Goal: Task Accomplishment & Management: Manage account settings

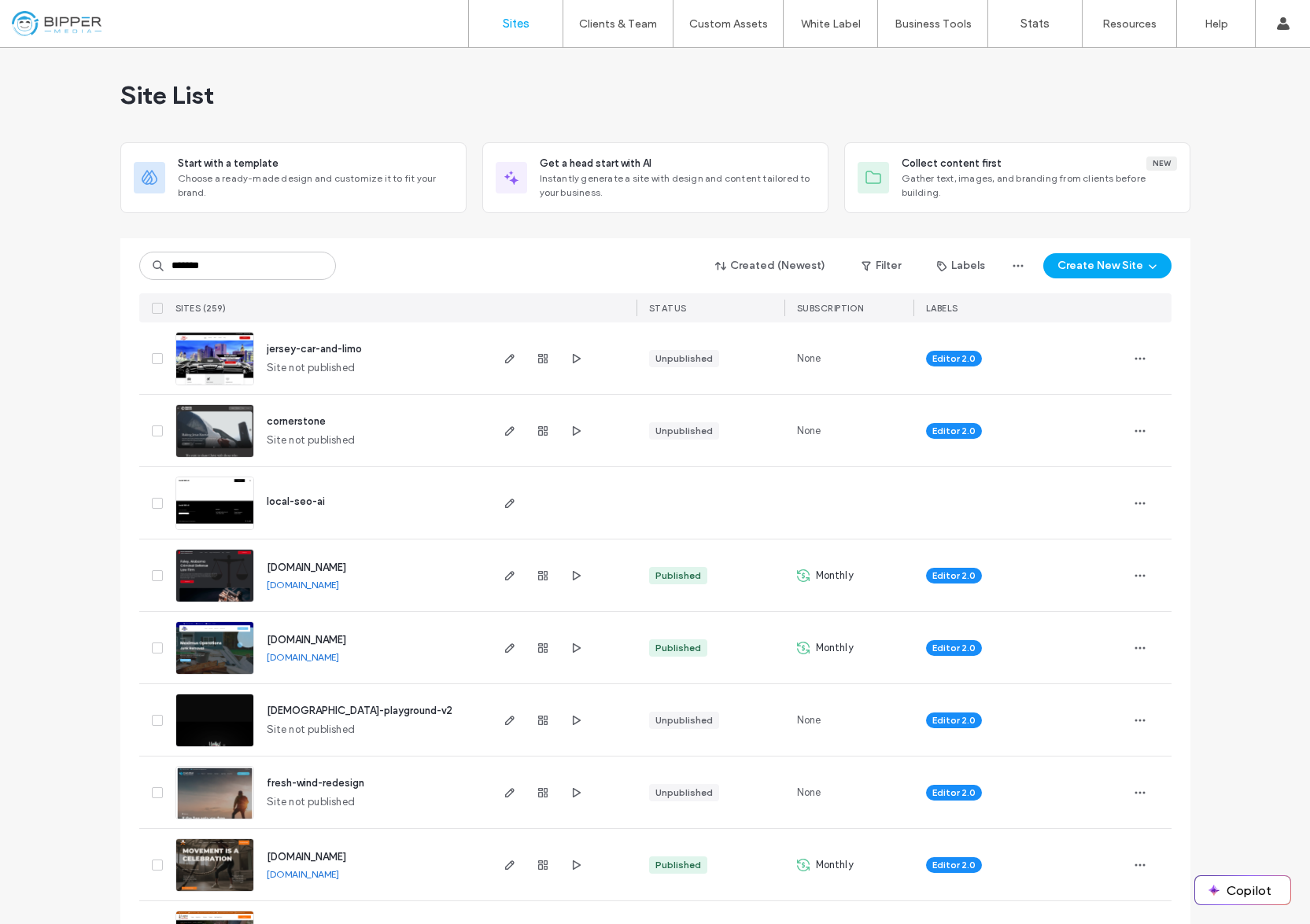
type input "*******"
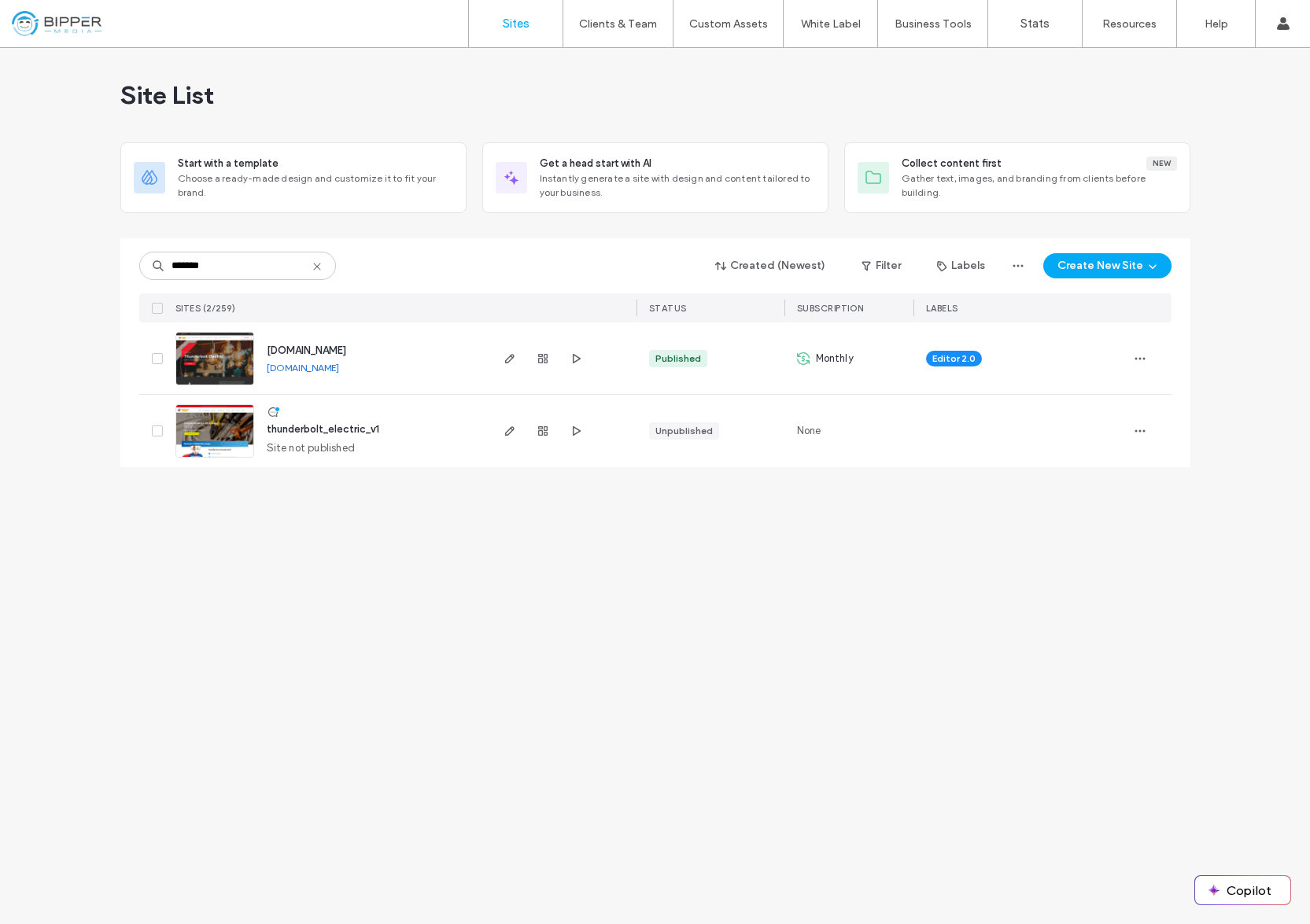
click at [346, 353] on span "[DOMAIN_NAME]" at bounding box center [306, 350] width 79 height 12
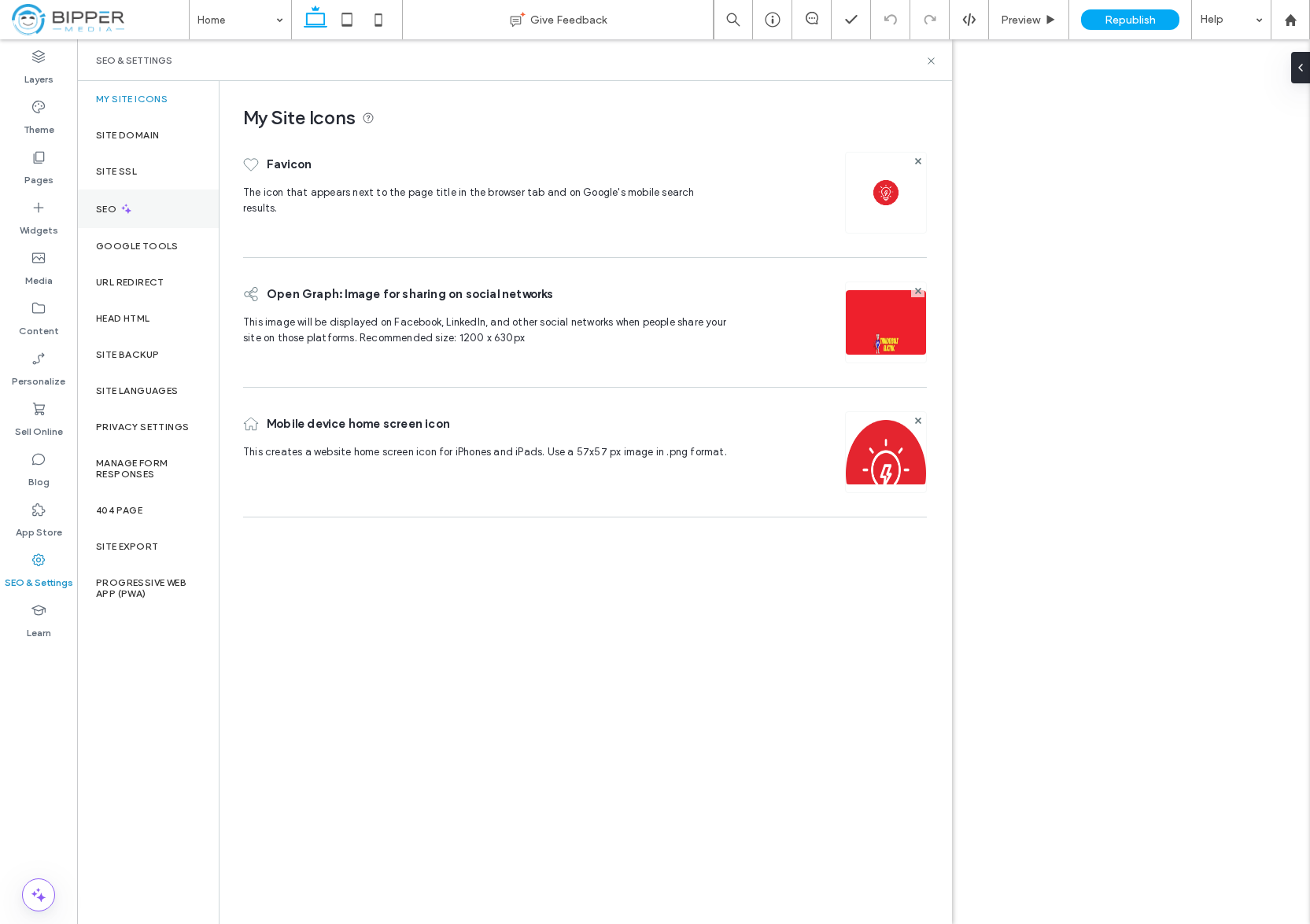
click at [137, 204] on div "SEO" at bounding box center [148, 208] width 142 height 38
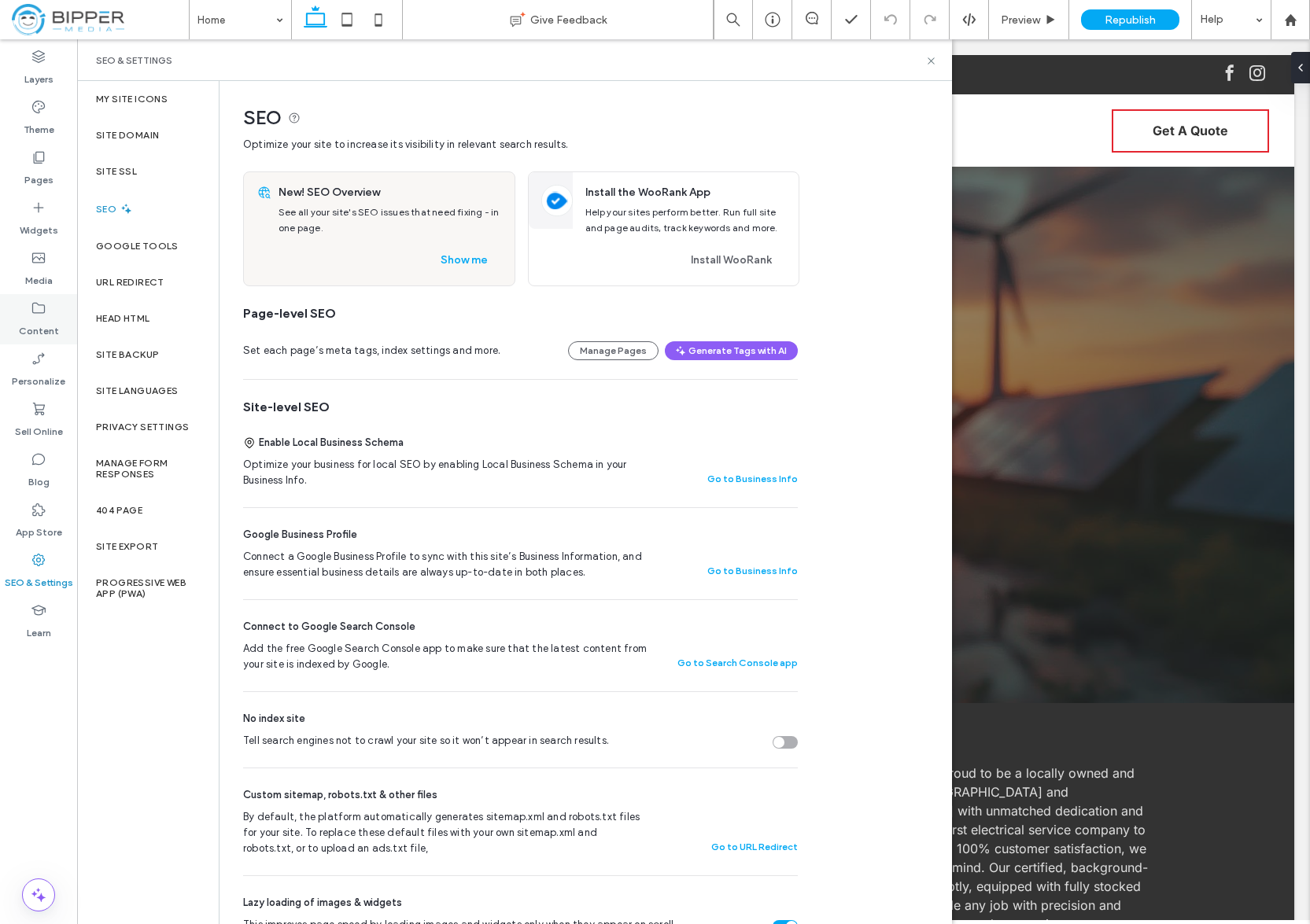
click at [48, 307] on div "Content" at bounding box center [38, 319] width 77 height 50
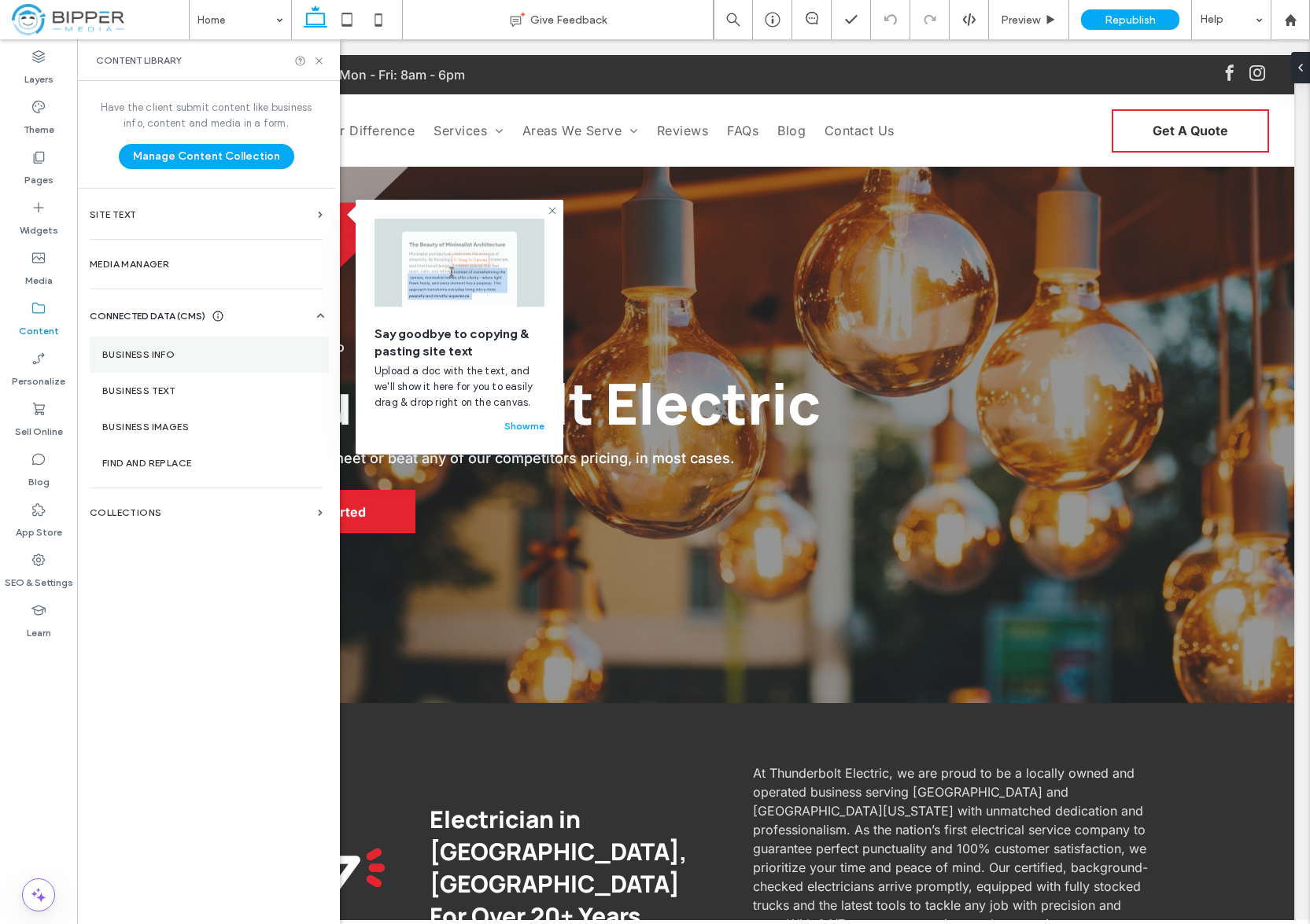
click at [183, 353] on label "Business Info" at bounding box center [209, 355] width 214 height 11
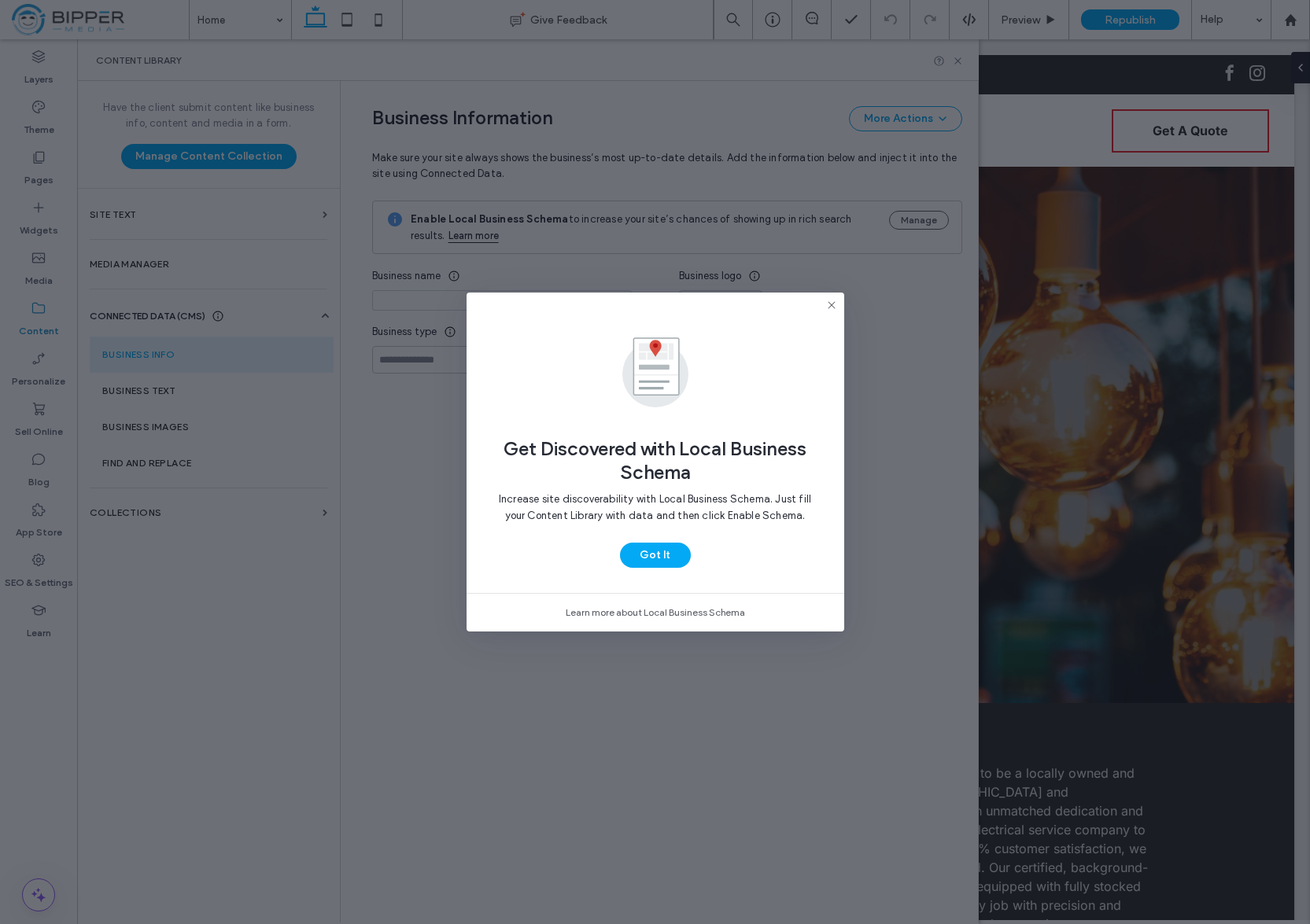
type input "**********"
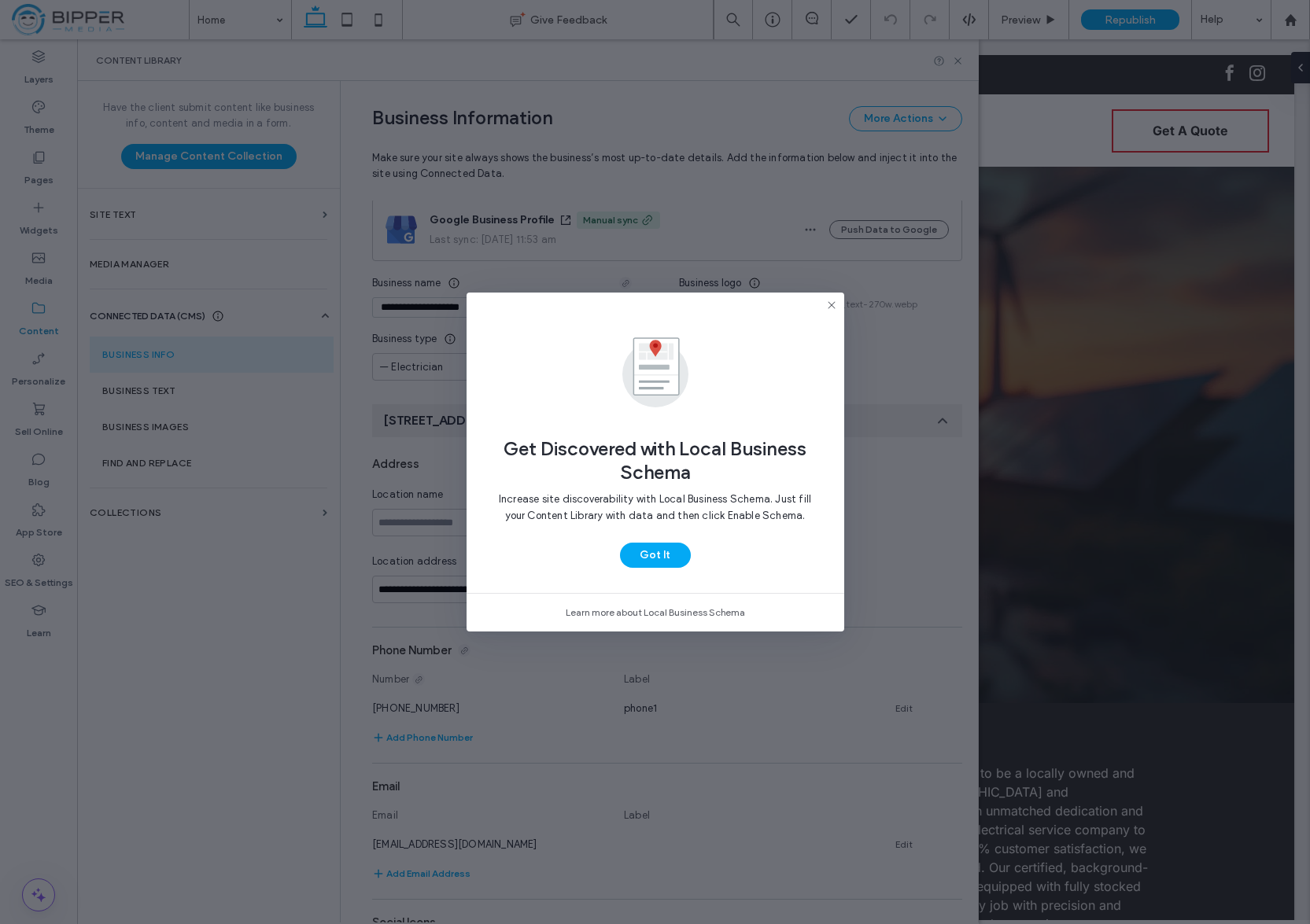
scroll to position [122, 0]
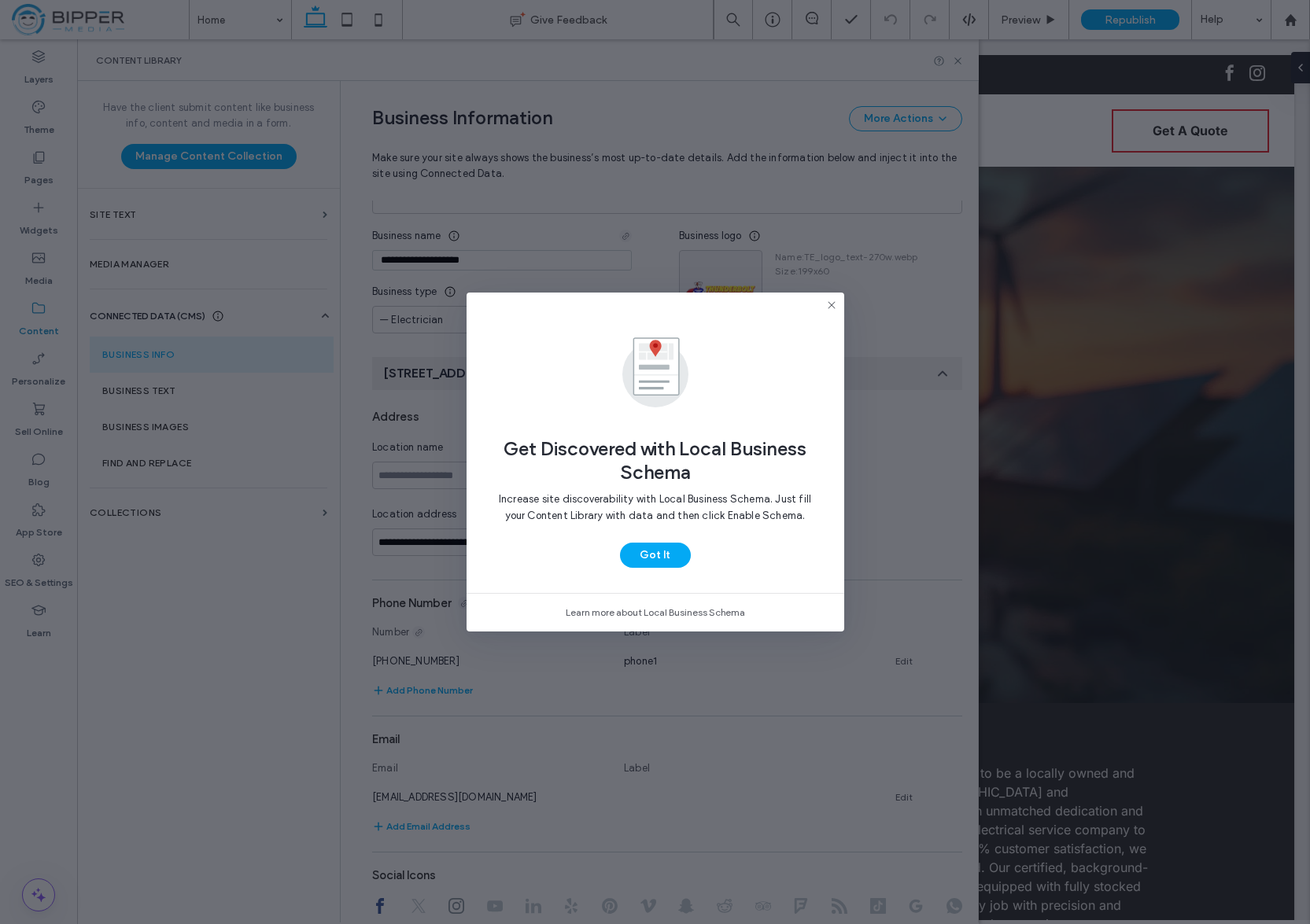
click at [765, 351] on span at bounding box center [655, 374] width 328 height 76
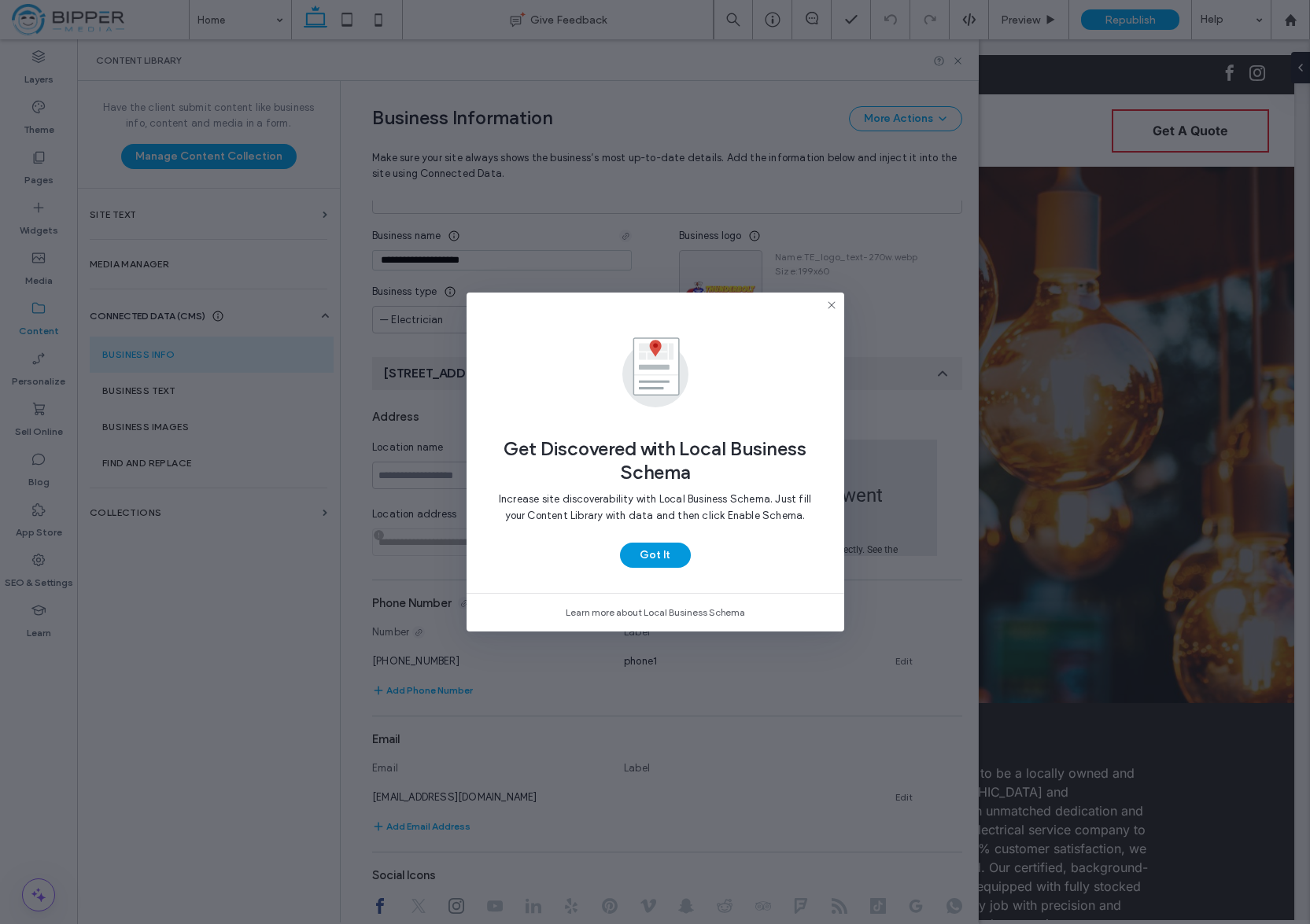
click at [651, 563] on button "Got It" at bounding box center [655, 555] width 71 height 25
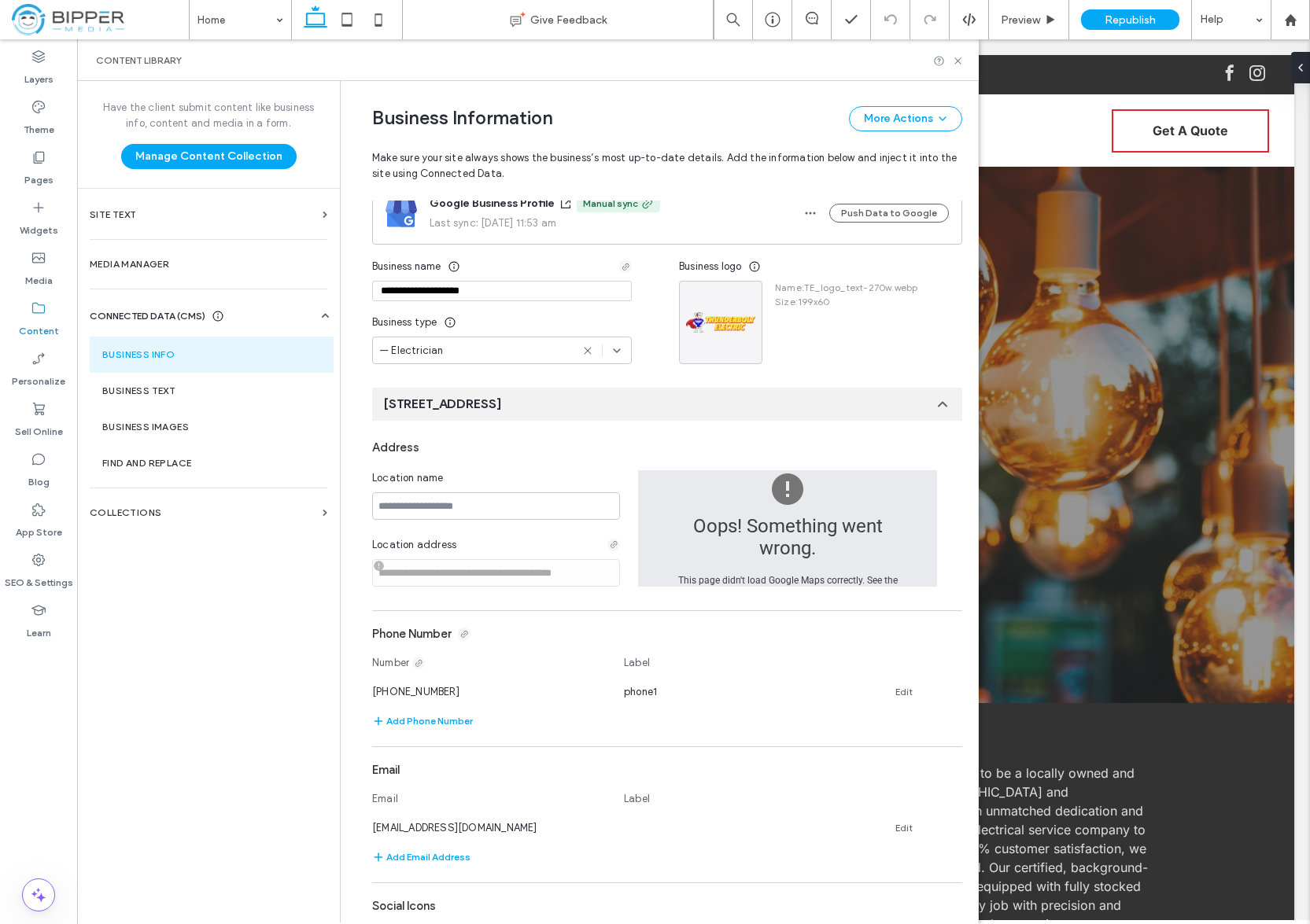
scroll to position [0, 0]
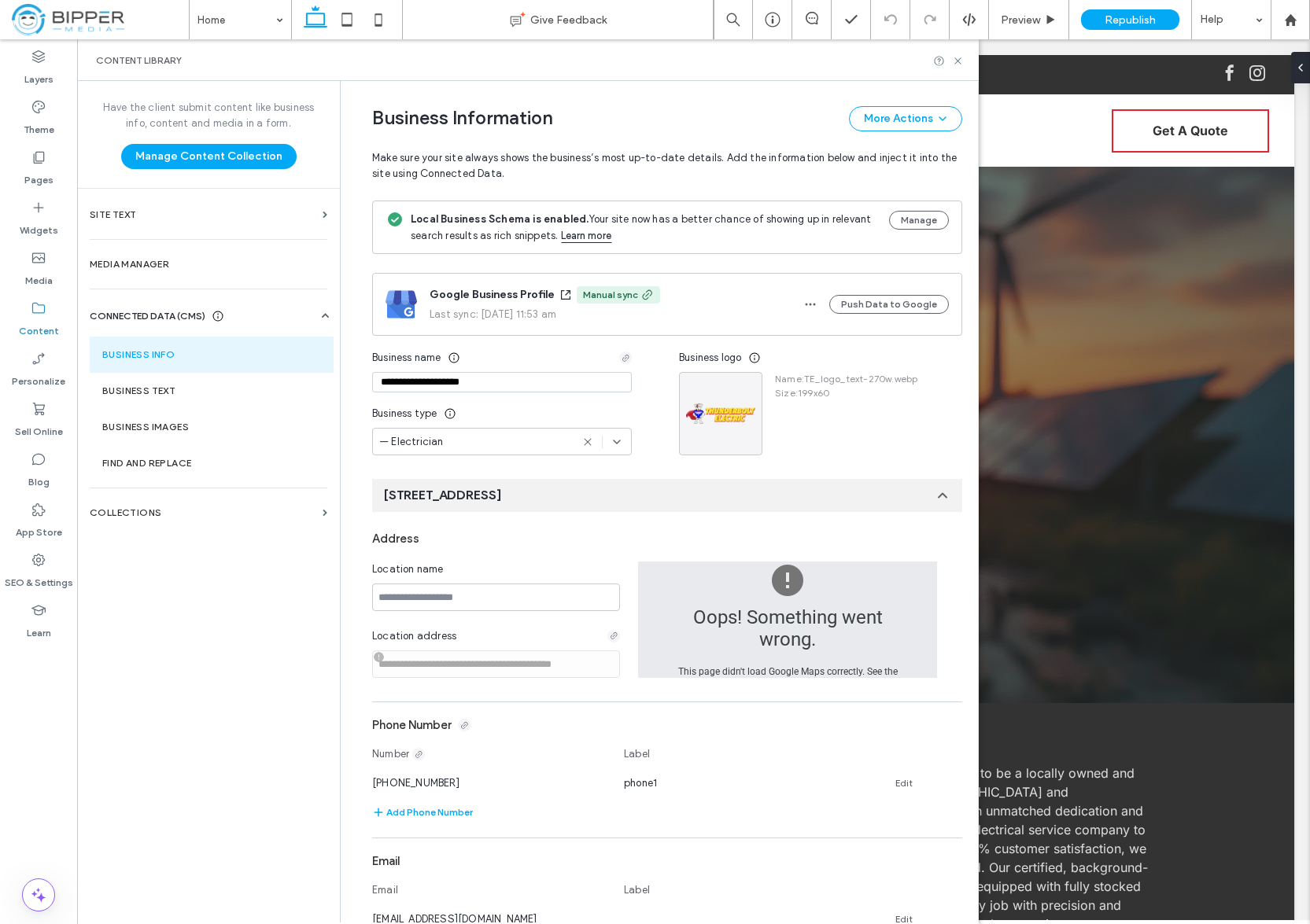
click at [683, 243] on div "Local Business Schema is enabled. Your site now has a better chance of showing …" at bounding box center [643, 227] width 466 height 33
click at [914, 222] on button "Manage" at bounding box center [919, 220] width 60 height 19
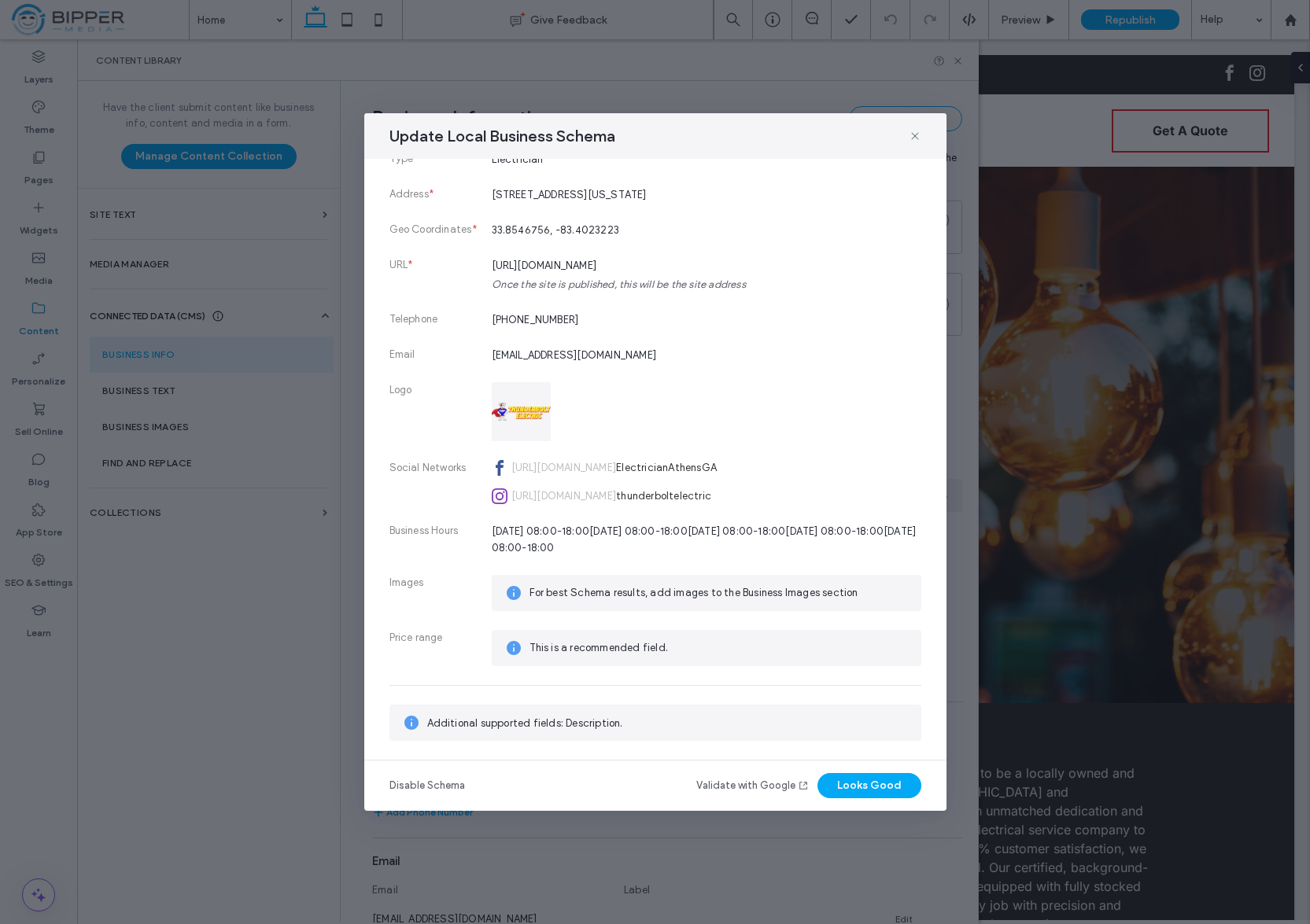
scroll to position [186, 0]
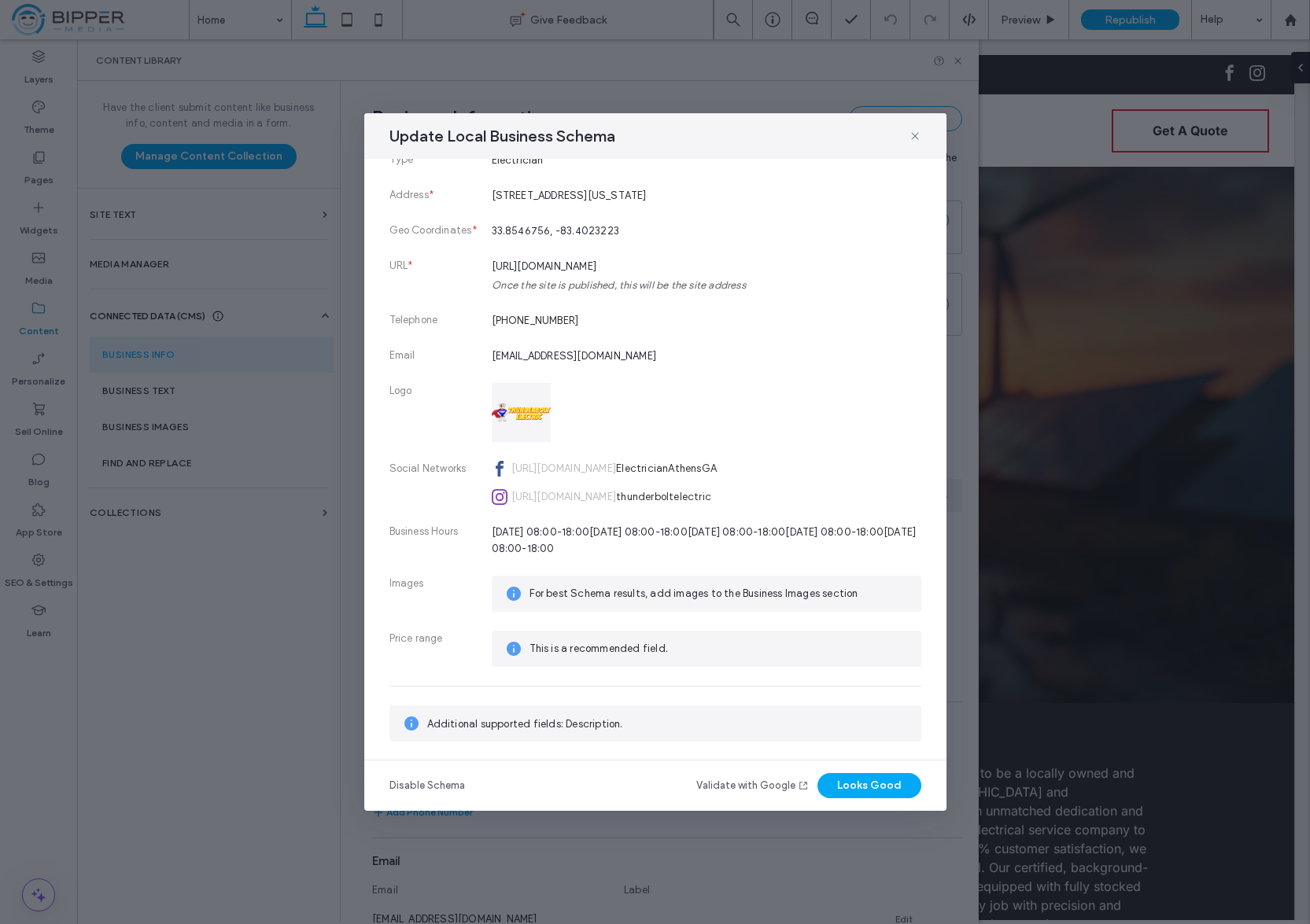
drag, startPoint x: 796, startPoint y: 162, endPoint x: 852, endPoint y: 143, distance: 59.1
click at [796, 162] on li "Type * Electrician" at bounding box center [655, 170] width 532 height 35
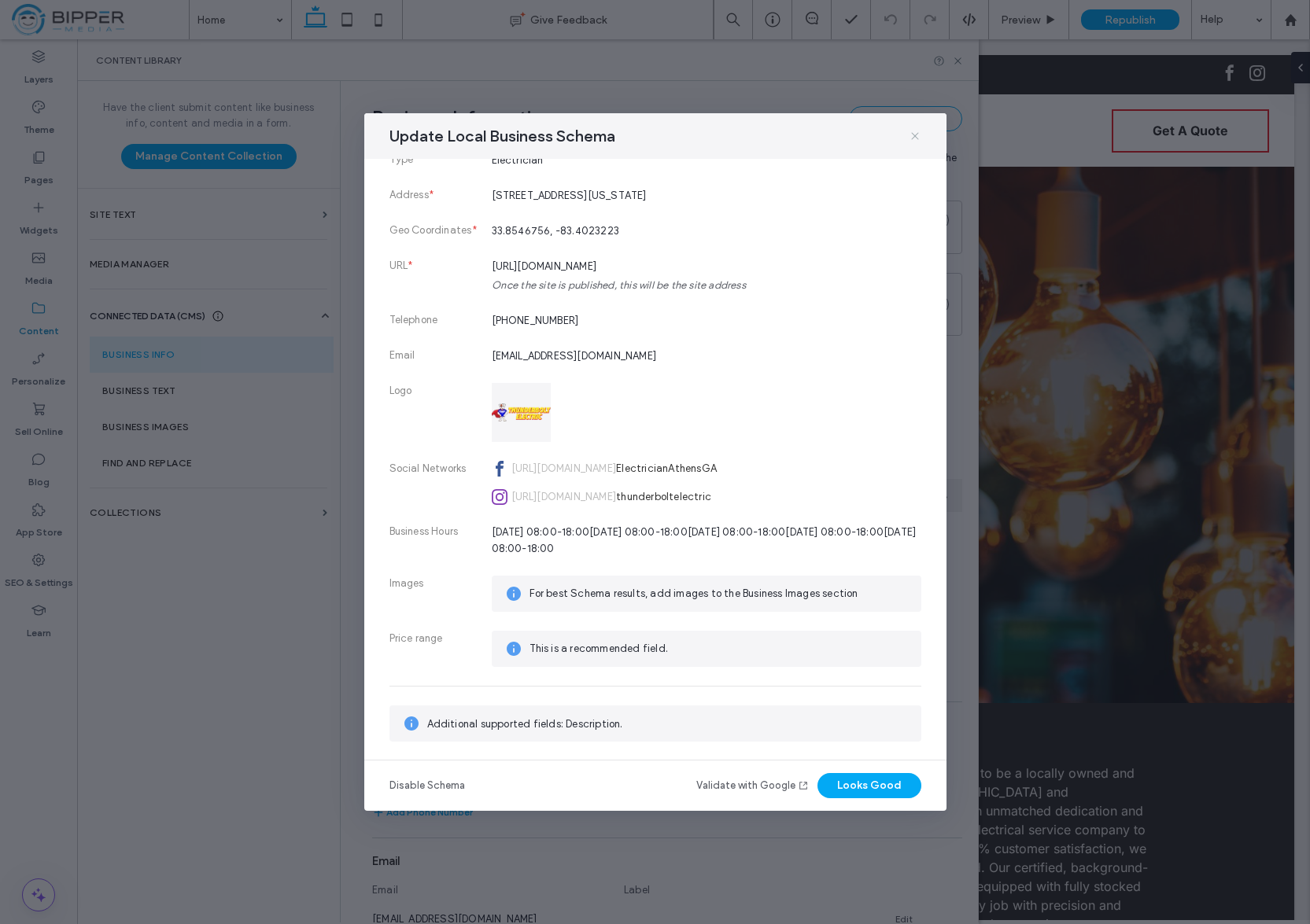
click at [914, 136] on icon at bounding box center [914, 135] width 12 height 12
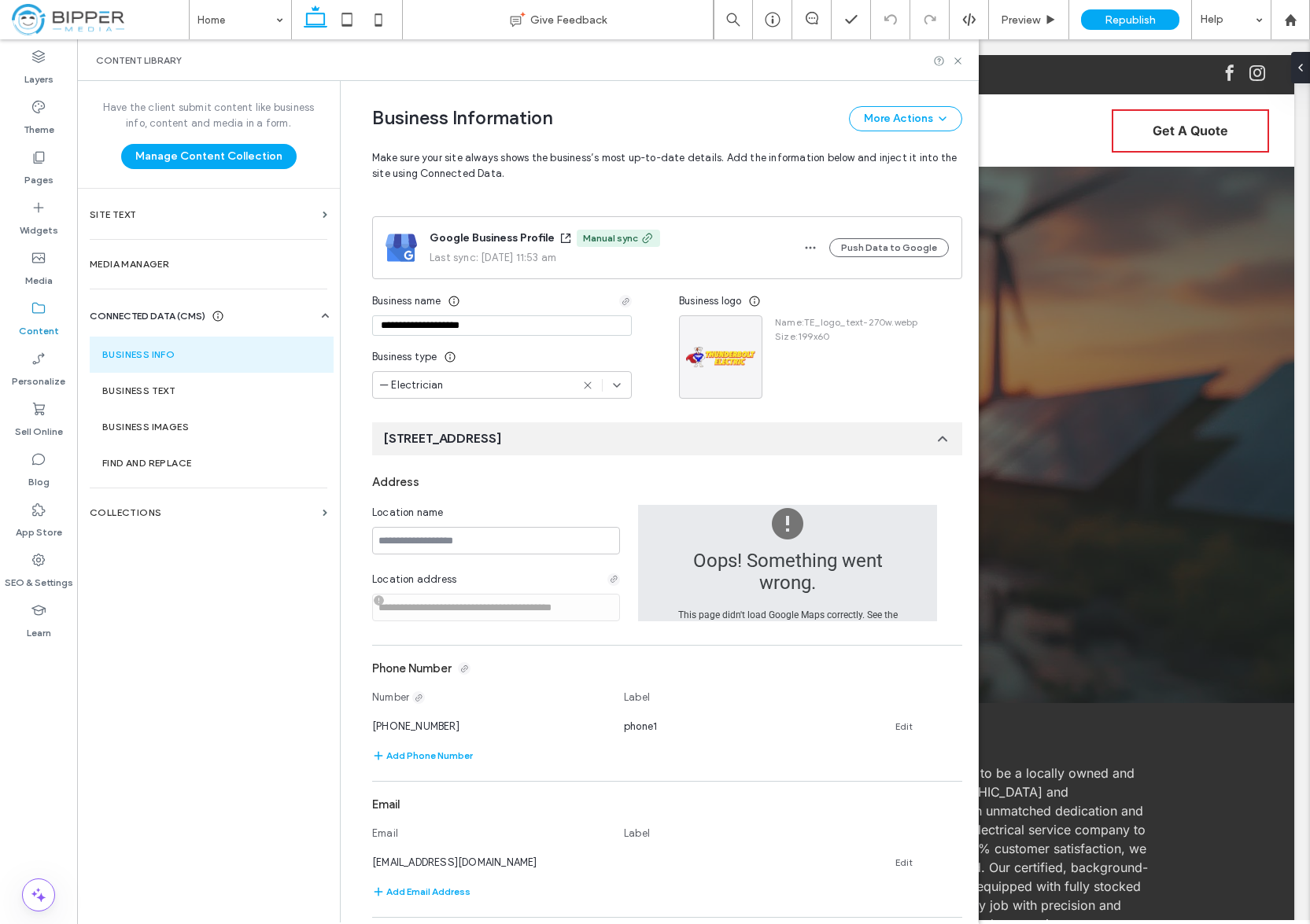
scroll to position [70, 0]
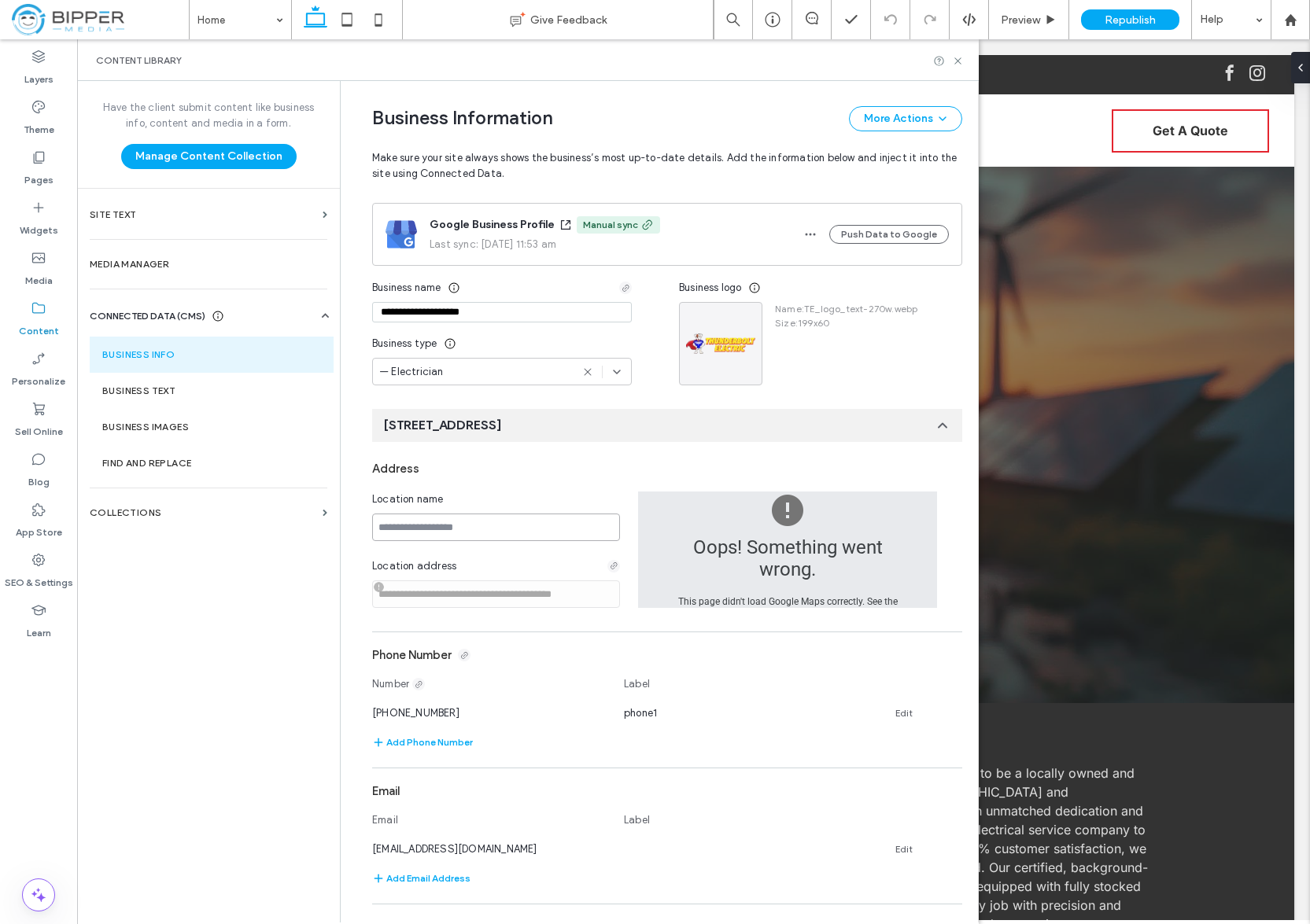
click at [534, 533] on input at bounding box center [496, 526] width 247 height 27
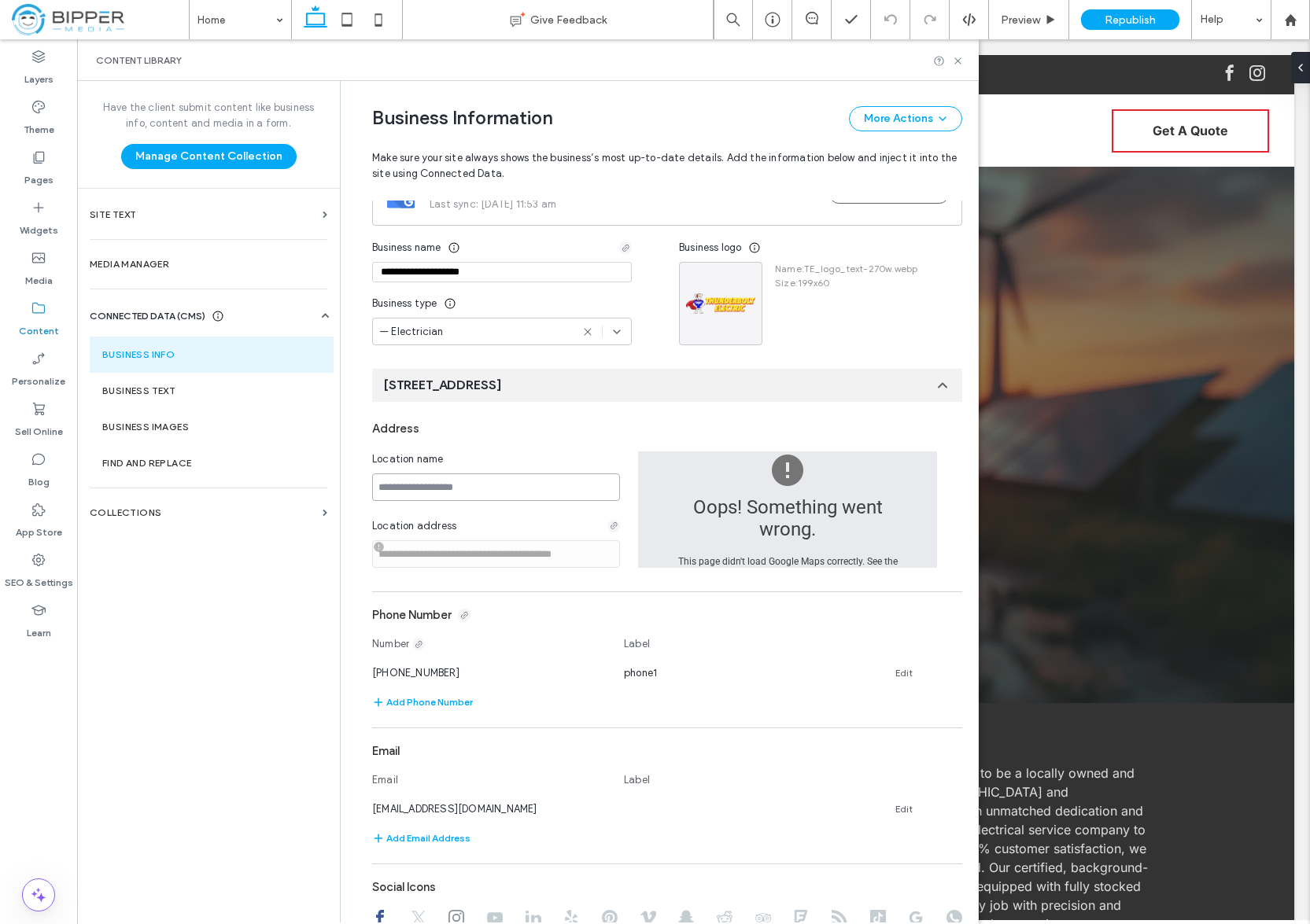
scroll to position [109, 0]
click at [501, 379] on span "1260 Greensboro HWY, Watkinsville, 30677, US" at bounding box center [443, 386] width 118 height 18
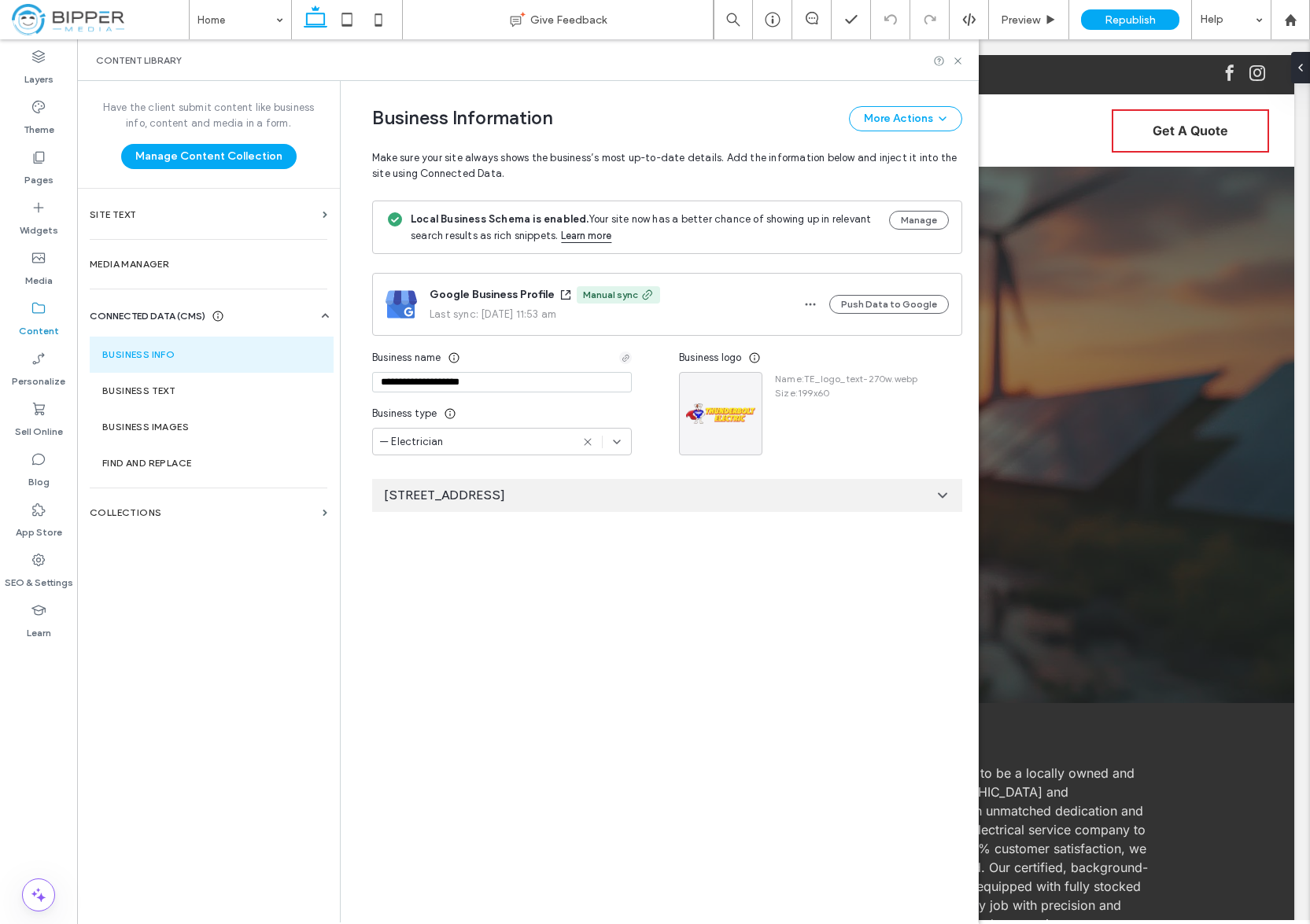
scroll to position [0, 0]
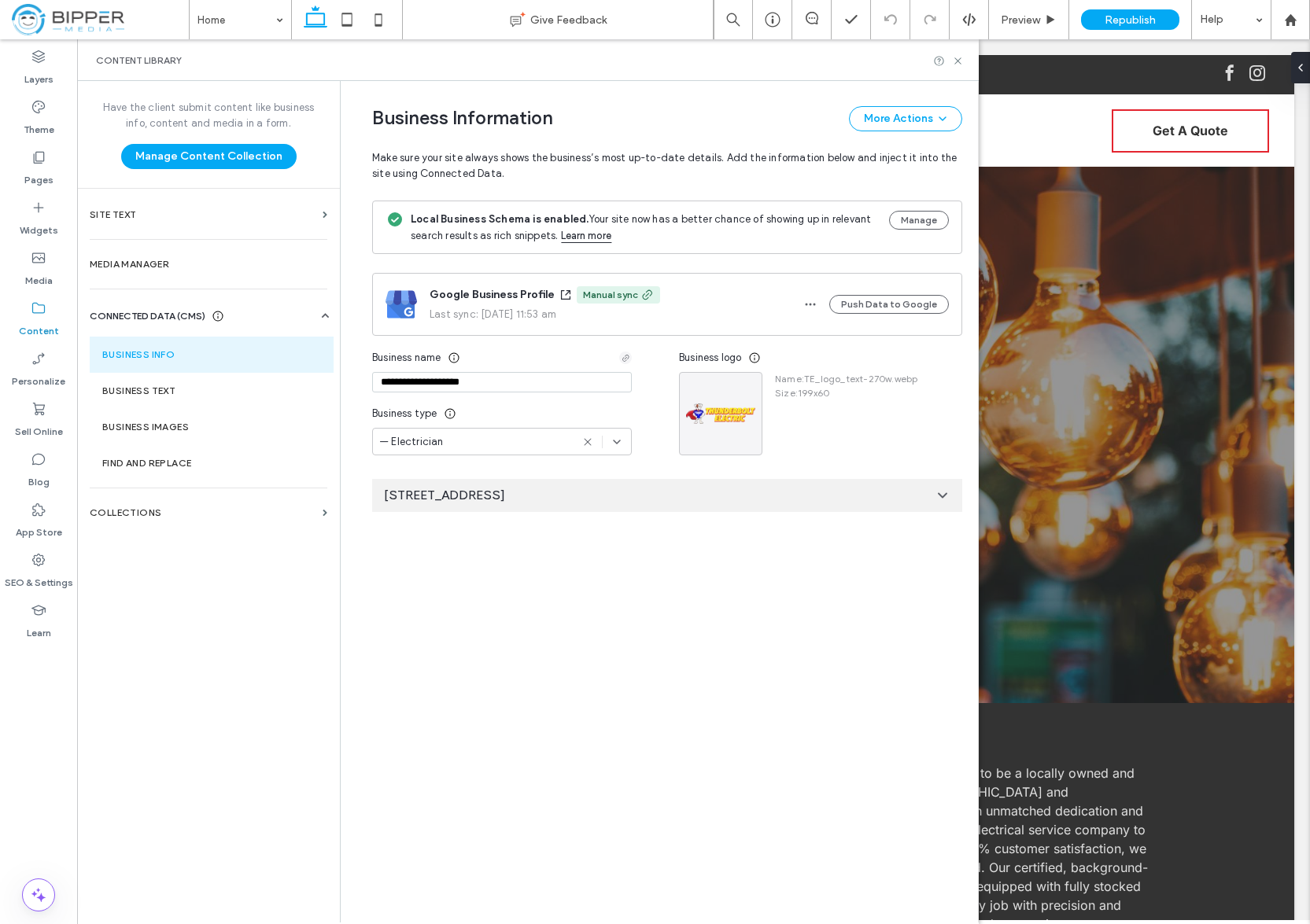
click at [505, 497] on span "1260 Greensboro HWY, Watkinsville, 30677, US" at bounding box center [444, 496] width 121 height 18
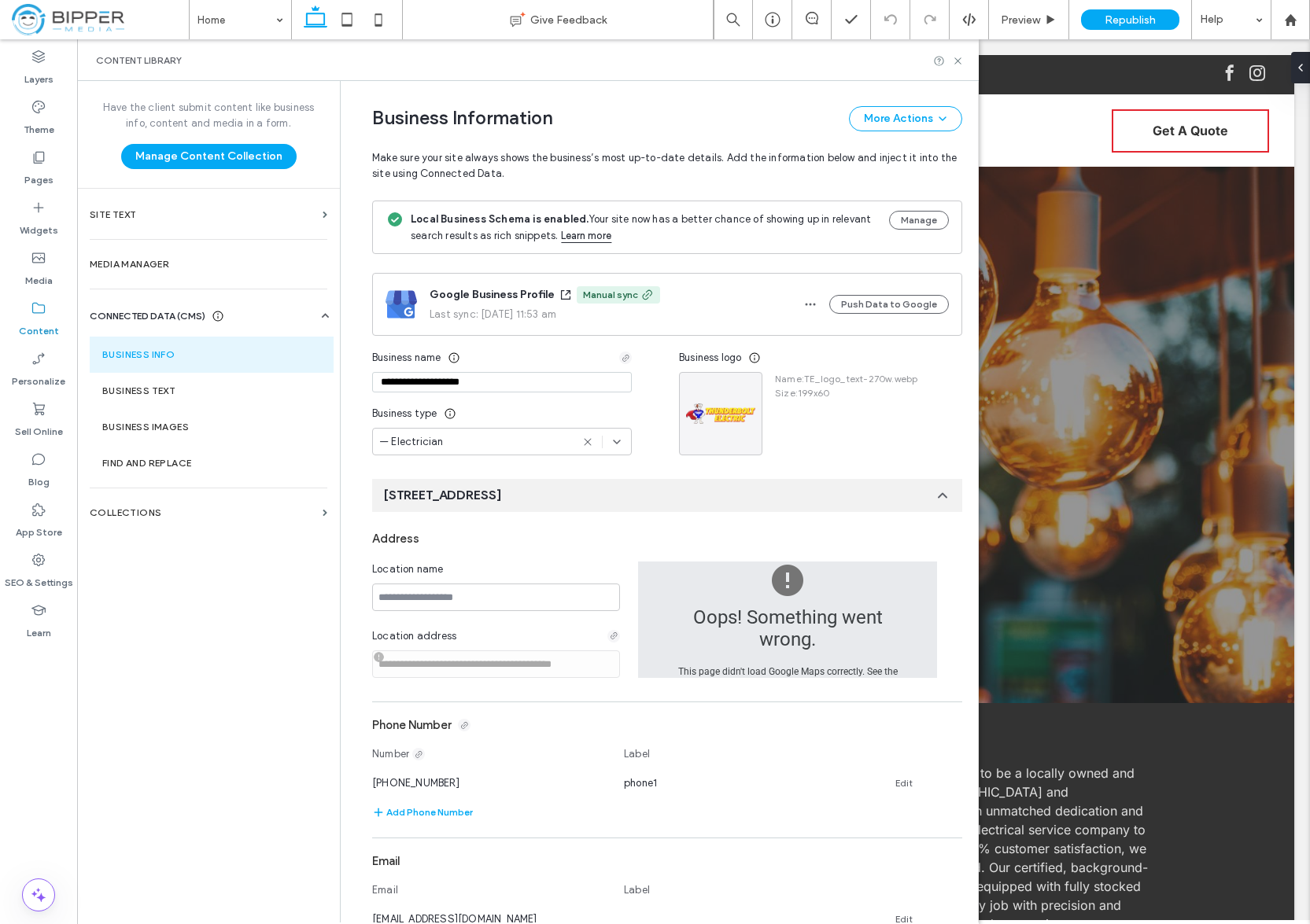
click at [776, 143] on span "Make sure your site always shows the business’s most up-to-date details. Add th…" at bounding box center [668, 157] width 590 height 50
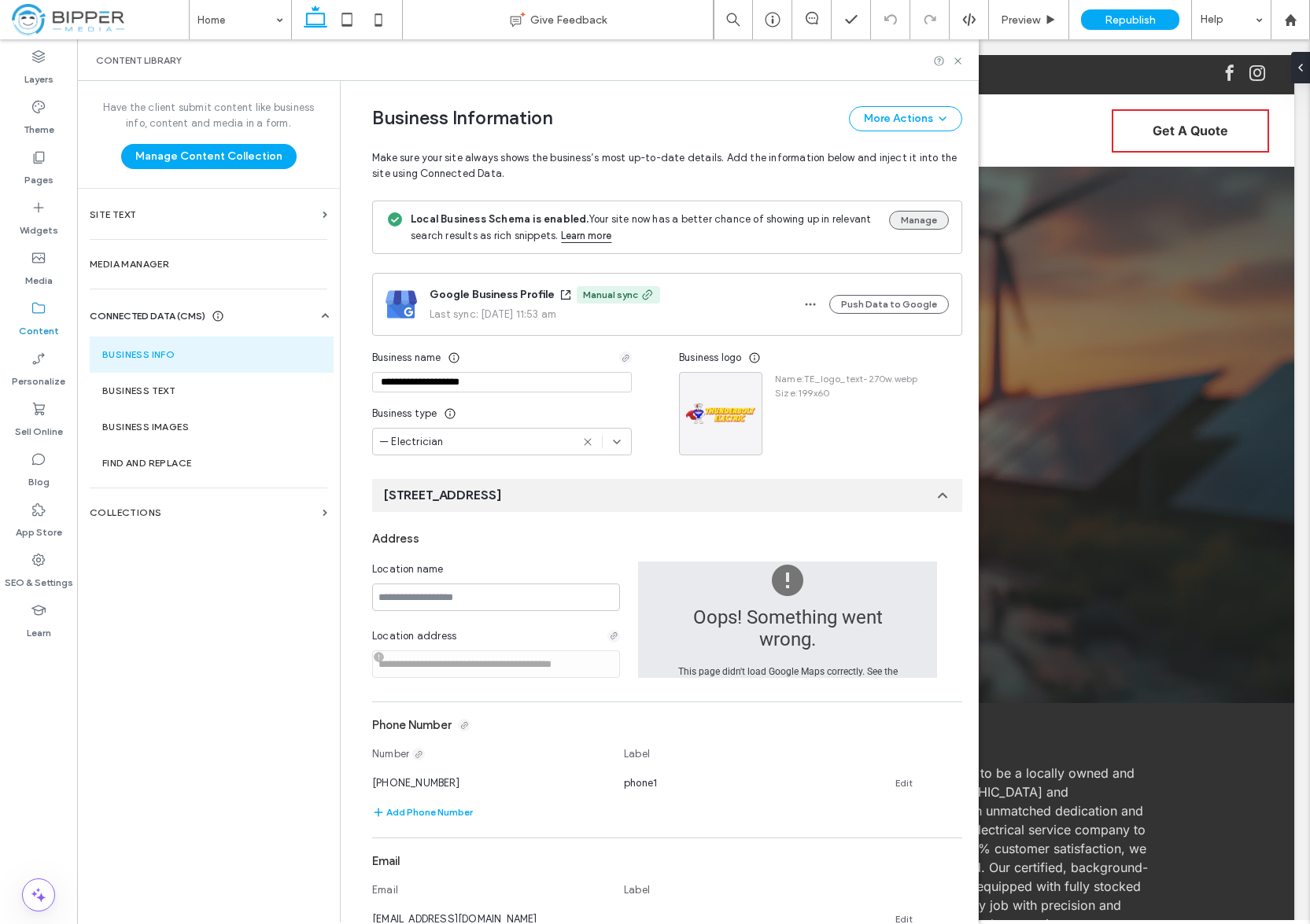
click at [898, 215] on button "Manage" at bounding box center [919, 220] width 60 height 19
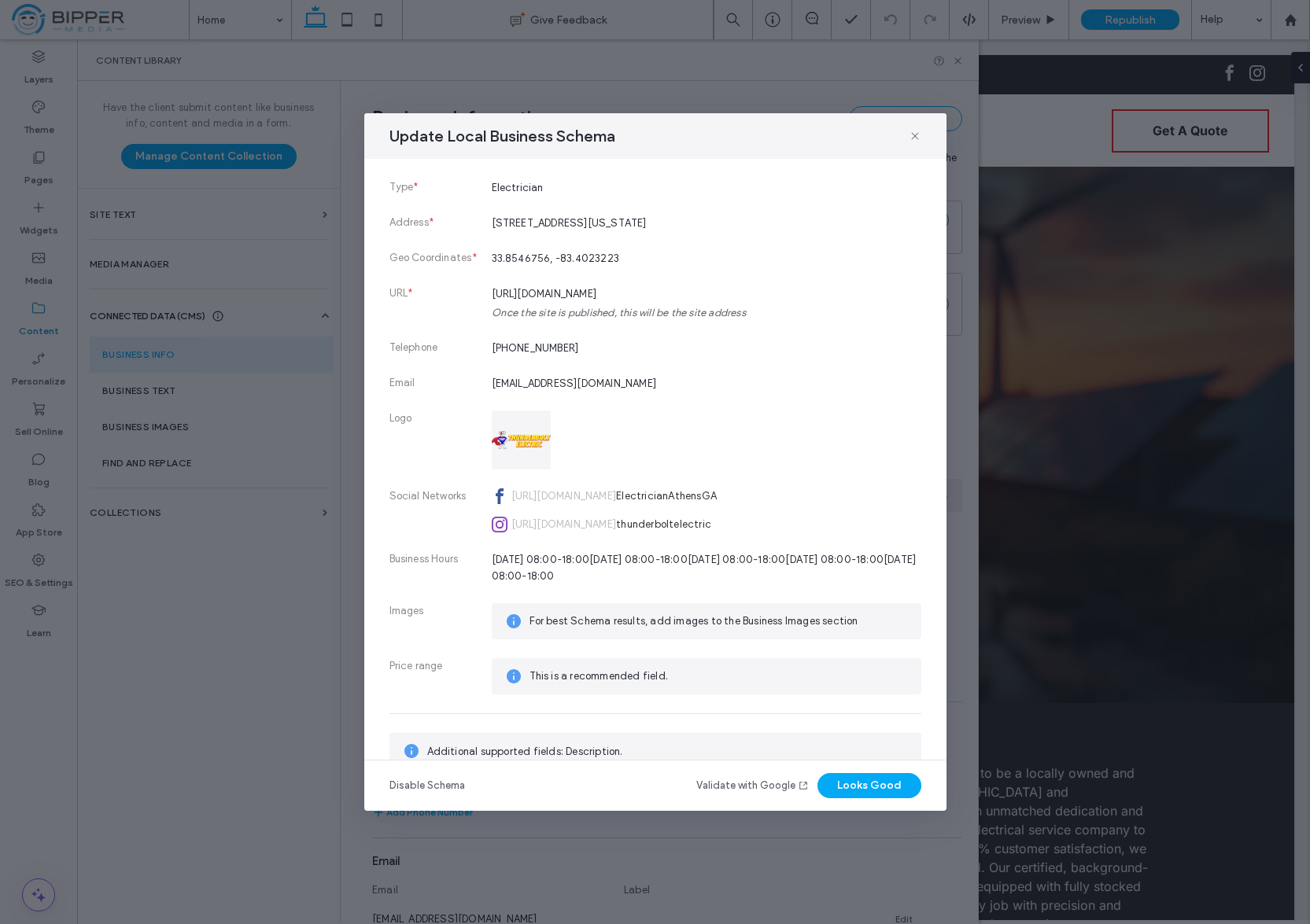
scroll to position [187, 0]
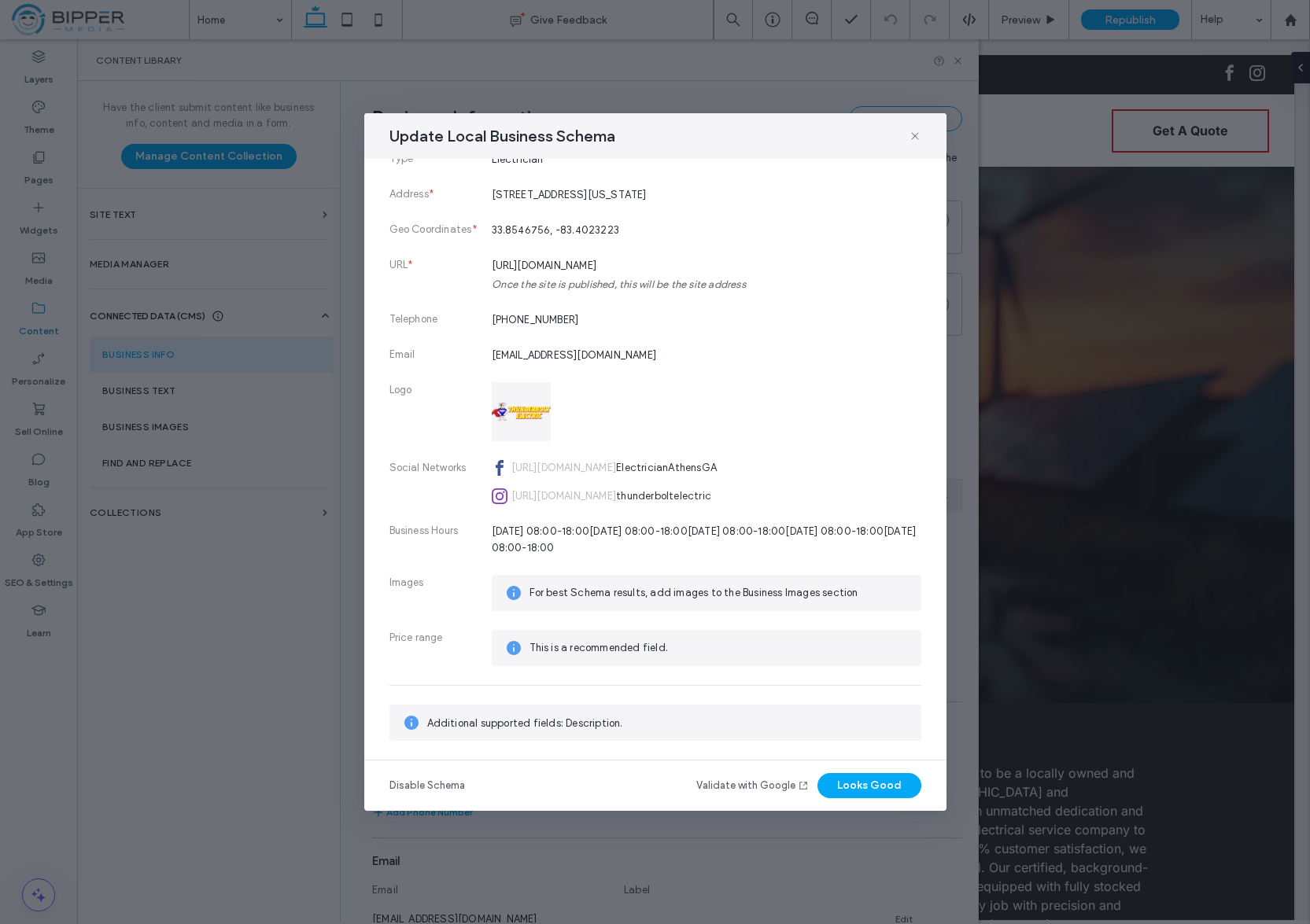
click at [751, 783] on link "Validate with Google" at bounding box center [753, 786] width 113 height 16
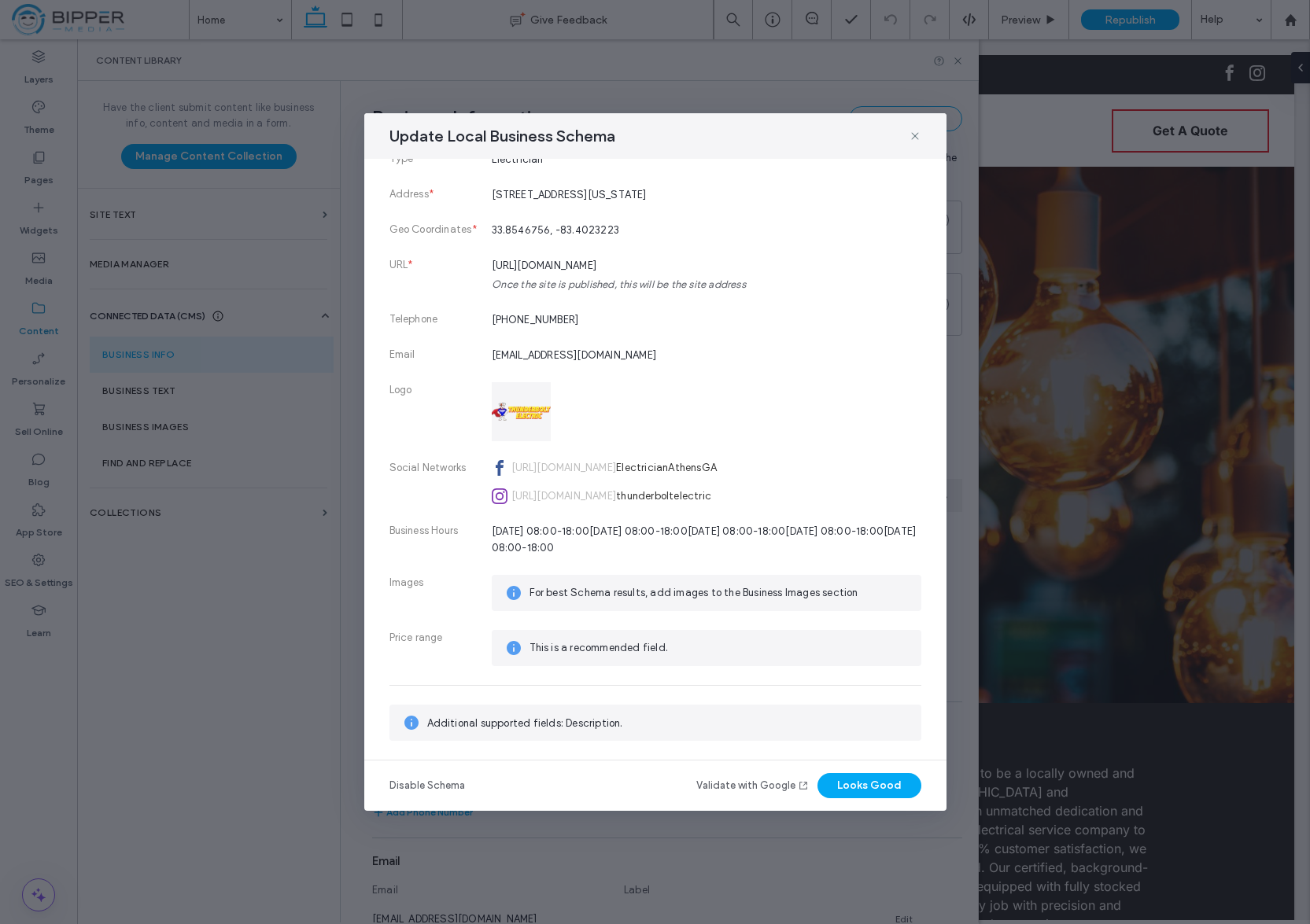
drag, startPoint x: 863, startPoint y: 396, endPoint x: 883, endPoint y: 329, distance: 69.9
click at [863, 396] on li "Logo" at bounding box center [655, 421] width 532 height 77
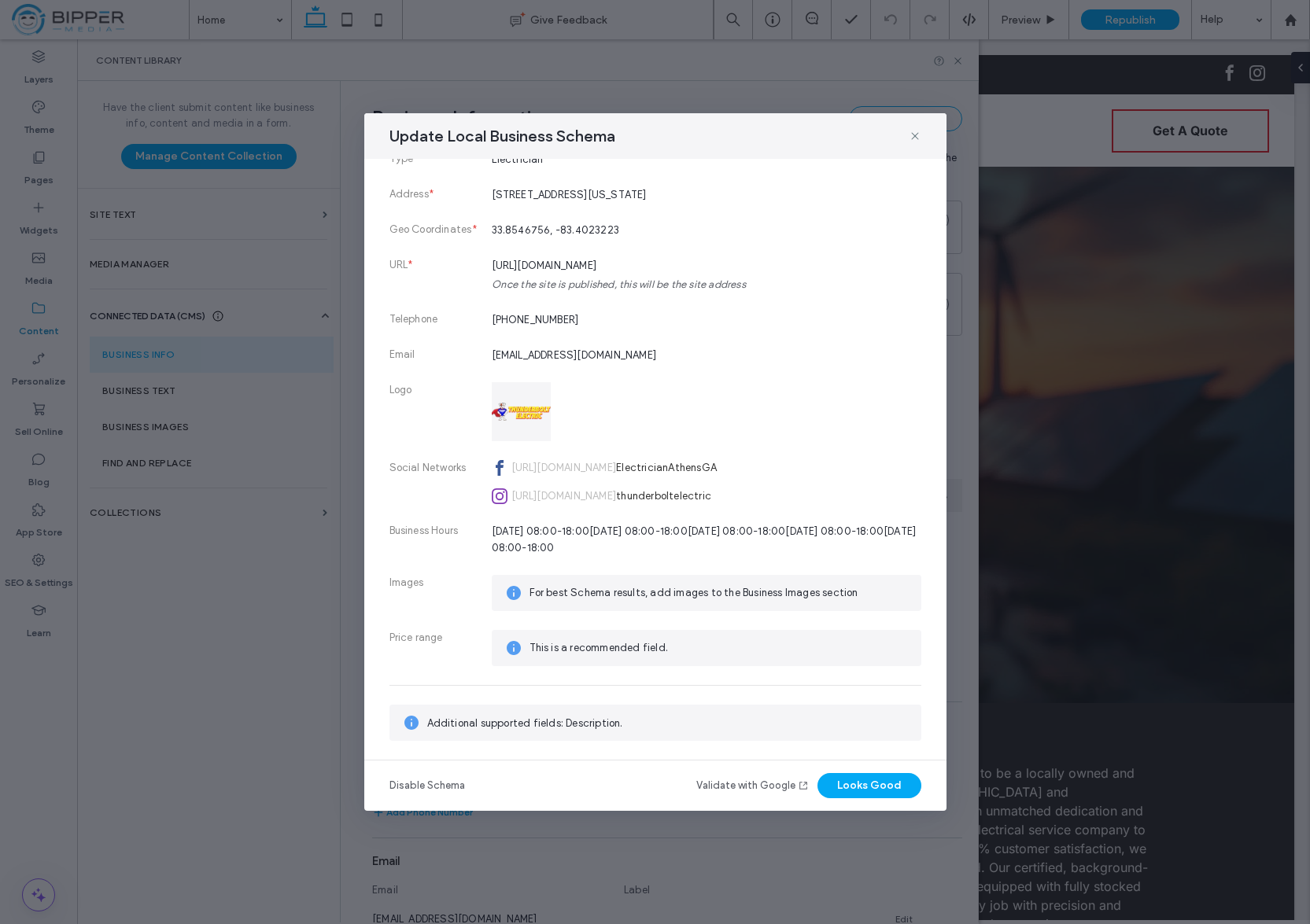
drag, startPoint x: 565, startPoint y: 608, endPoint x: 573, endPoint y: 612, distance: 8.9
click at [565, 608] on div "For best Schema results, add images to the Business Images section" at bounding box center [707, 593] width 430 height 36
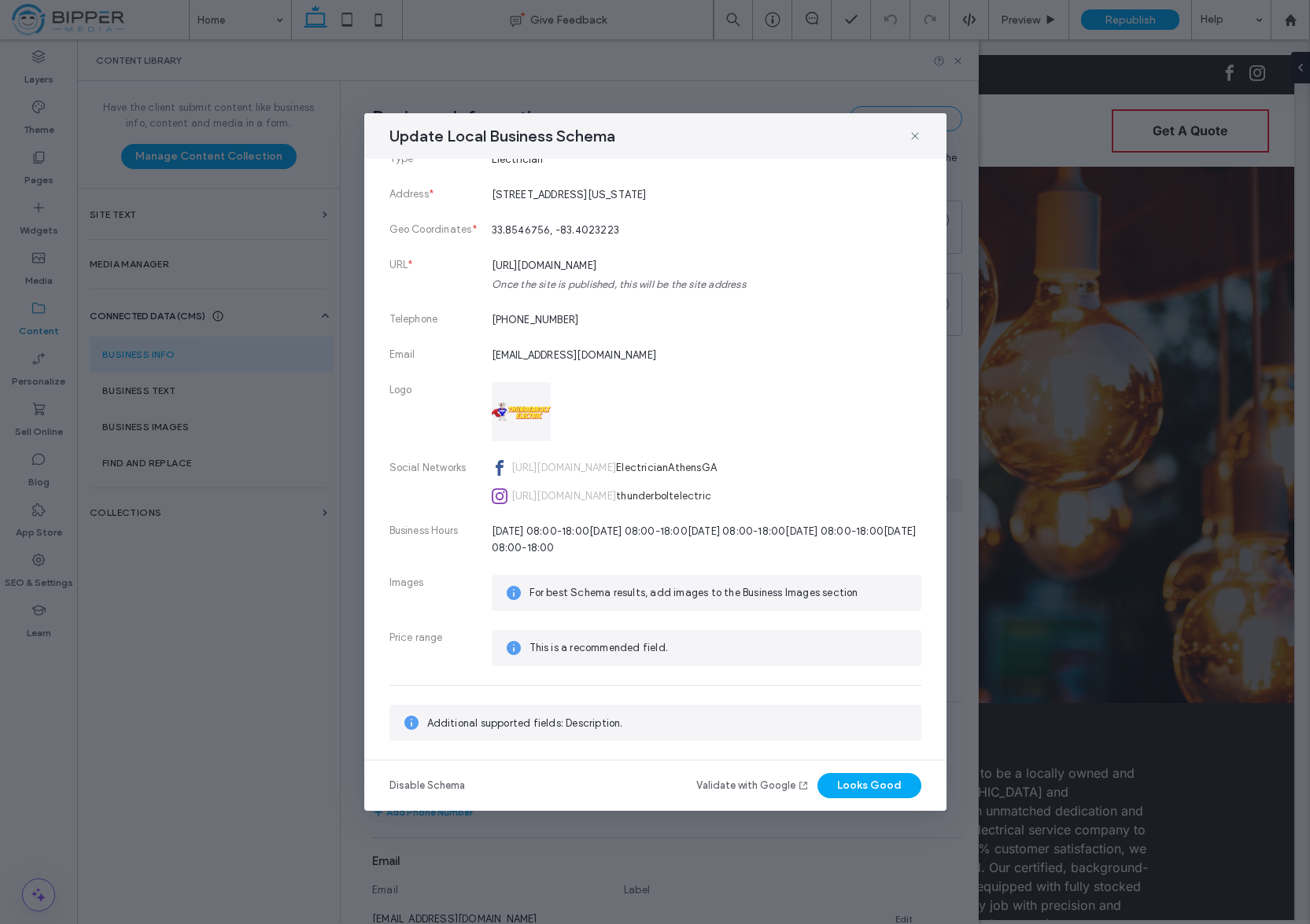
click at [912, 134] on icon at bounding box center [914, 135] width 12 height 12
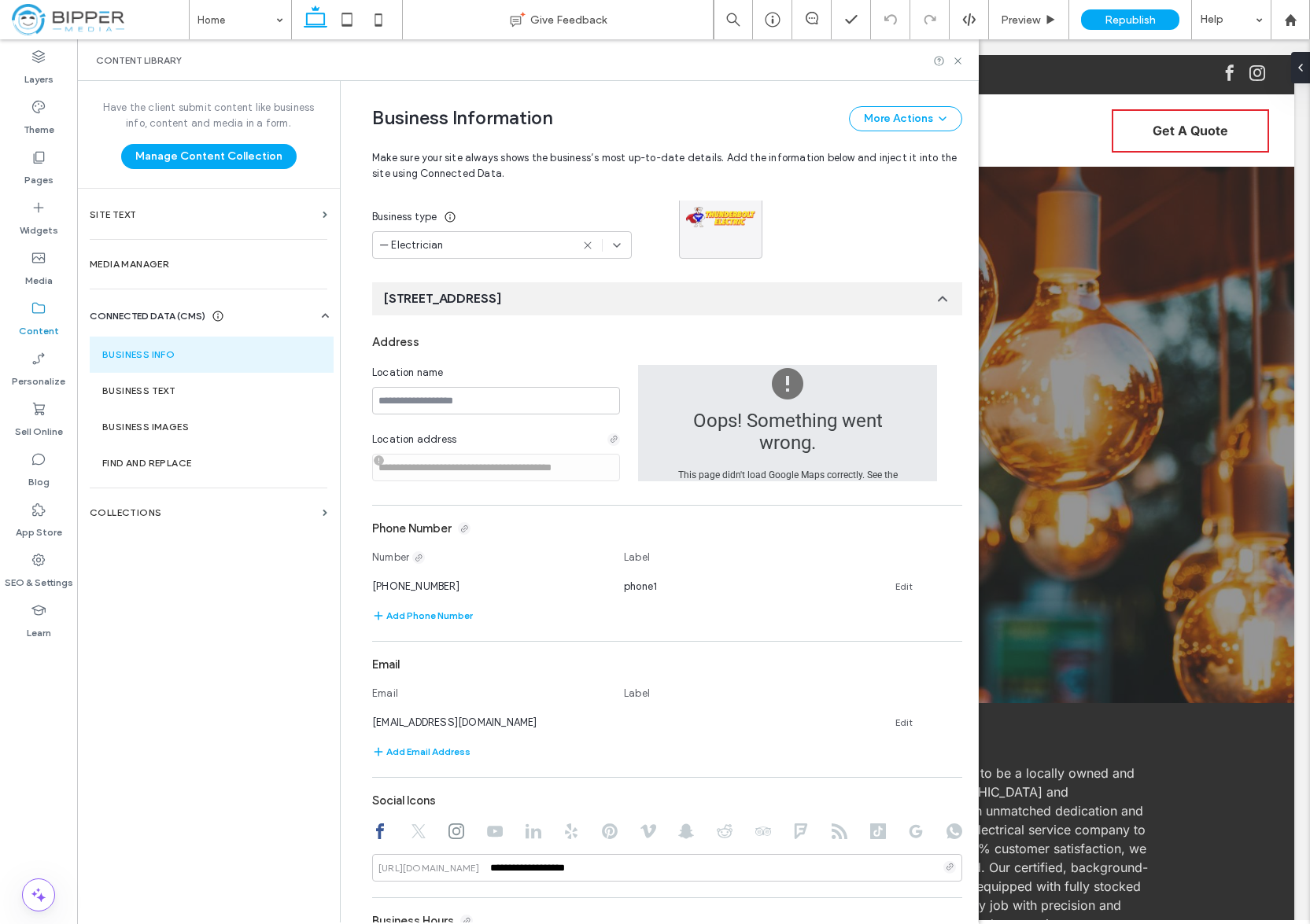
scroll to position [0, 0]
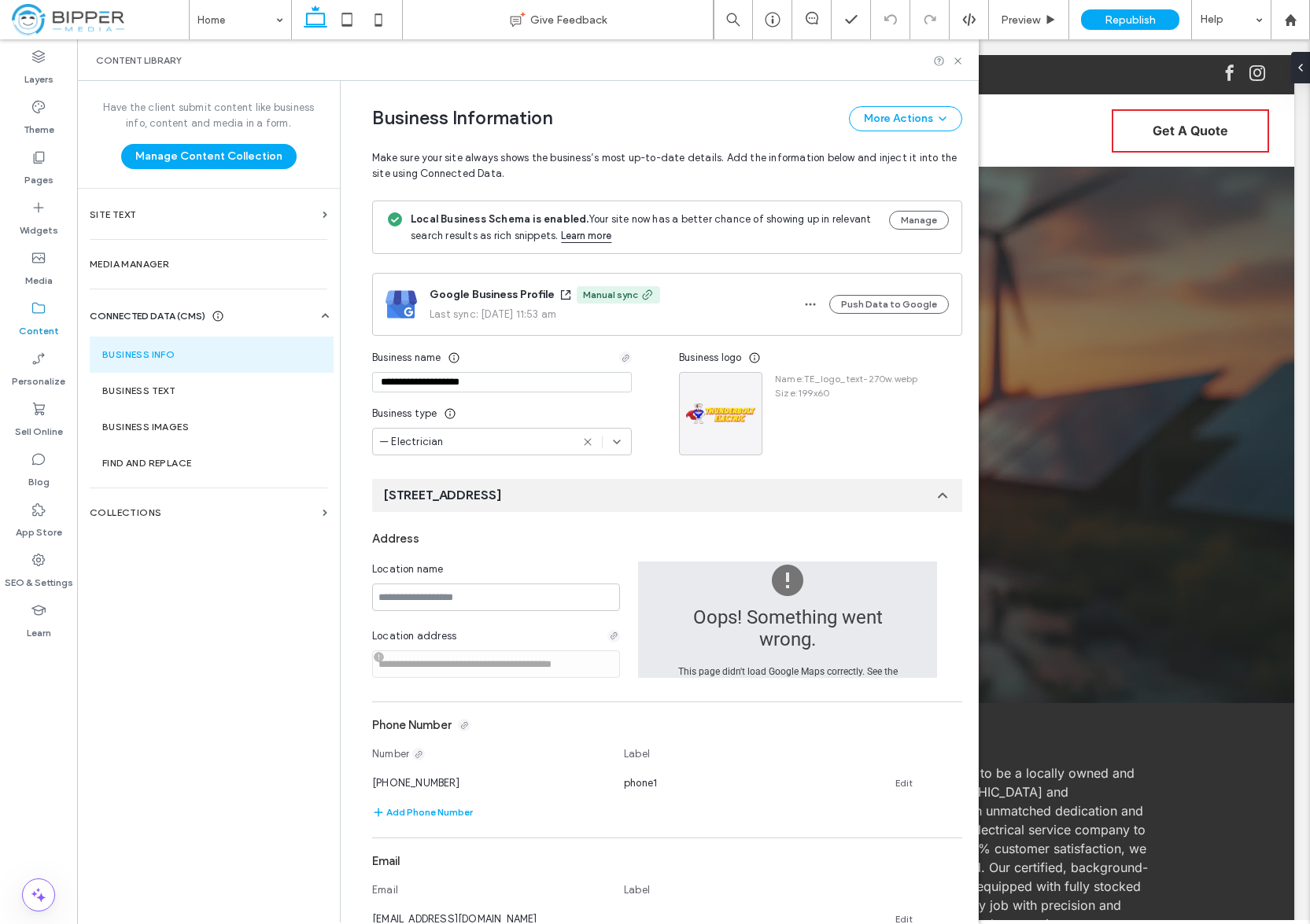
click at [900, 441] on div "Name : TE_logo_text-270w.webp Size : 199x60" at bounding box center [840, 413] width 155 height 83
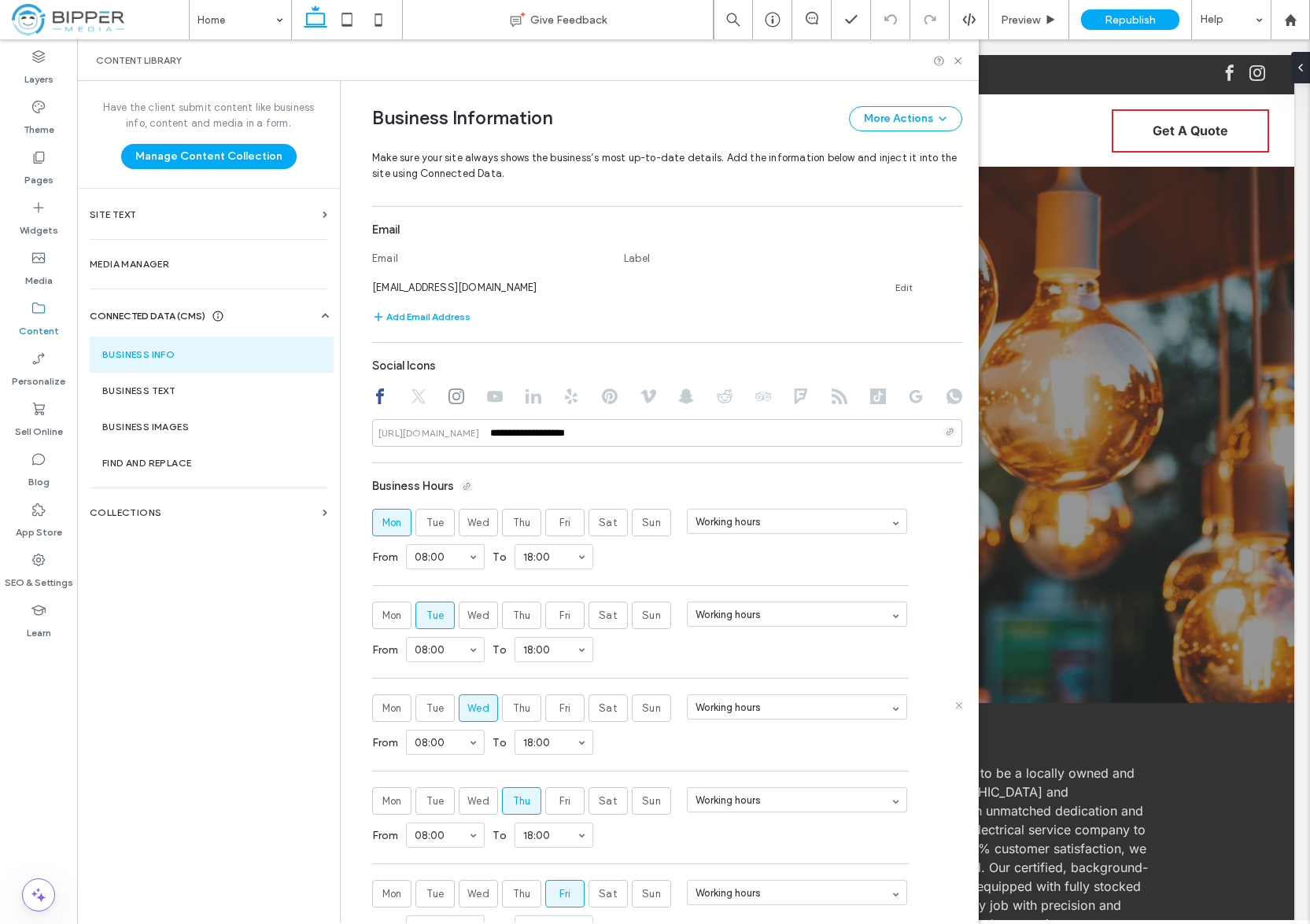
scroll to position [843, 0]
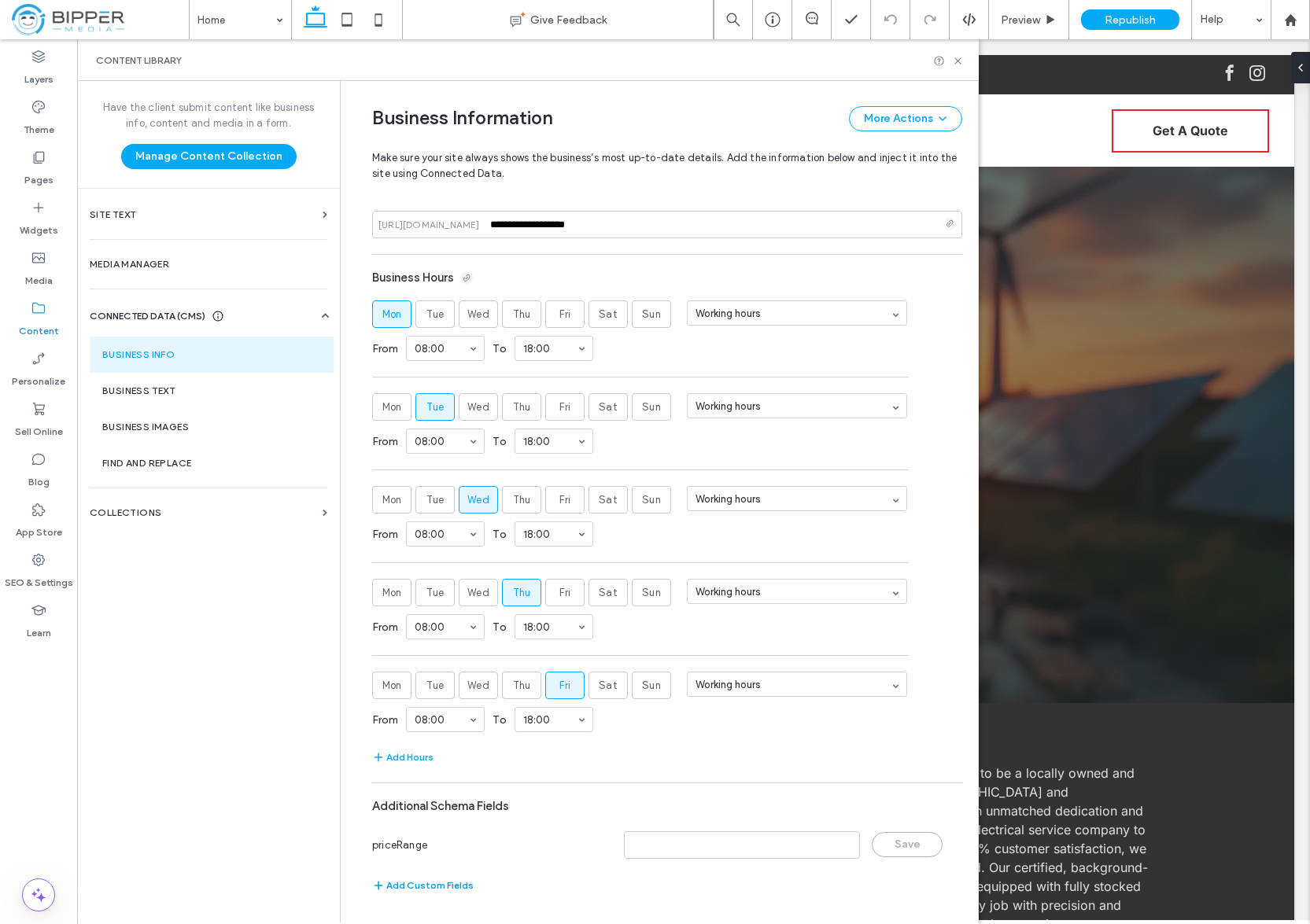
click at [425, 884] on button "Add Custom Fields" at bounding box center [423, 886] width 102 height 19
click at [952, 888] on icon at bounding box center [958, 885] width 12 height 12
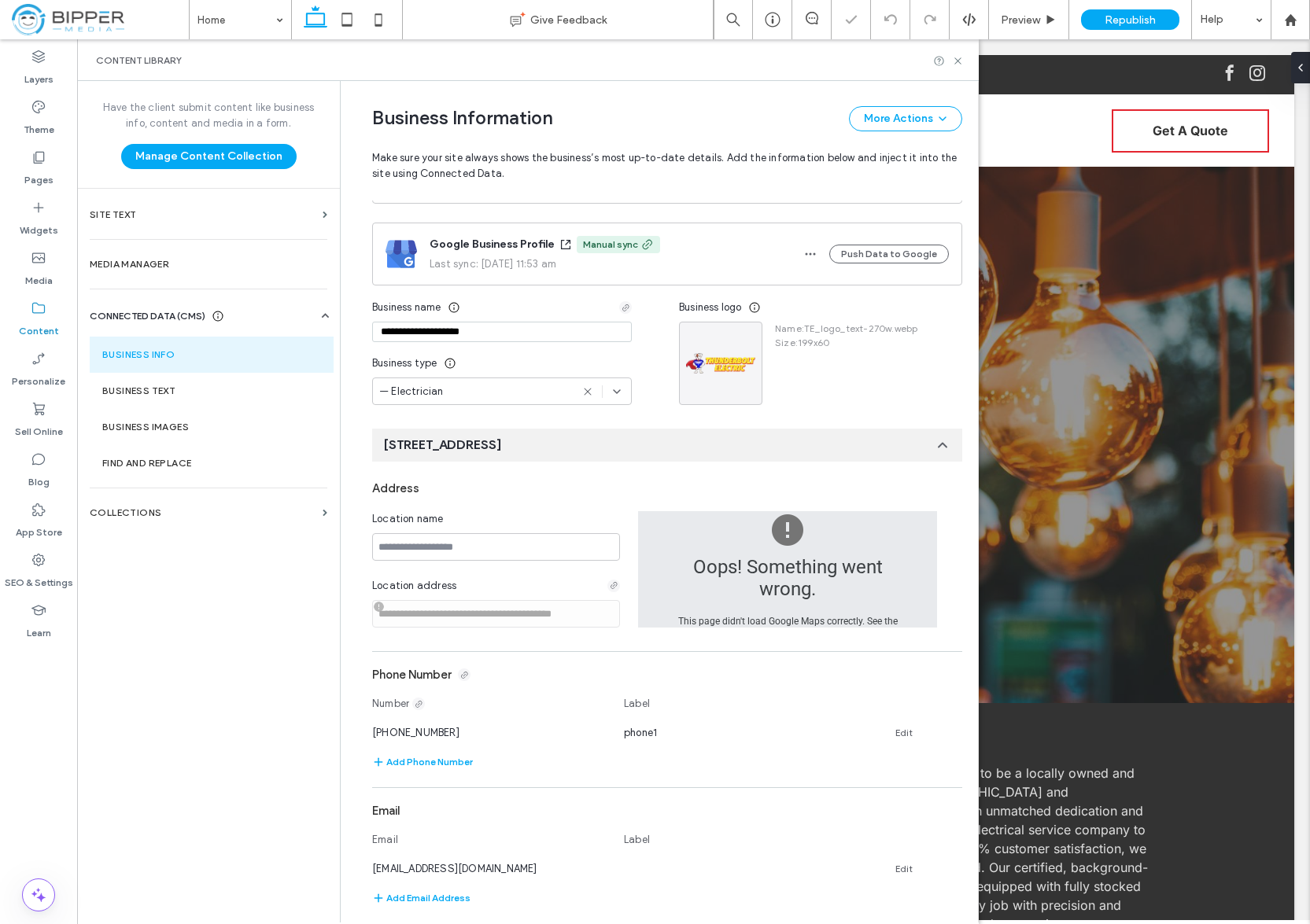
scroll to position [0, 0]
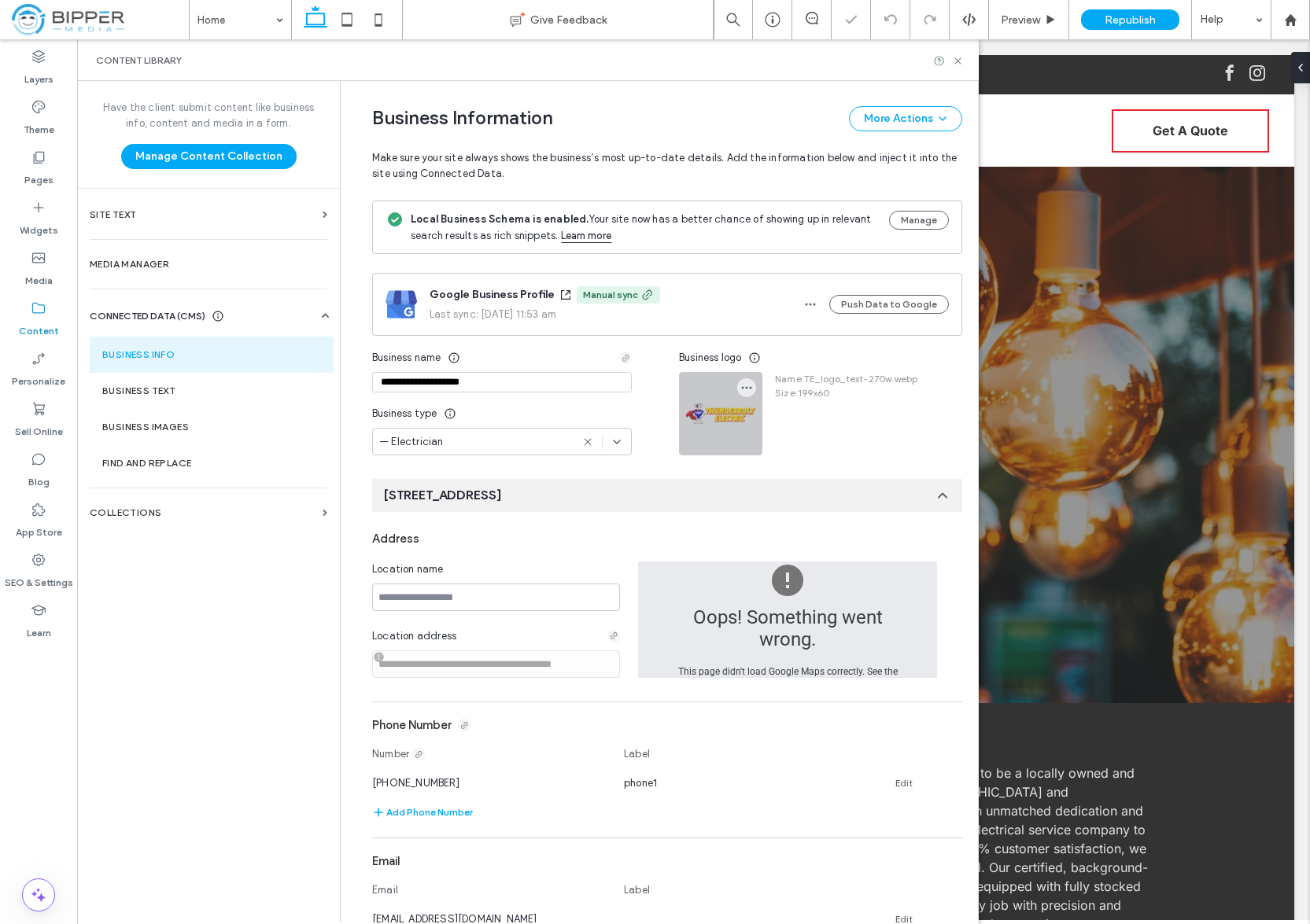
click at [715, 407] on div at bounding box center [721, 413] width 82 height 82
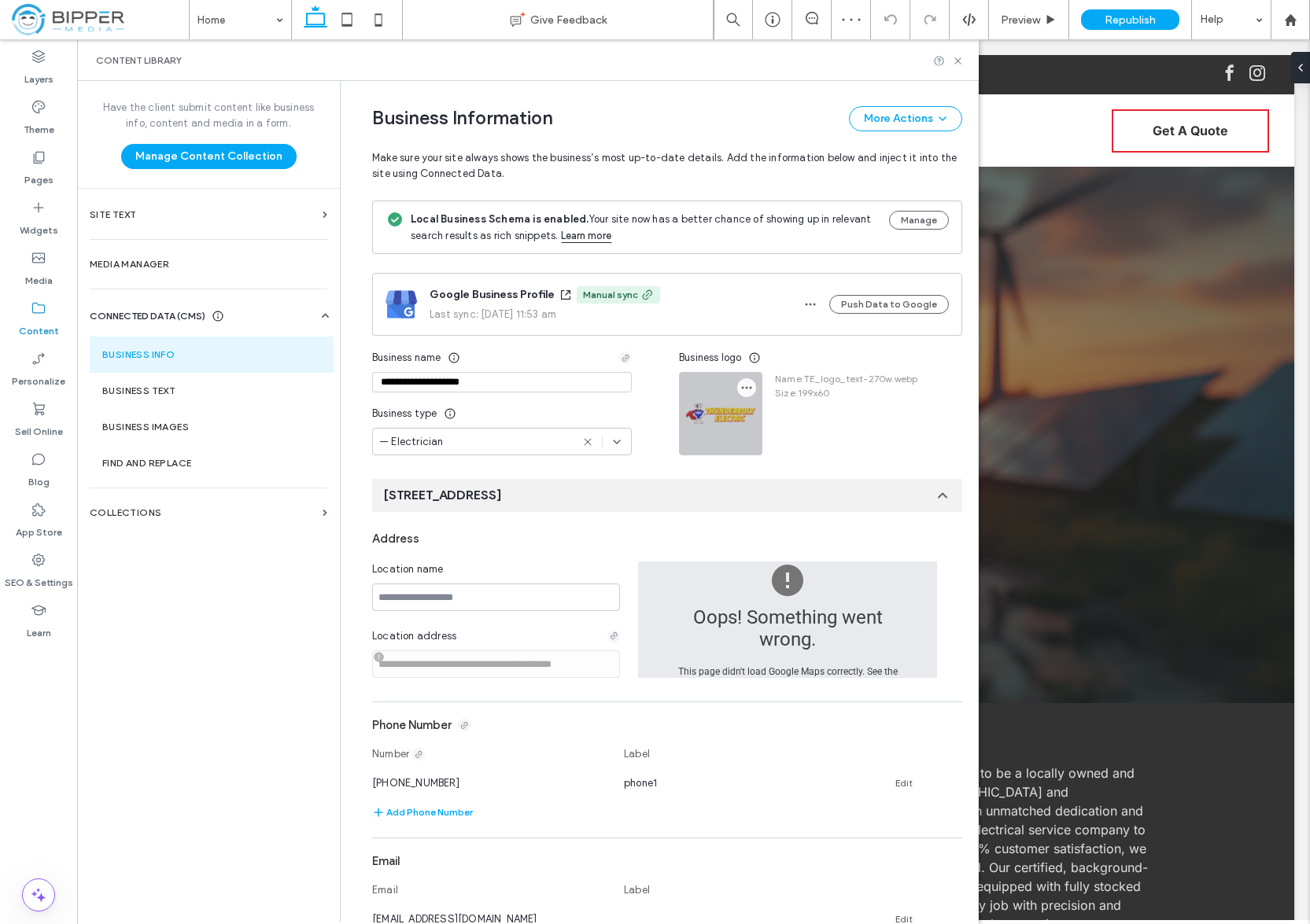
click at [742, 388] on use "button" at bounding box center [747, 388] width 10 height 3
click at [845, 358] on div "Business logo" at bounding box center [820, 357] width 283 height 28
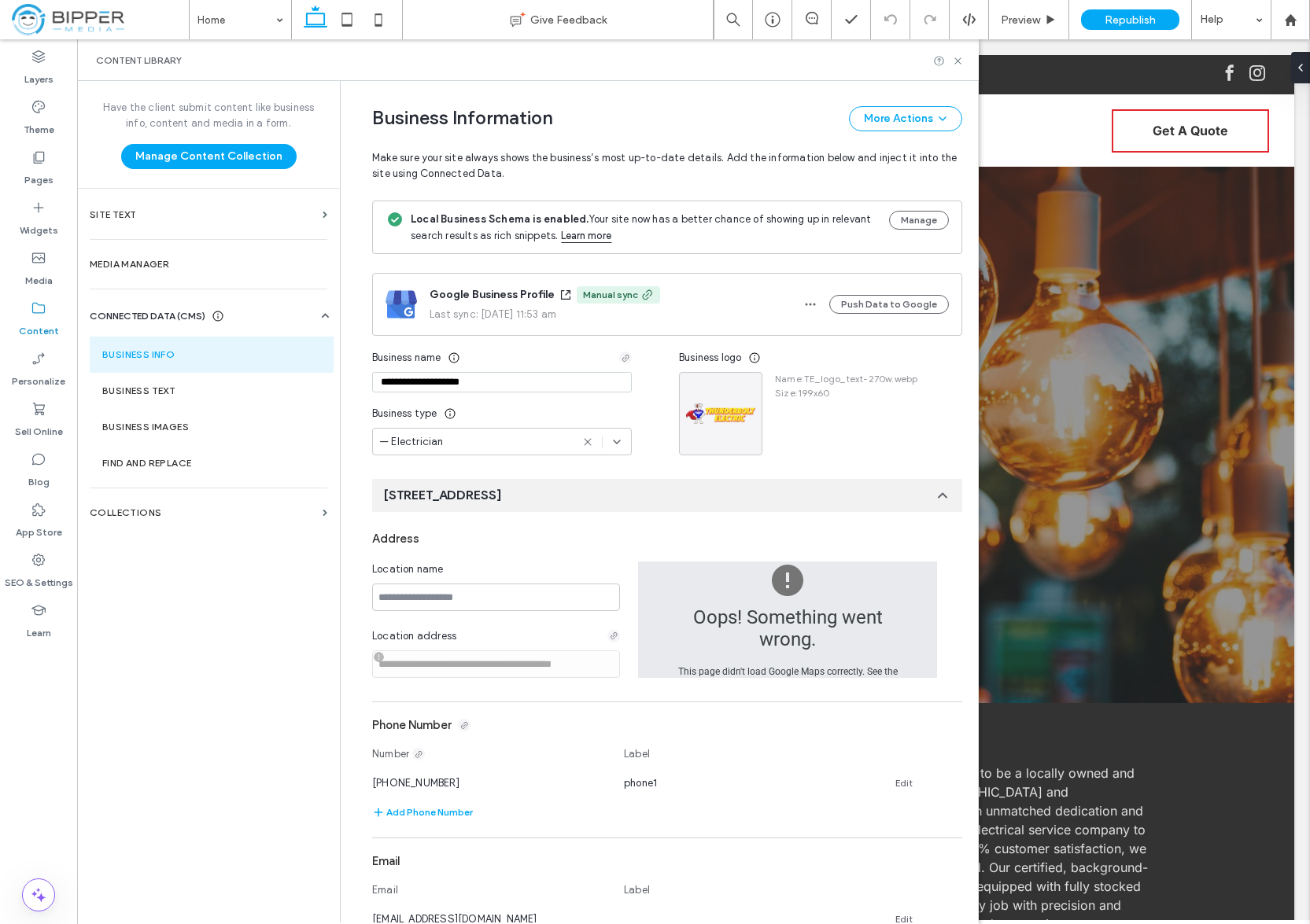
click at [851, 398] on span "Size : 199x60" at bounding box center [846, 393] width 143 height 14
click at [835, 398] on span "Size : 199x60" at bounding box center [846, 393] width 143 height 14
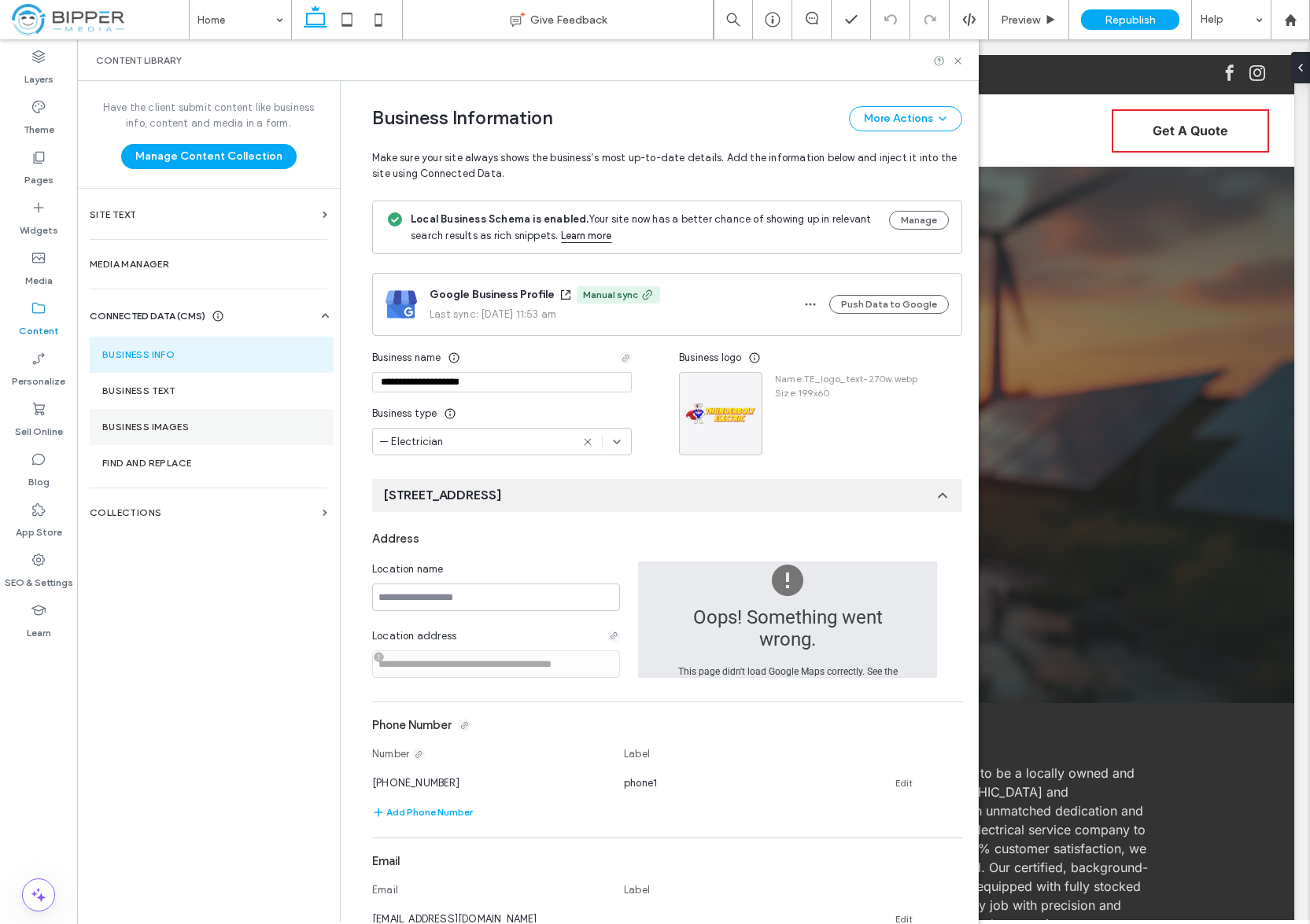
click at [204, 433] on section "Business Images" at bounding box center [211, 427] width 244 height 36
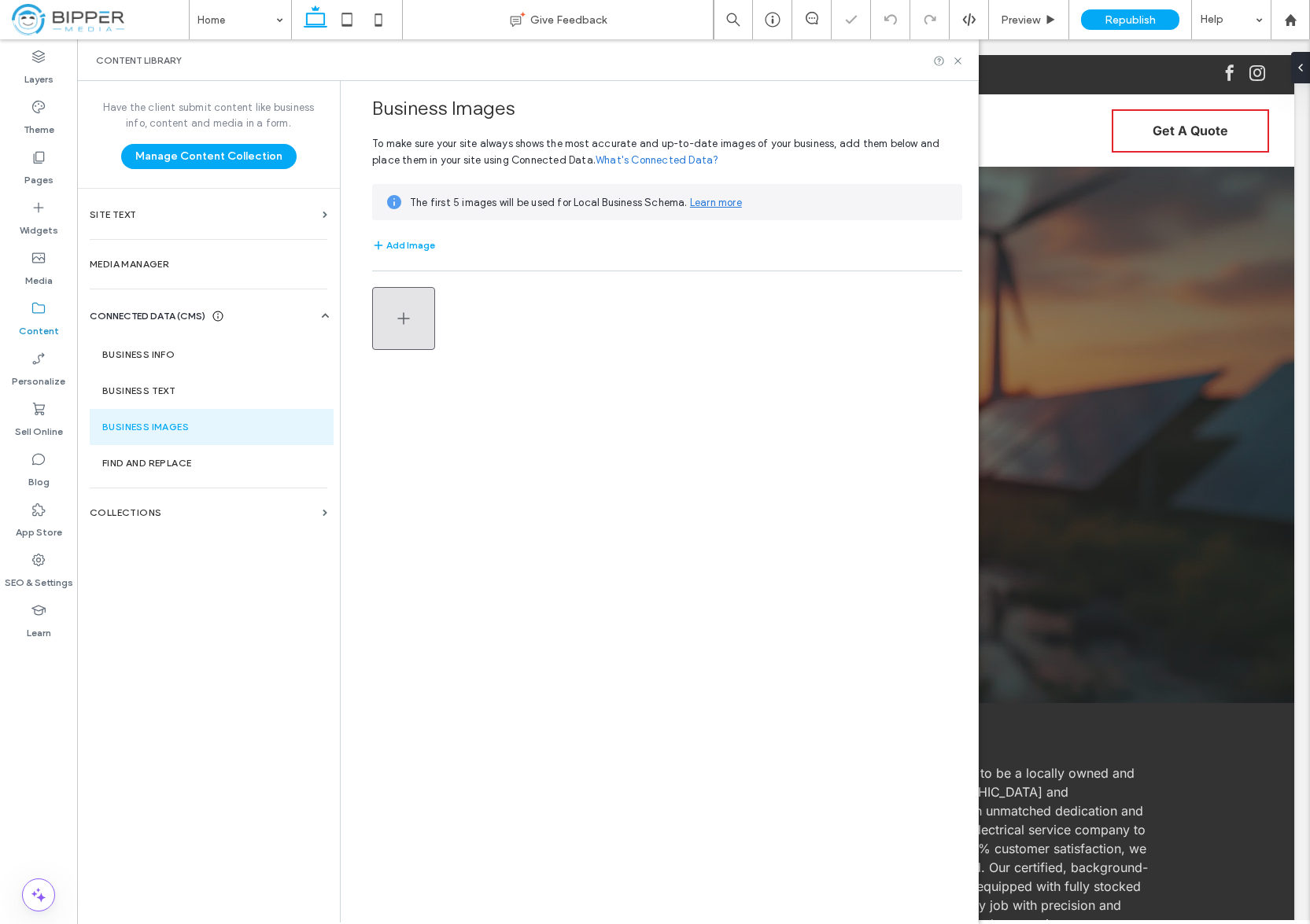
click at [406, 314] on icon "button" at bounding box center [403, 318] width 19 height 19
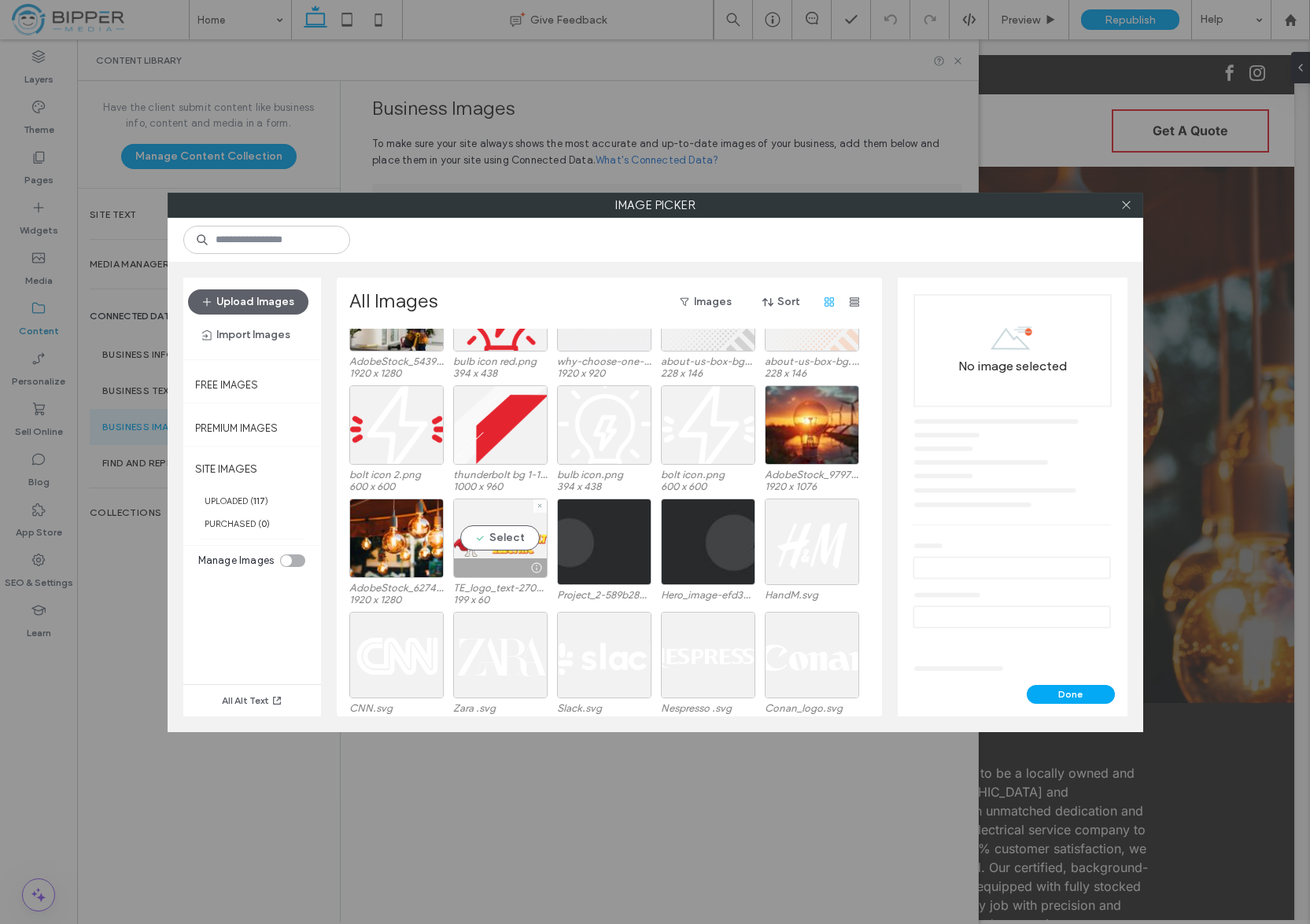
scroll to position [1899, 0]
click at [487, 537] on div "Select" at bounding box center [500, 539] width 94 height 79
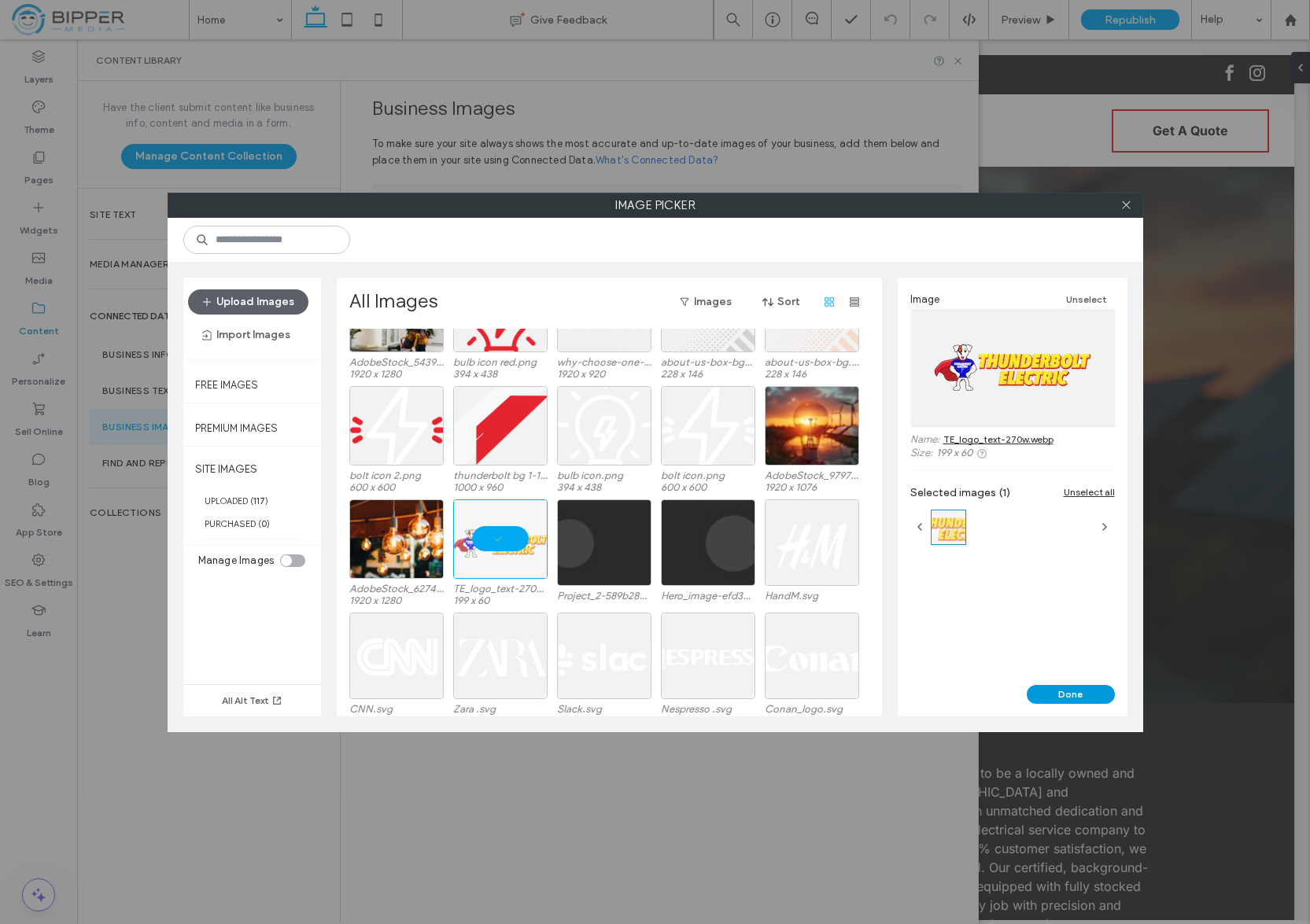
click at [1072, 695] on button "Done" at bounding box center [1071, 694] width 88 height 19
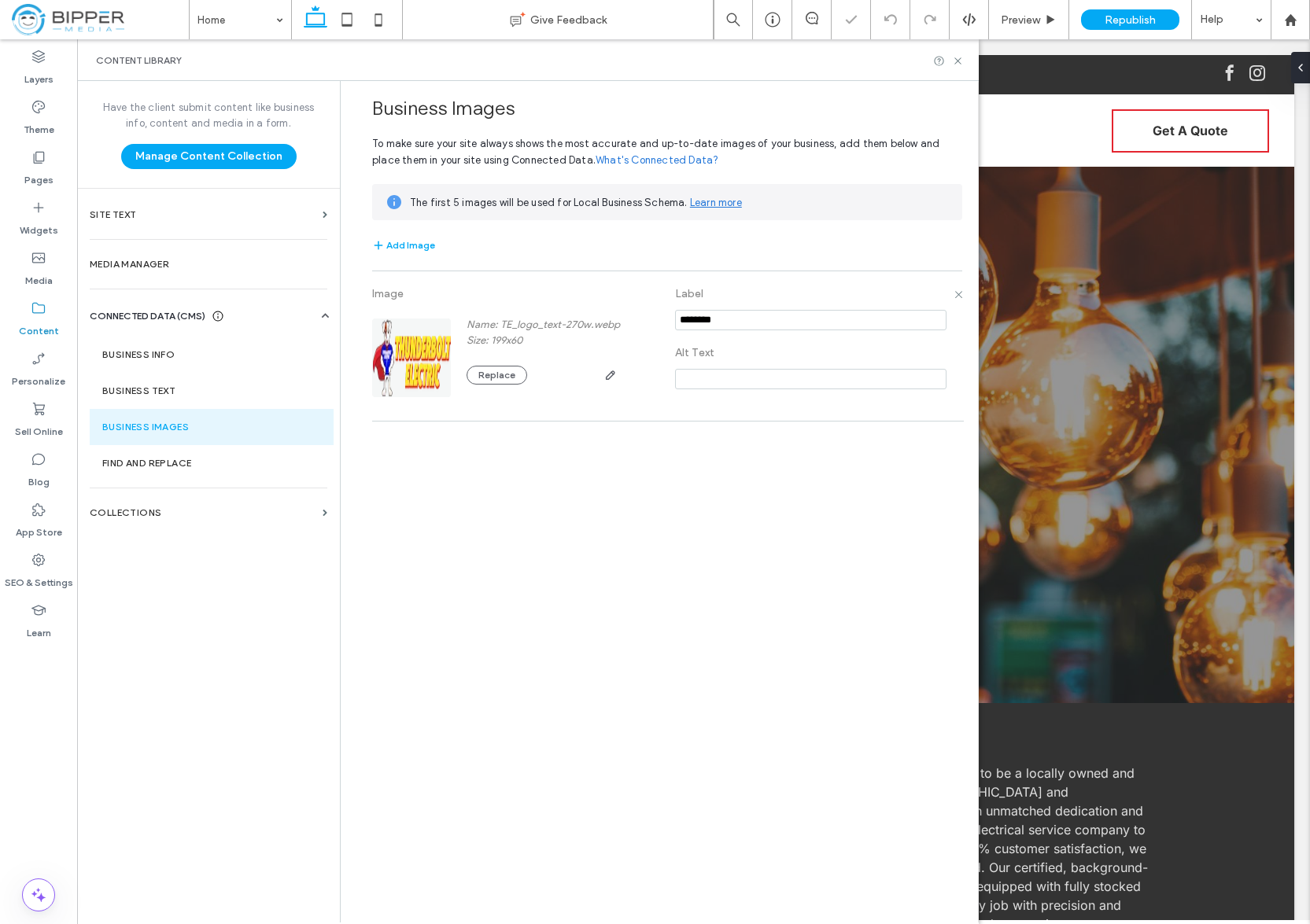
click at [755, 328] on input "notEmpty" at bounding box center [810, 320] width 272 height 21
type input "**********"
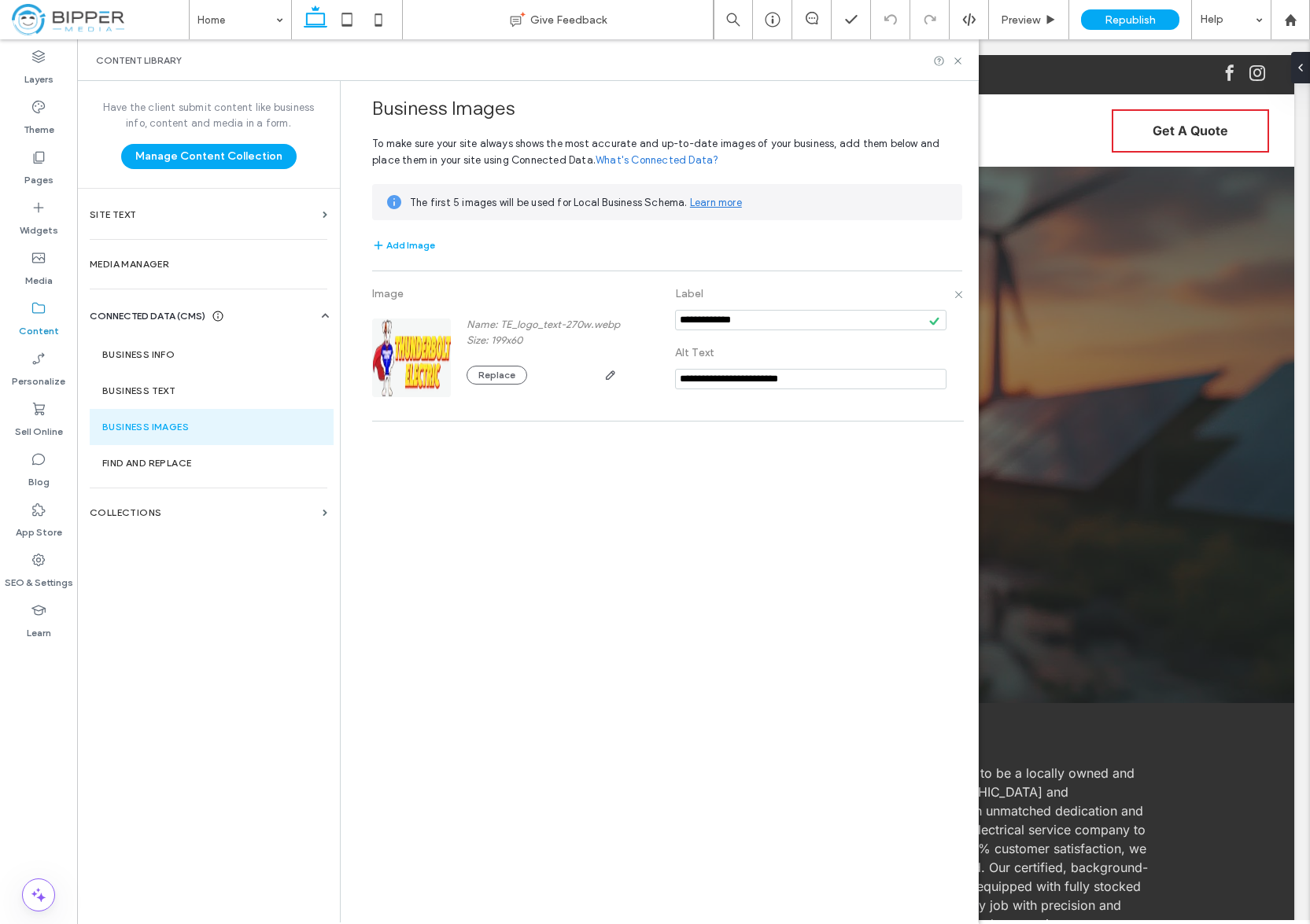
type input "**********"
drag, startPoint x: 636, startPoint y: 409, endPoint x: 645, endPoint y: 399, distance: 13.5
click at [639, 408] on div "**********" at bounding box center [668, 345] width 590 height 133
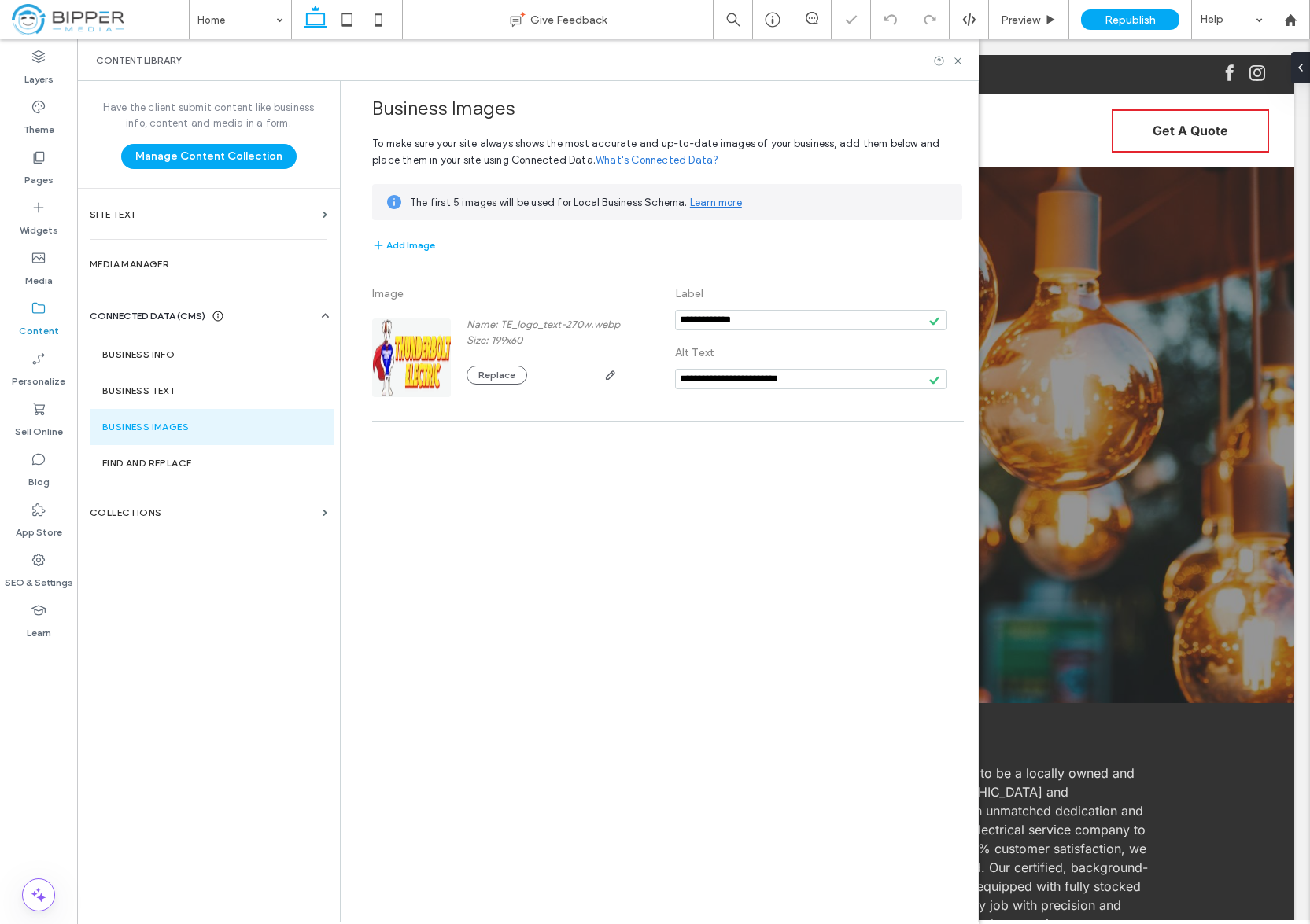
drag, startPoint x: 751, startPoint y: 144, endPoint x: 821, endPoint y: 133, distance: 70.9
click at [752, 144] on span "To make sure your site always shows the most accurate and up-to-date images of …" at bounding box center [656, 151] width 568 height 28
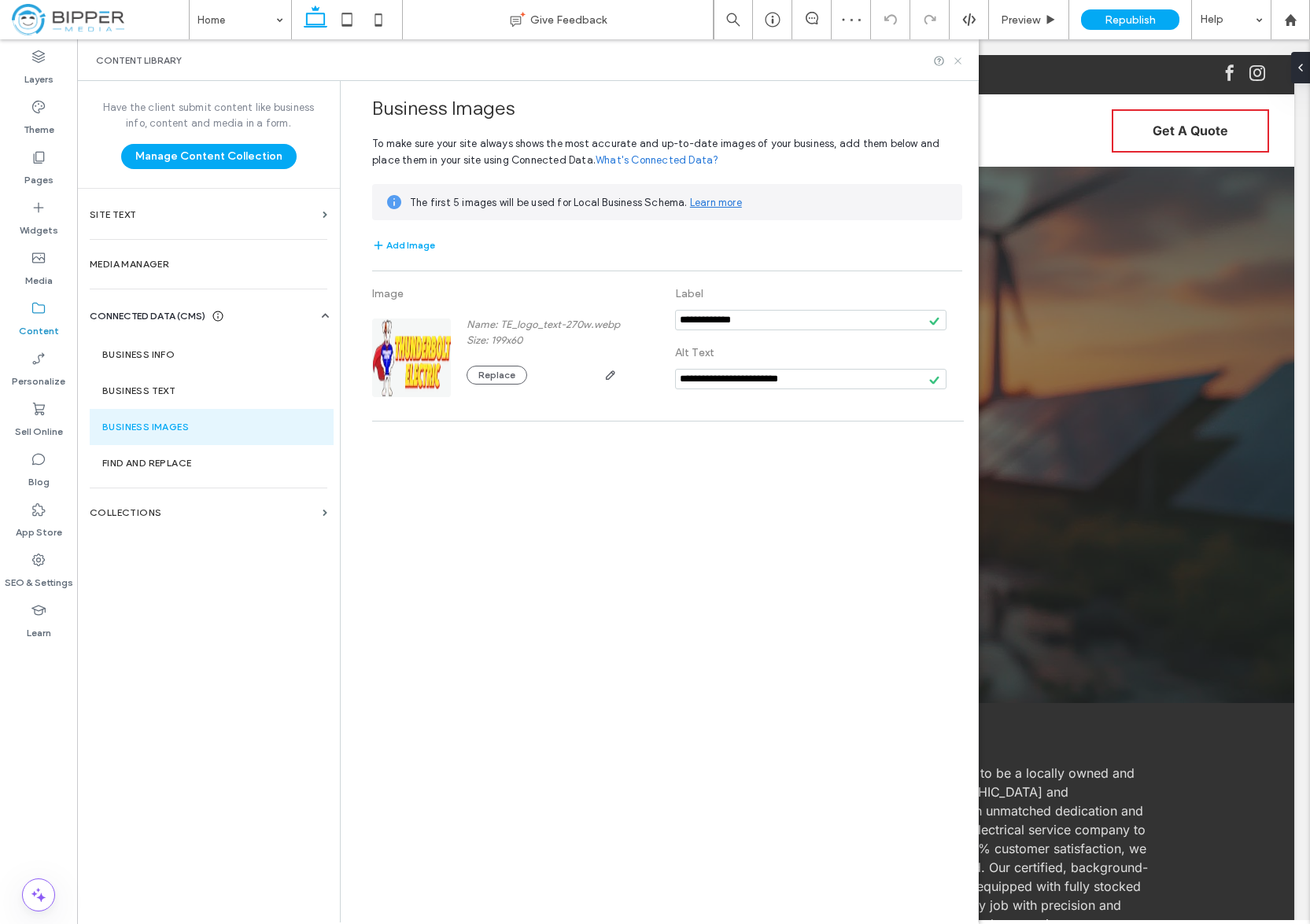
click at [961, 62] on icon at bounding box center [958, 61] width 12 height 12
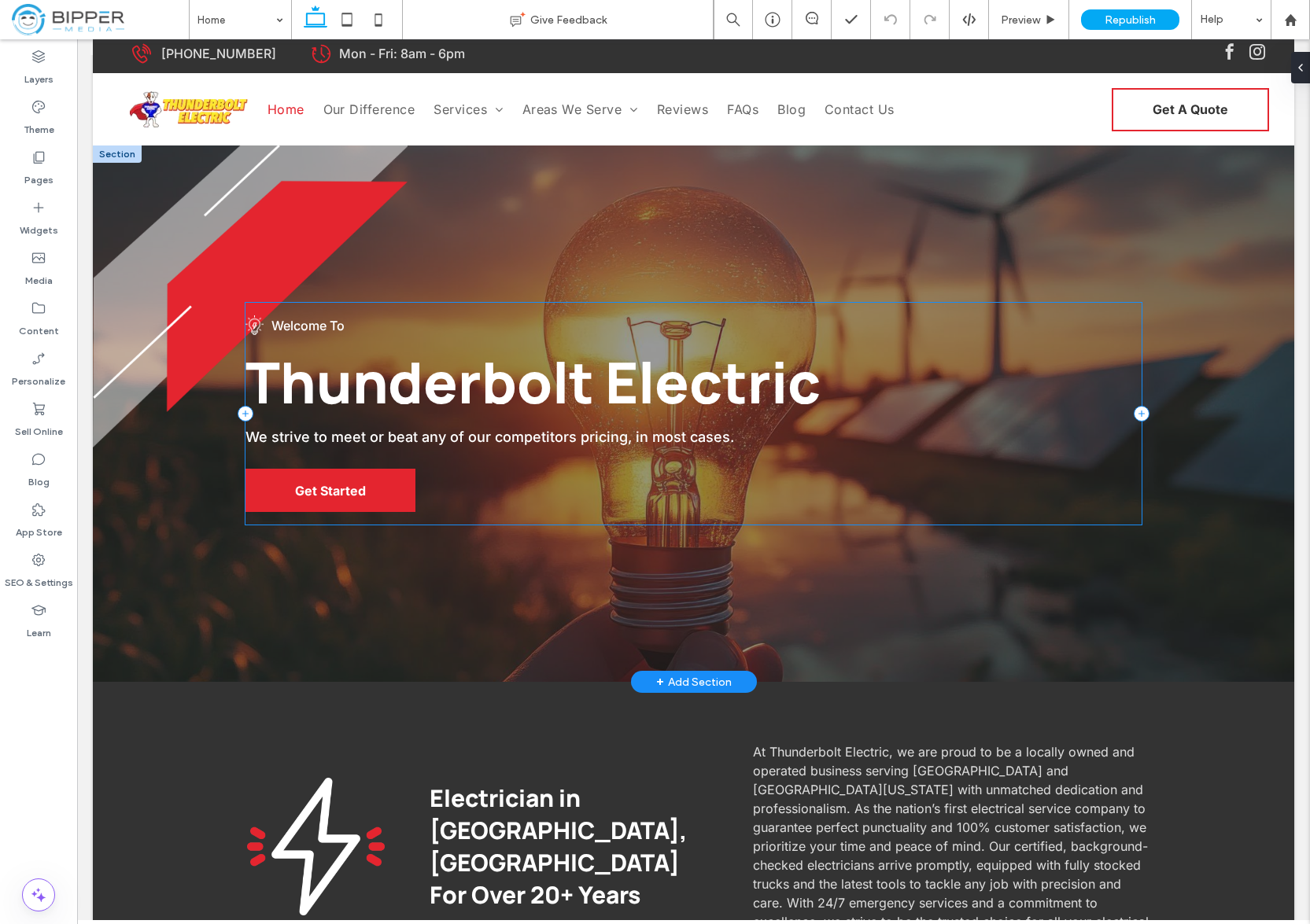
scroll to position [0, 0]
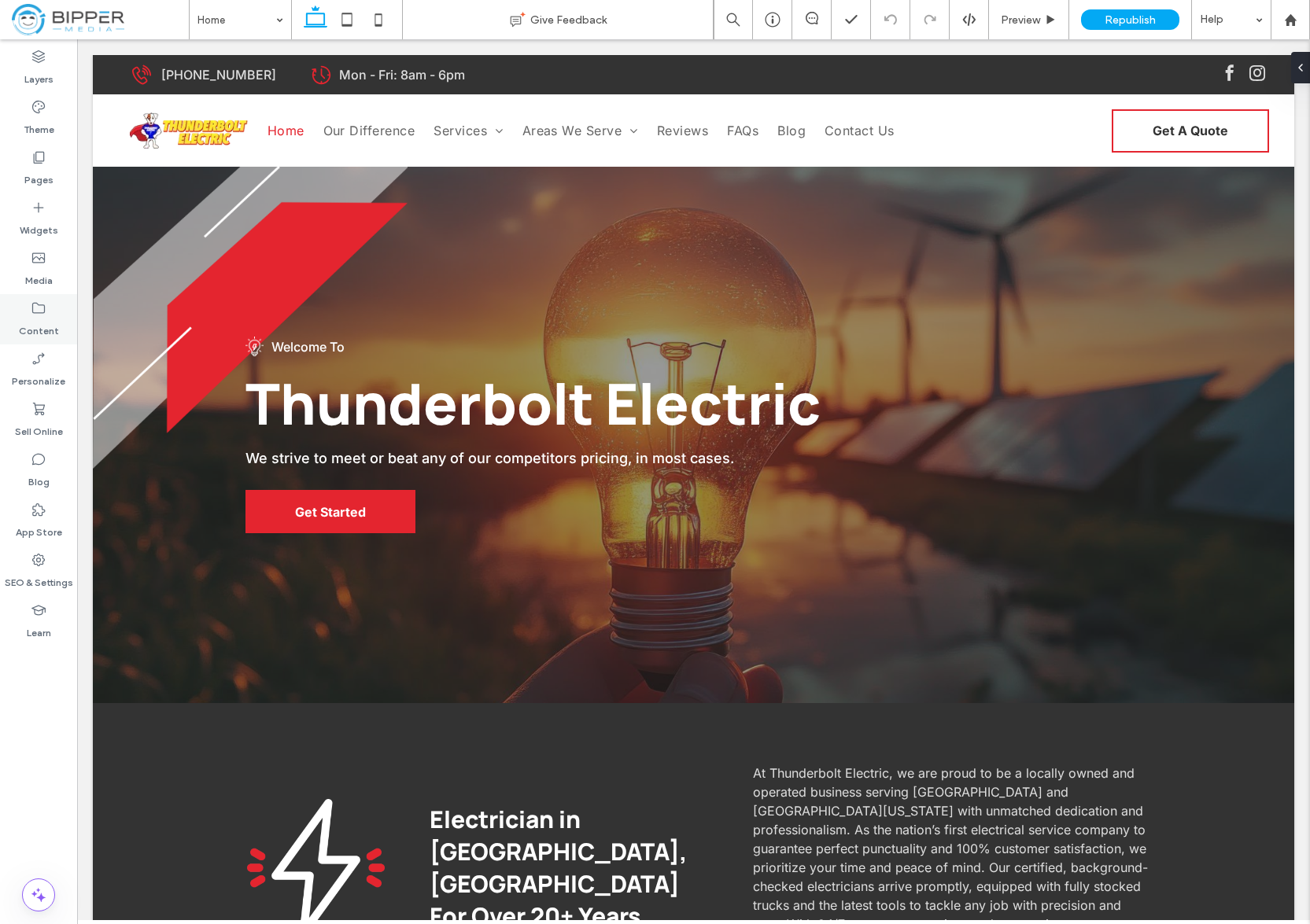
click at [43, 308] on icon at bounding box center [38, 308] width 16 height 16
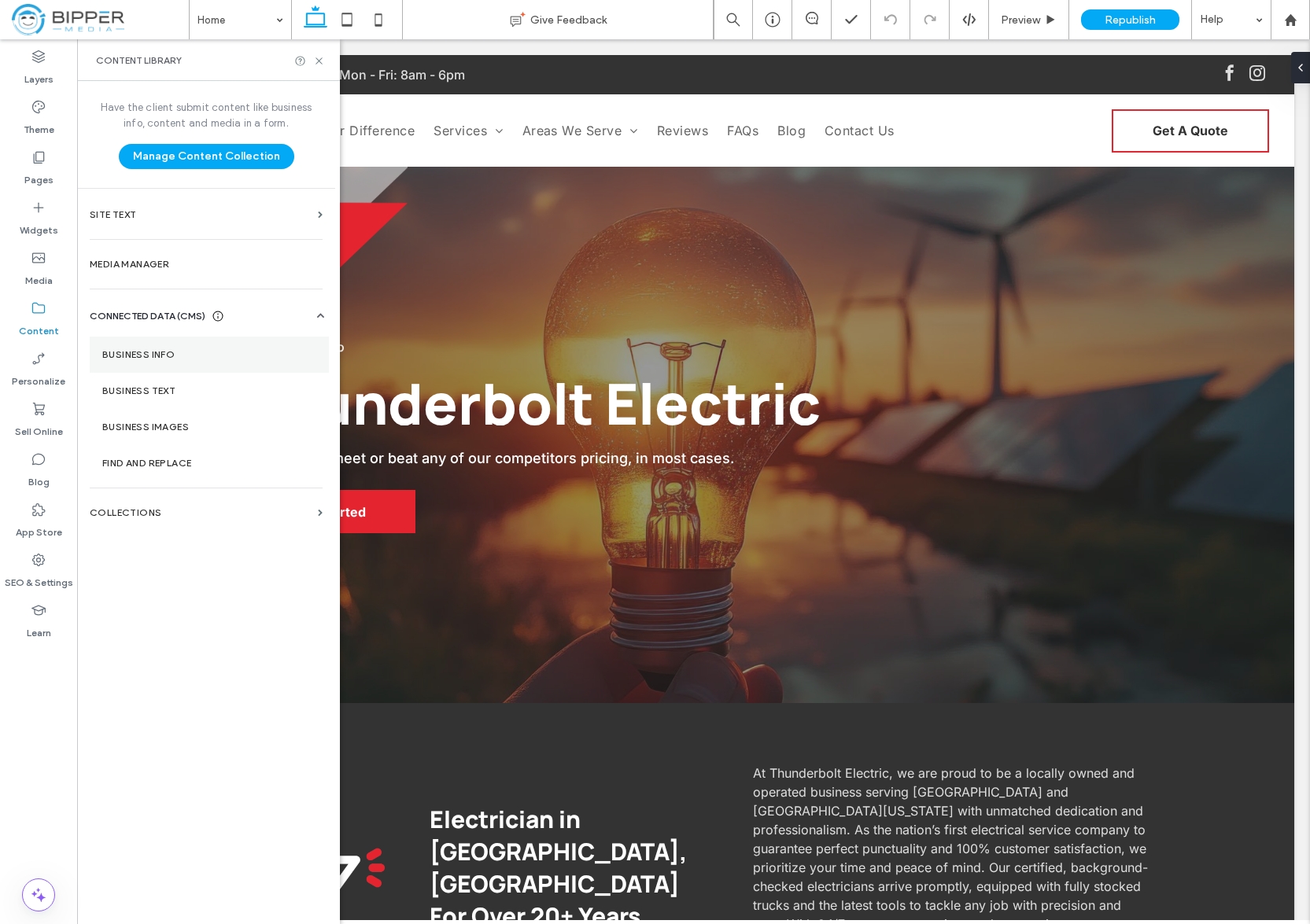
click at [204, 353] on label "Business Info" at bounding box center [209, 355] width 214 height 11
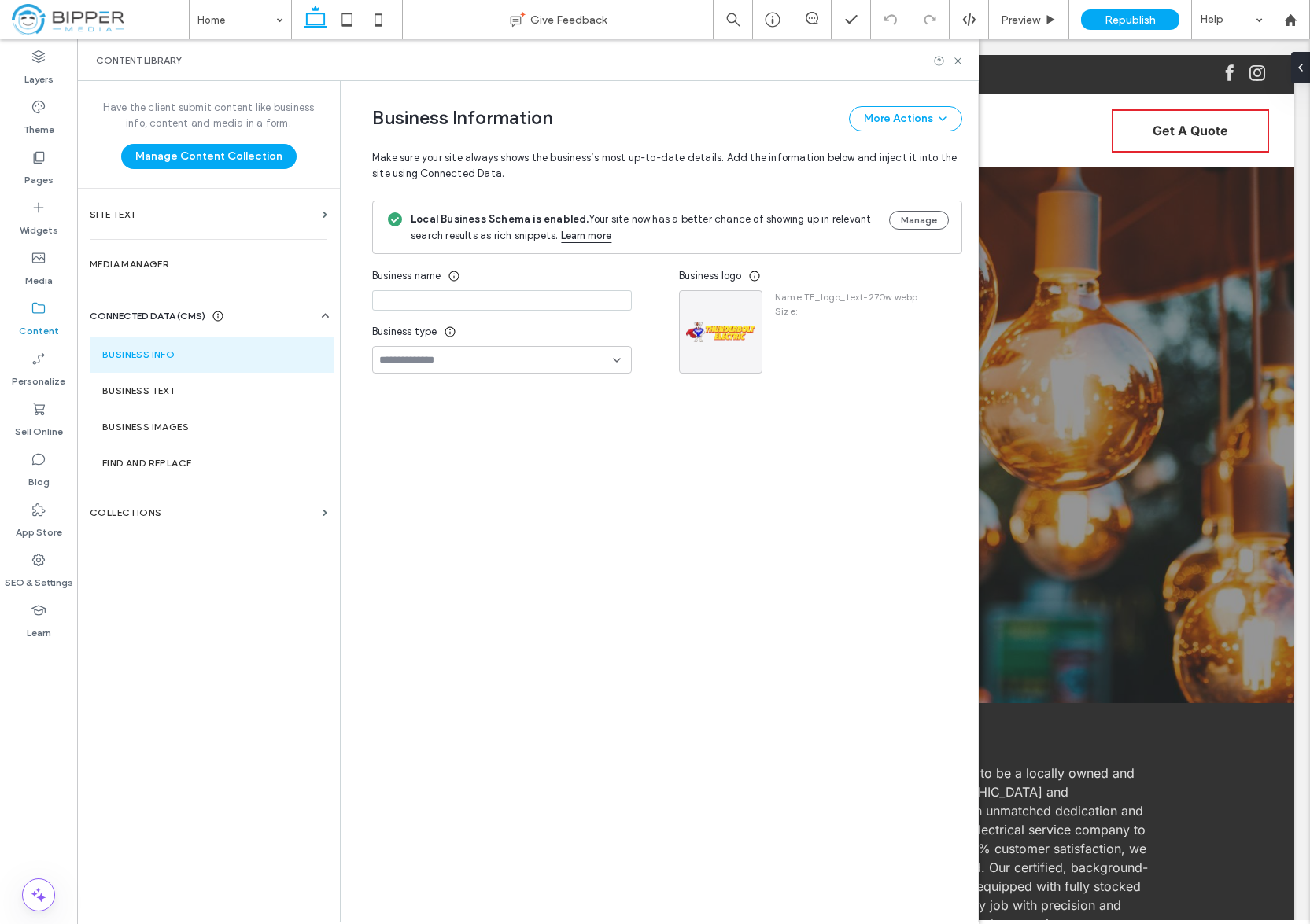
type input "**********"
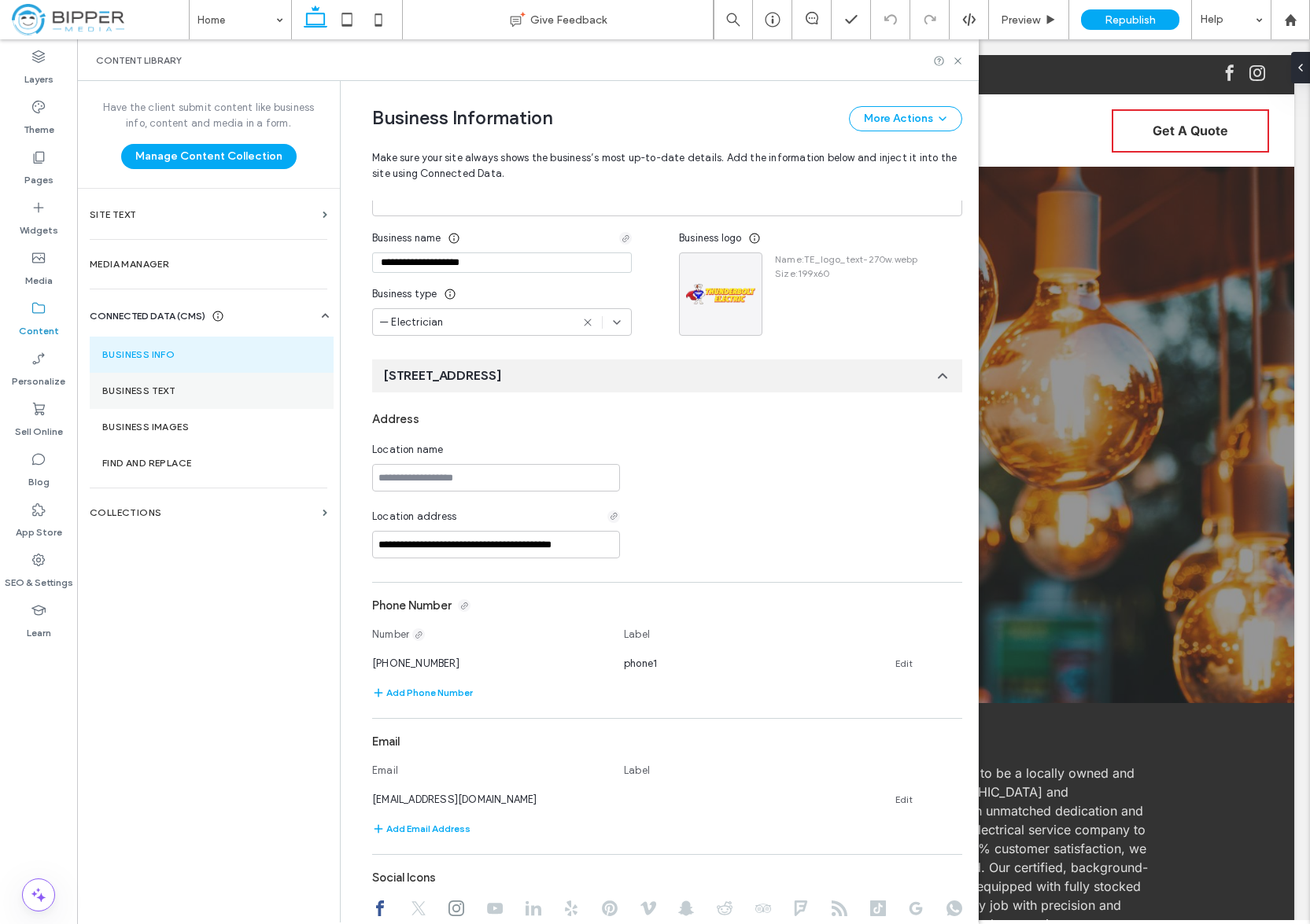
scroll to position [122, 0]
click at [221, 388] on label "Business Text" at bounding box center [212, 391] width 218 height 11
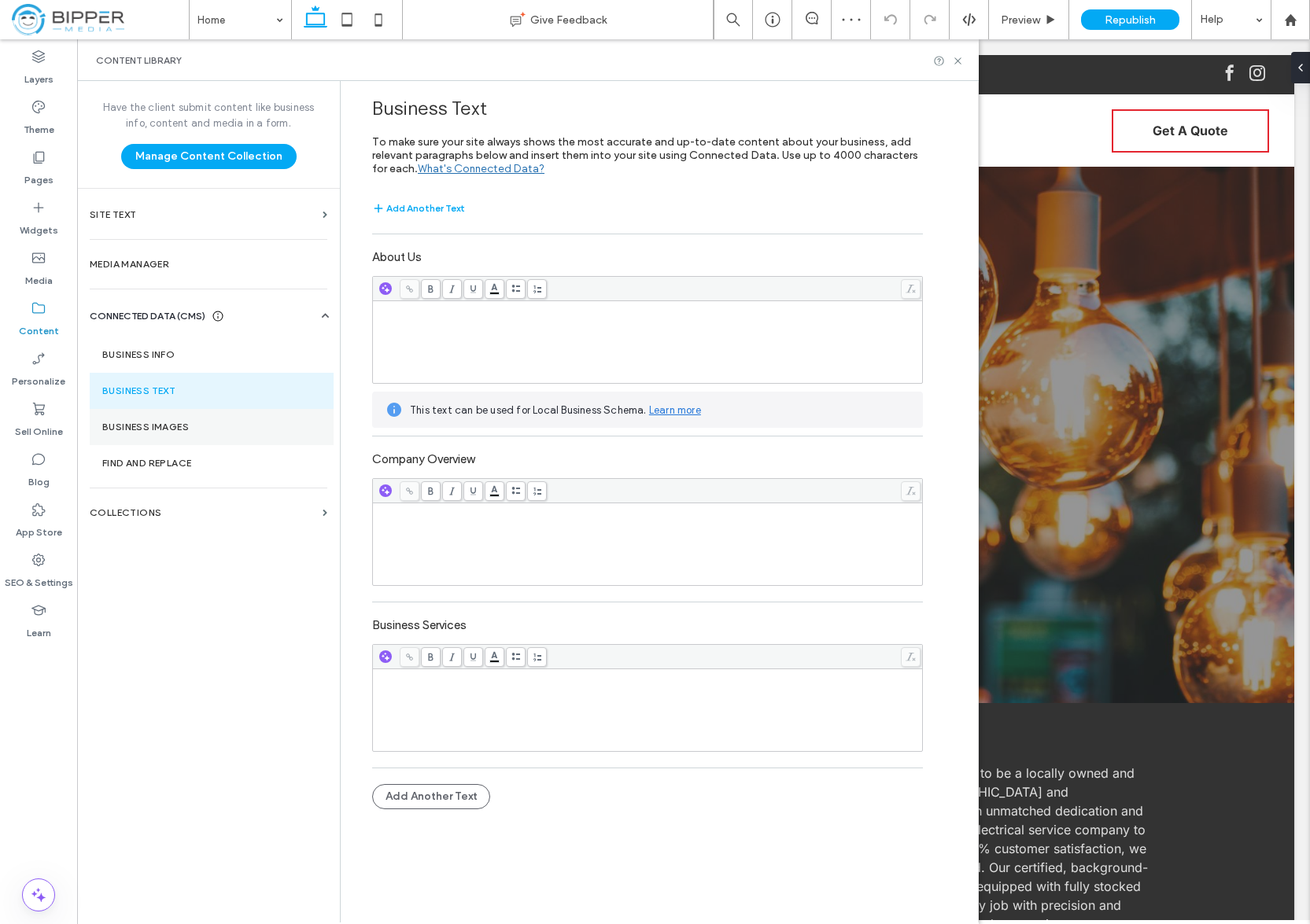
click at [258, 427] on label "Business Images" at bounding box center [212, 427] width 218 height 11
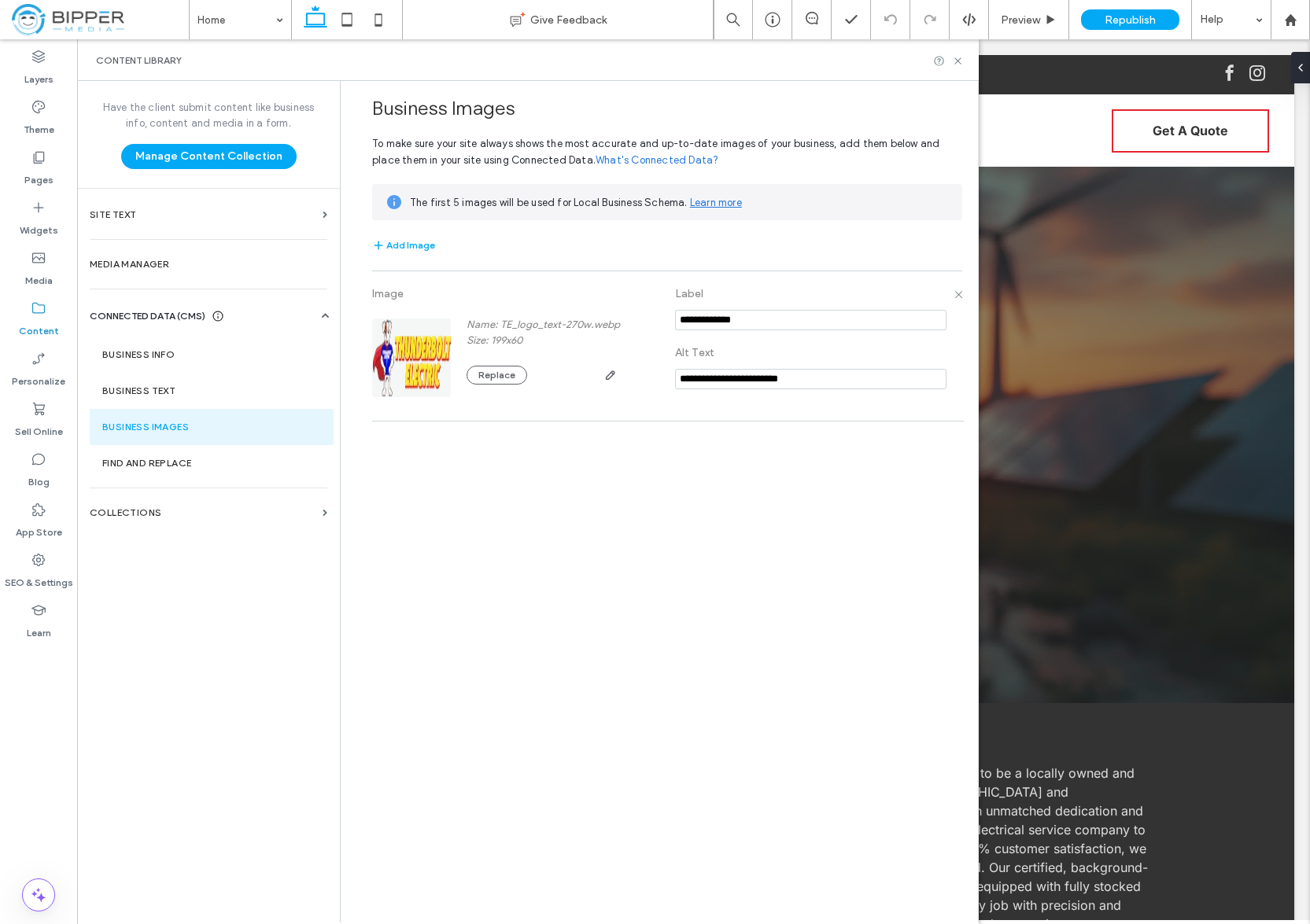
click at [838, 382] on input "**********" at bounding box center [810, 379] width 272 height 21
type input "**********"
click at [253, 458] on label "Find and Replace" at bounding box center [212, 464] width 218 height 11
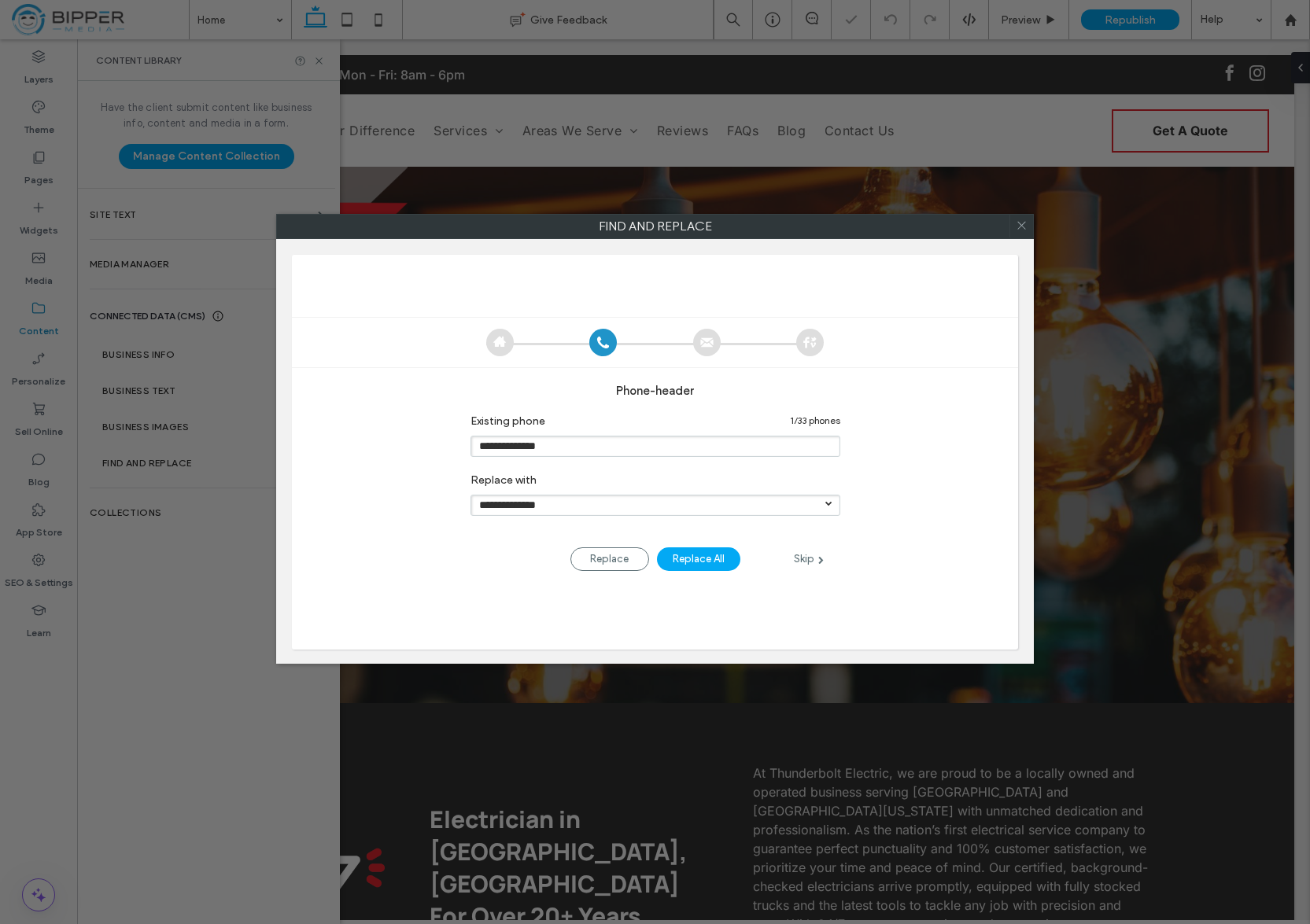
click at [204, 384] on div "**********" at bounding box center [655, 462] width 1310 height 924
click at [172, 385] on div "**********" at bounding box center [655, 462] width 1310 height 924
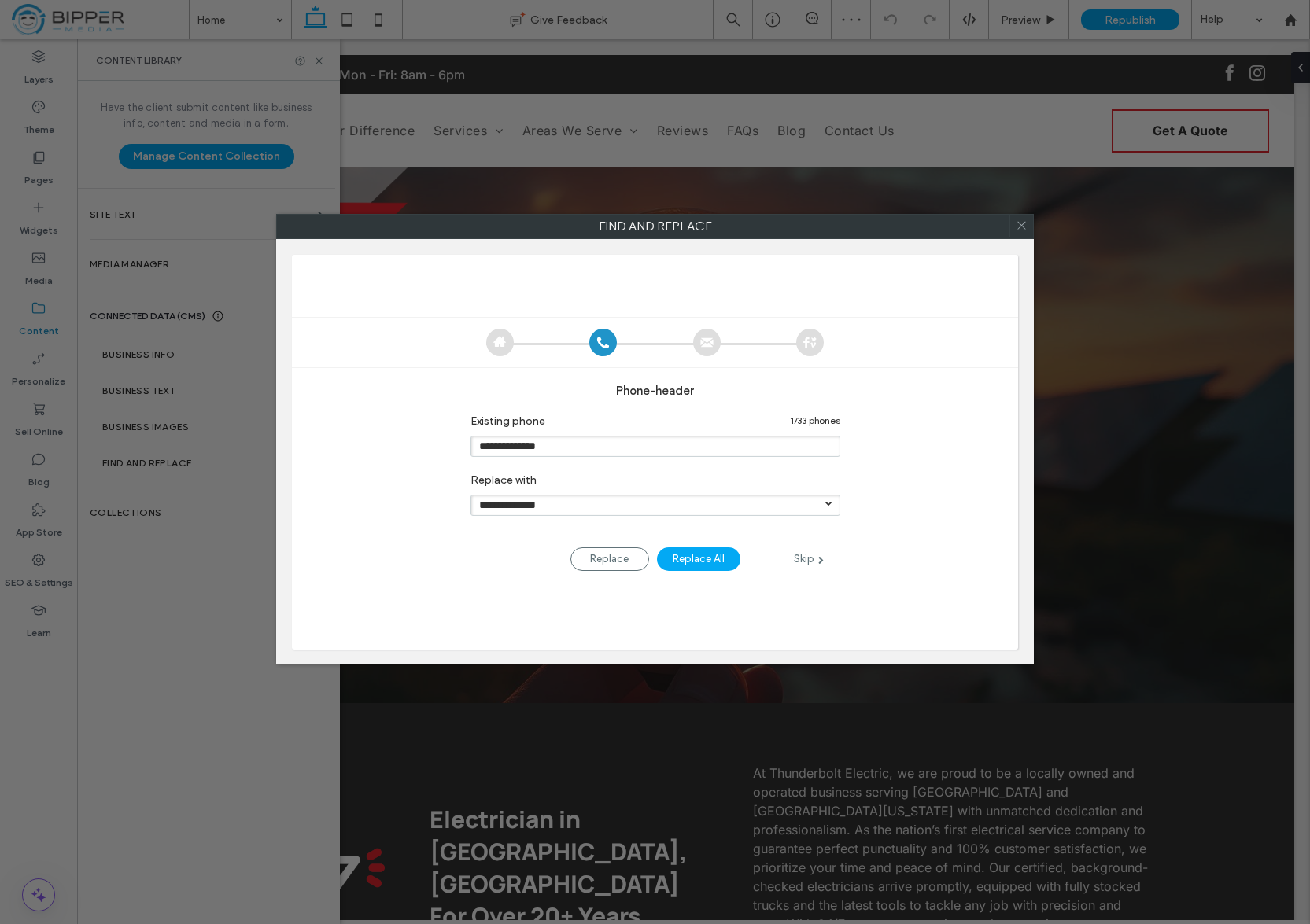
click at [982, 287] on div "**********" at bounding box center [655, 452] width 726 height 395
click at [1021, 218] on icon at bounding box center [1021, 225] width 22 height 22
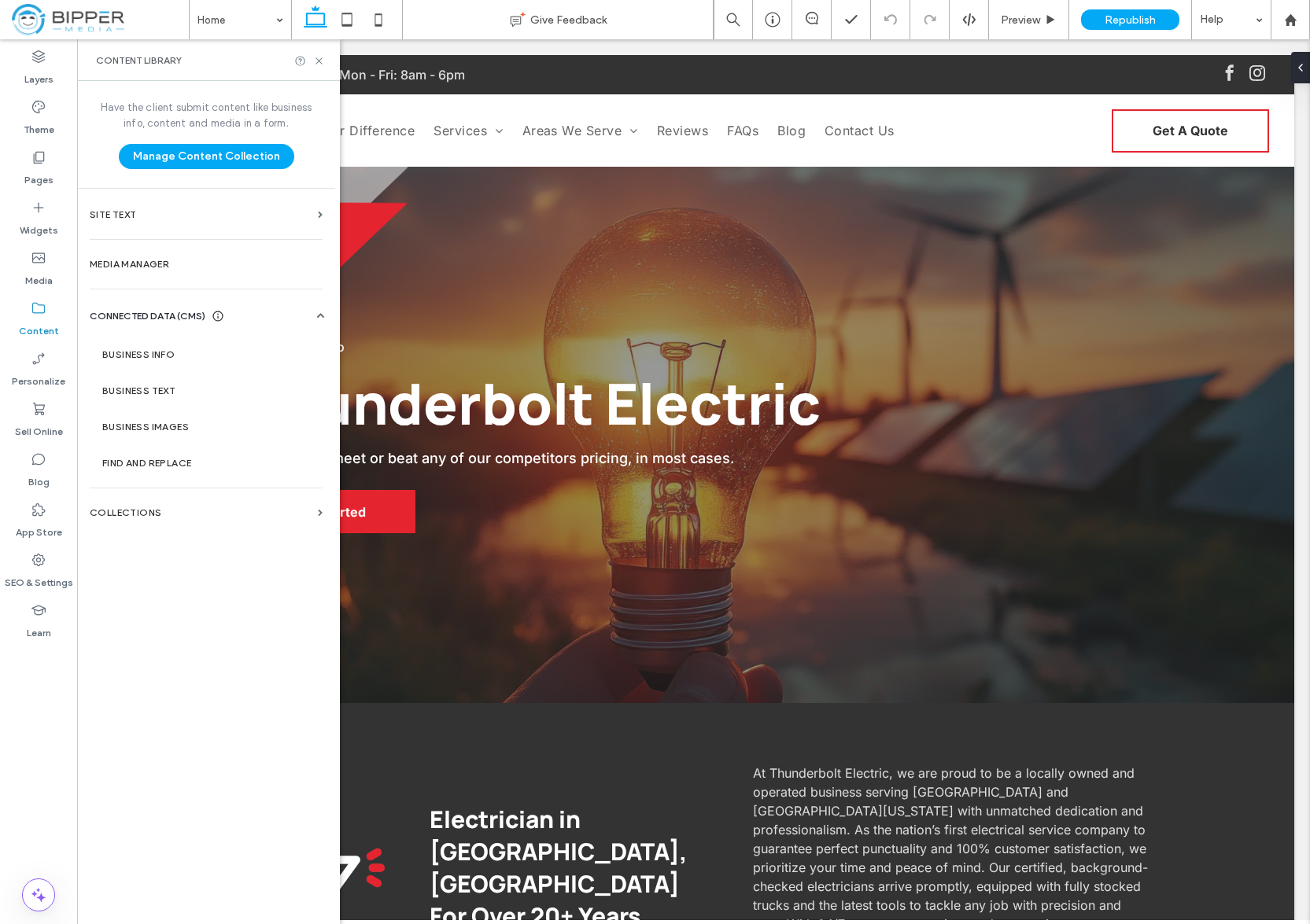
click at [41, 322] on label "Content" at bounding box center [38, 328] width 40 height 22
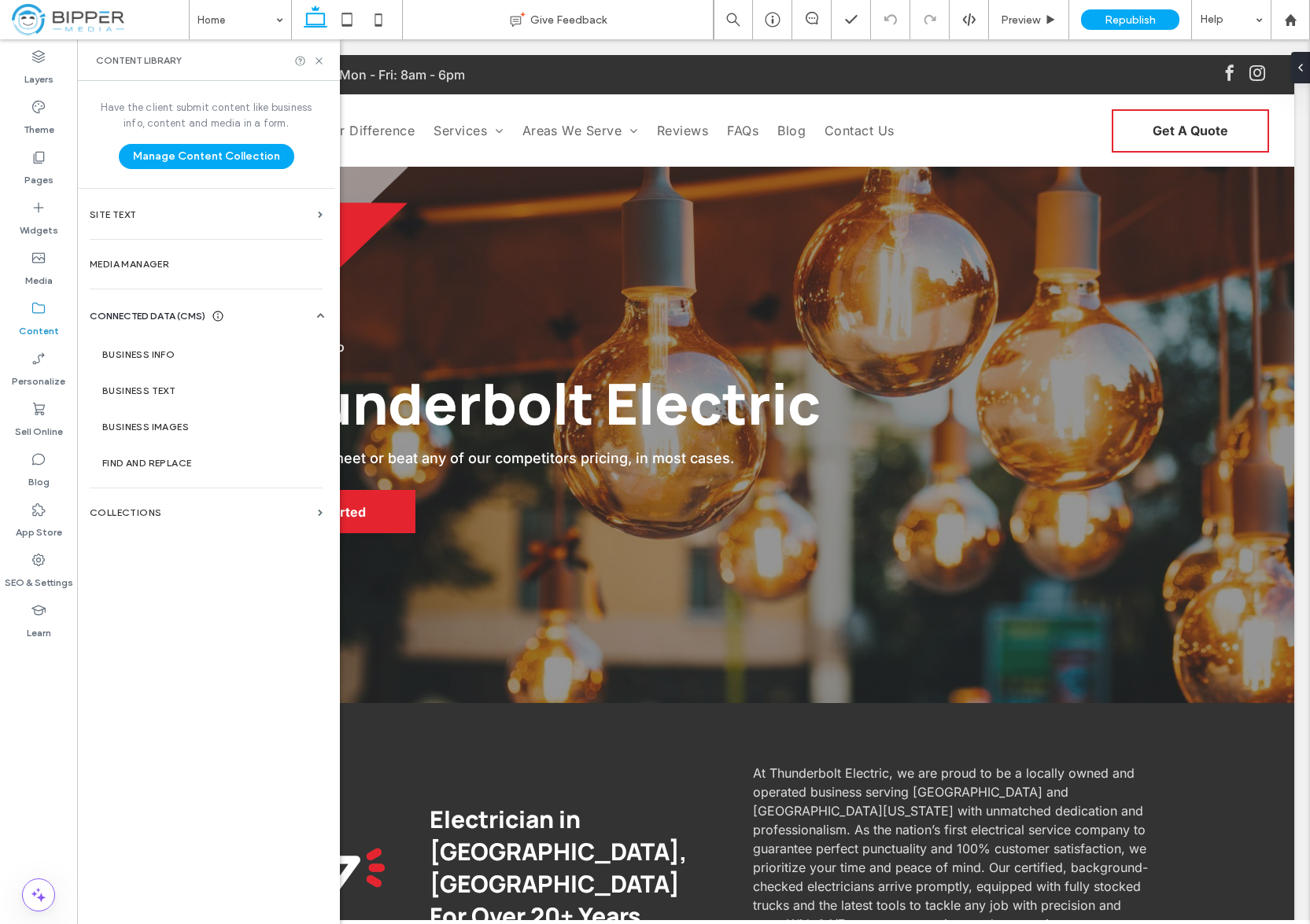
click at [37, 318] on label "Content" at bounding box center [38, 328] width 40 height 22
click at [189, 308] on span "CONNECTED DATA (CMS)" at bounding box center [148, 315] width 116 height 16
click at [173, 347] on div "Have the client submit content like business info, content and media in a form.…" at bounding box center [206, 501] width 258 height 840
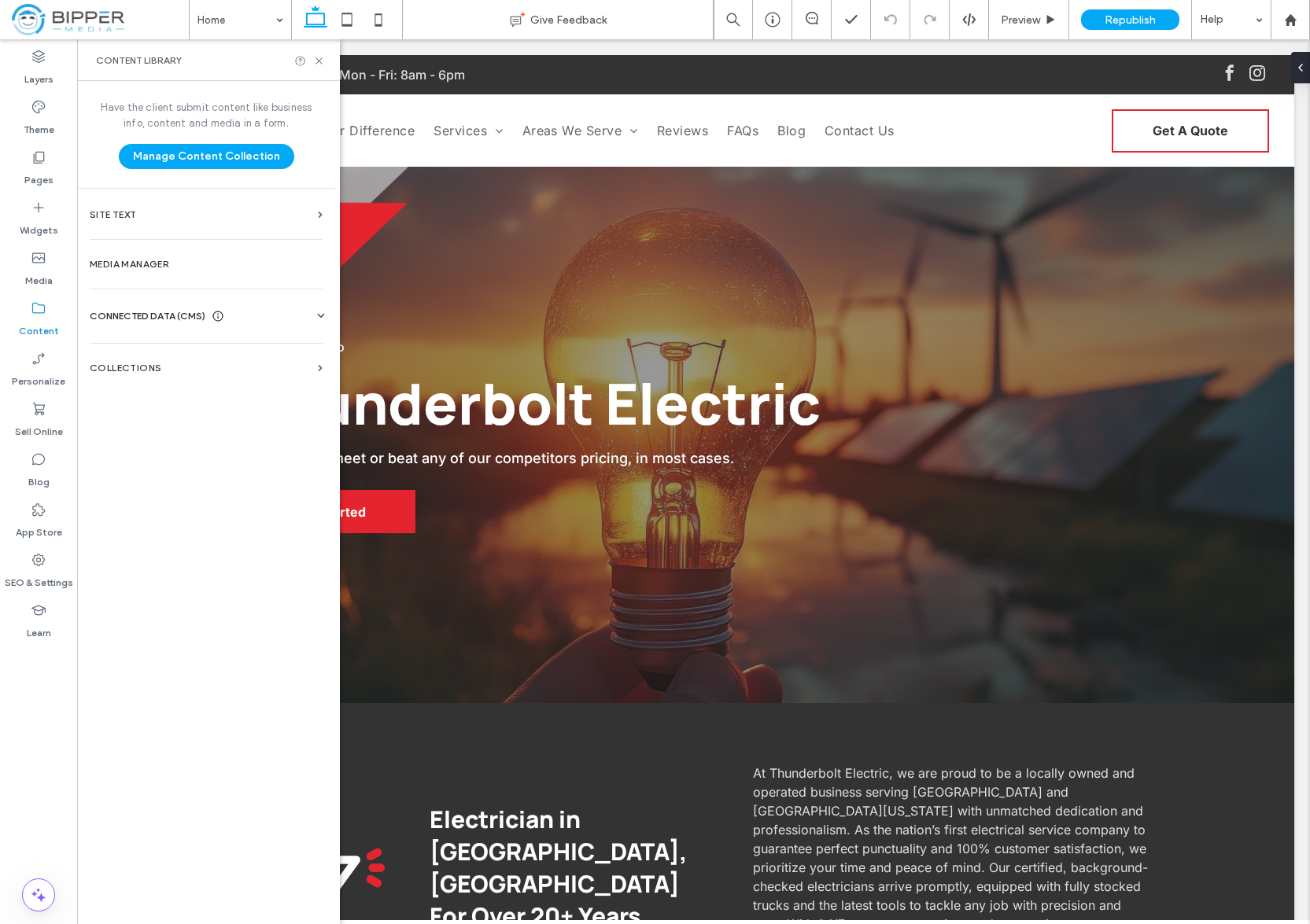
click at [185, 313] on span "CONNECTED DATA (CMS)" at bounding box center [148, 315] width 116 height 16
drag, startPoint x: 175, startPoint y: 360, endPoint x: 176, endPoint y: 349, distance: 11.0
click at [175, 360] on section "Business Info" at bounding box center [209, 355] width 239 height 36
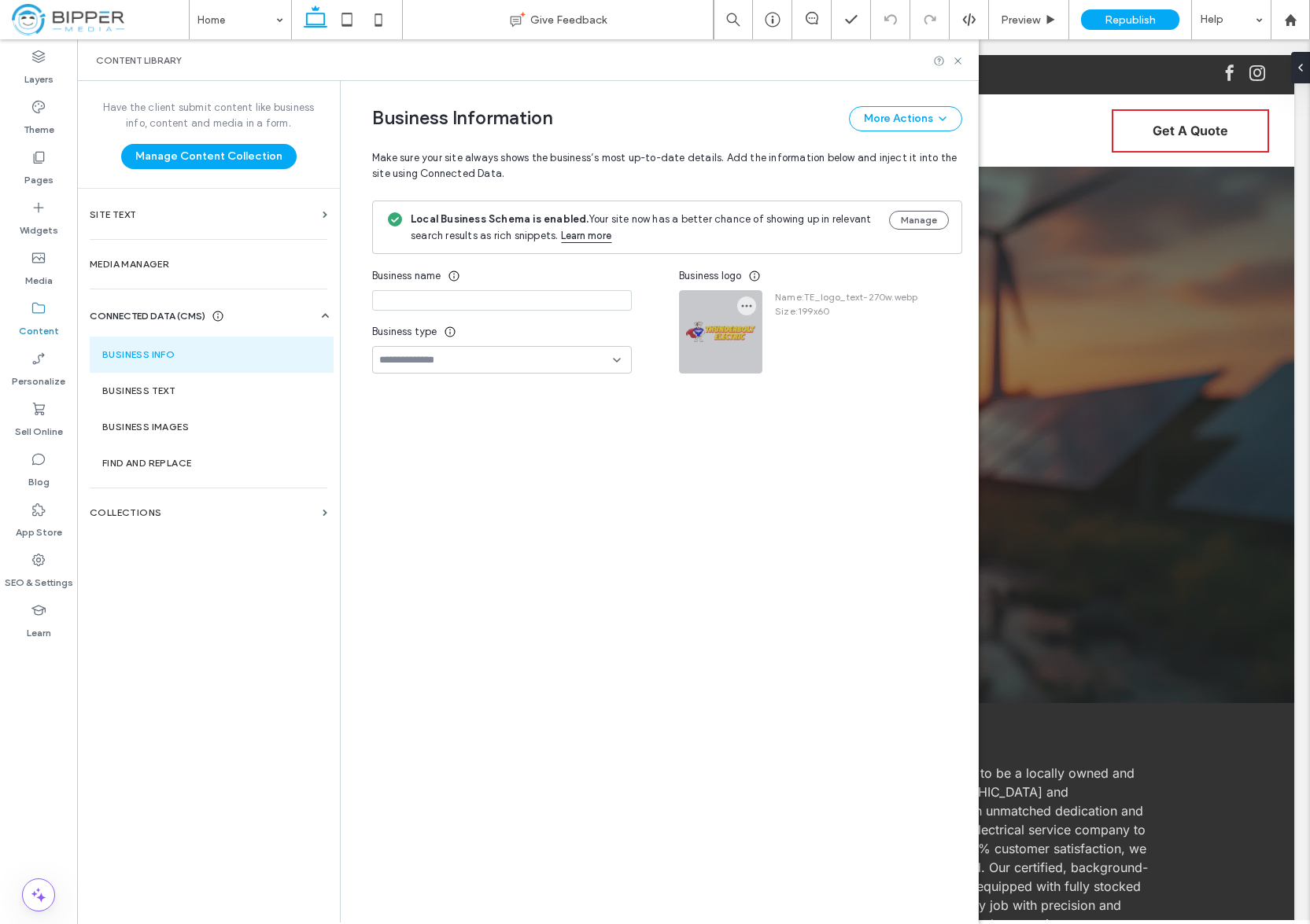
type input "**********"
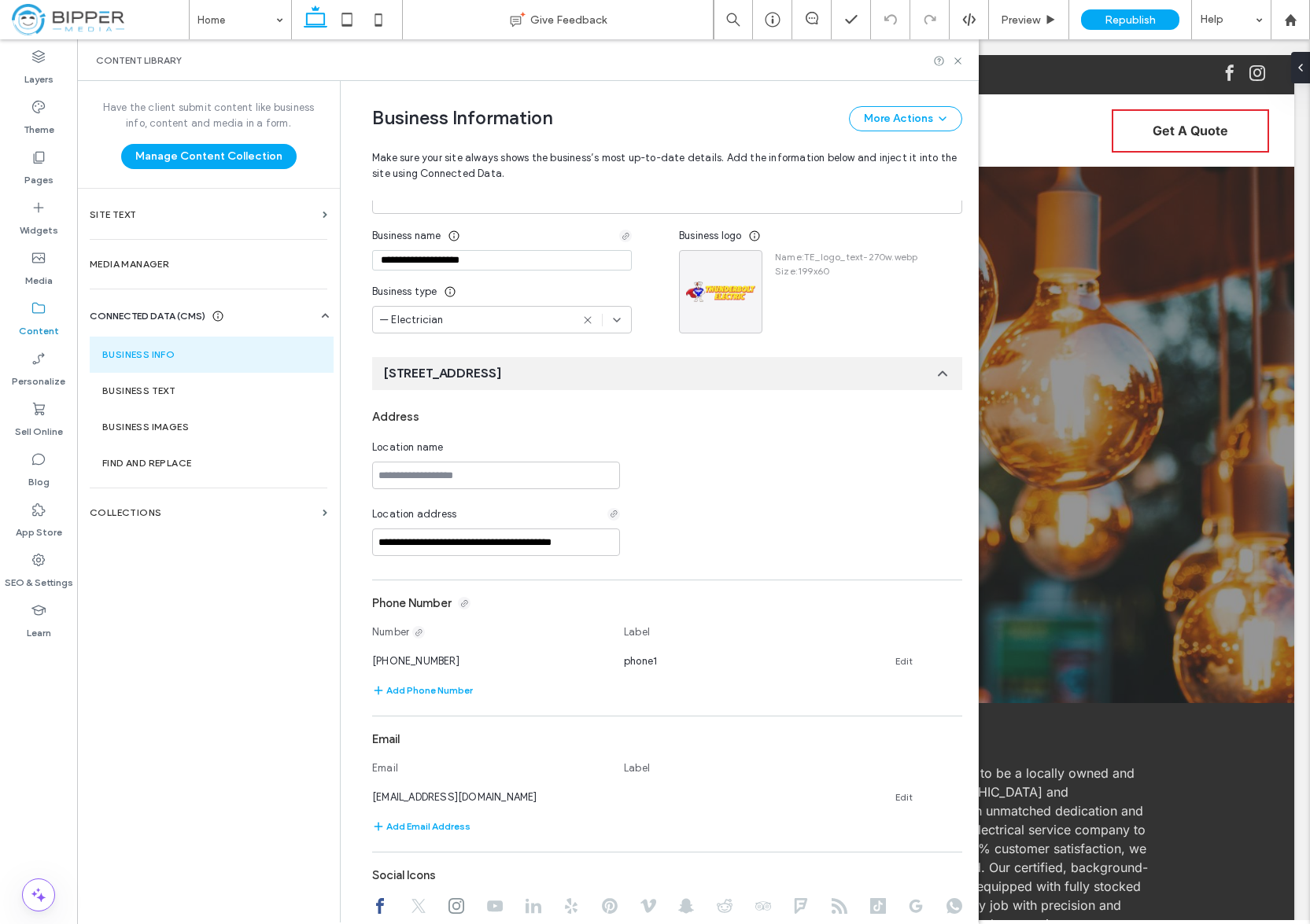
scroll to position [0, 0]
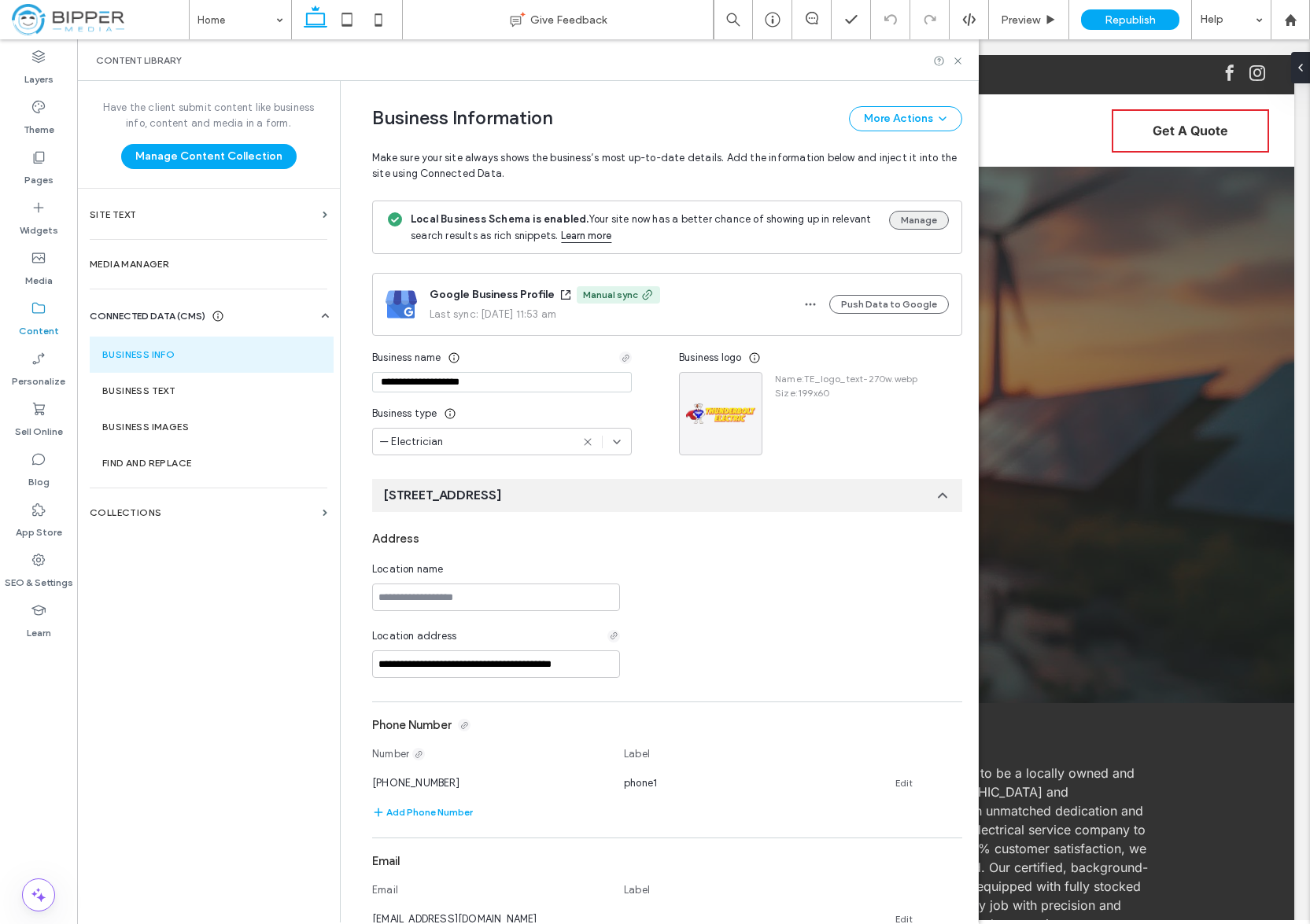
click at [920, 220] on button "Manage" at bounding box center [919, 220] width 60 height 19
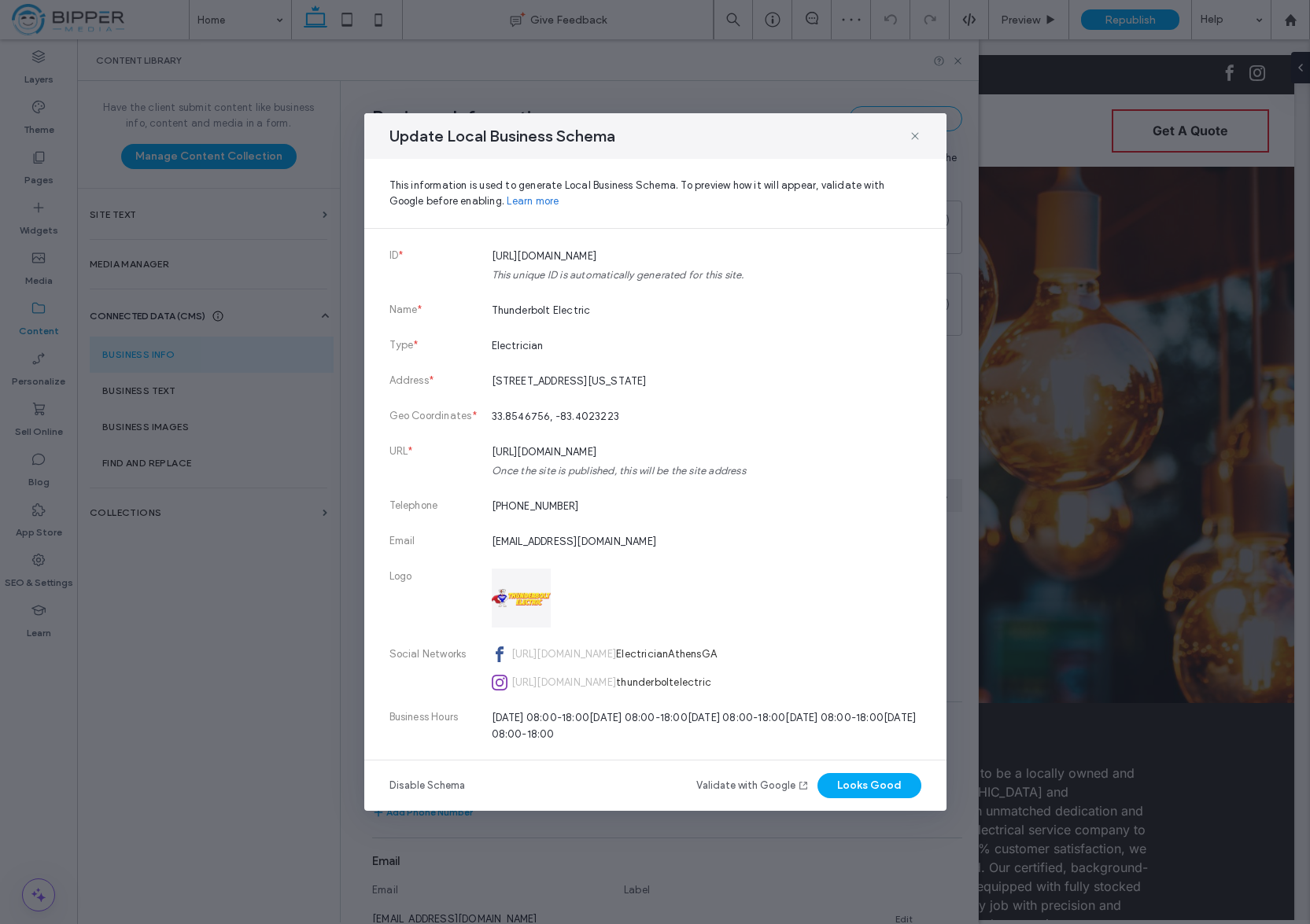
click at [761, 782] on link "Validate with Google" at bounding box center [753, 786] width 113 height 16
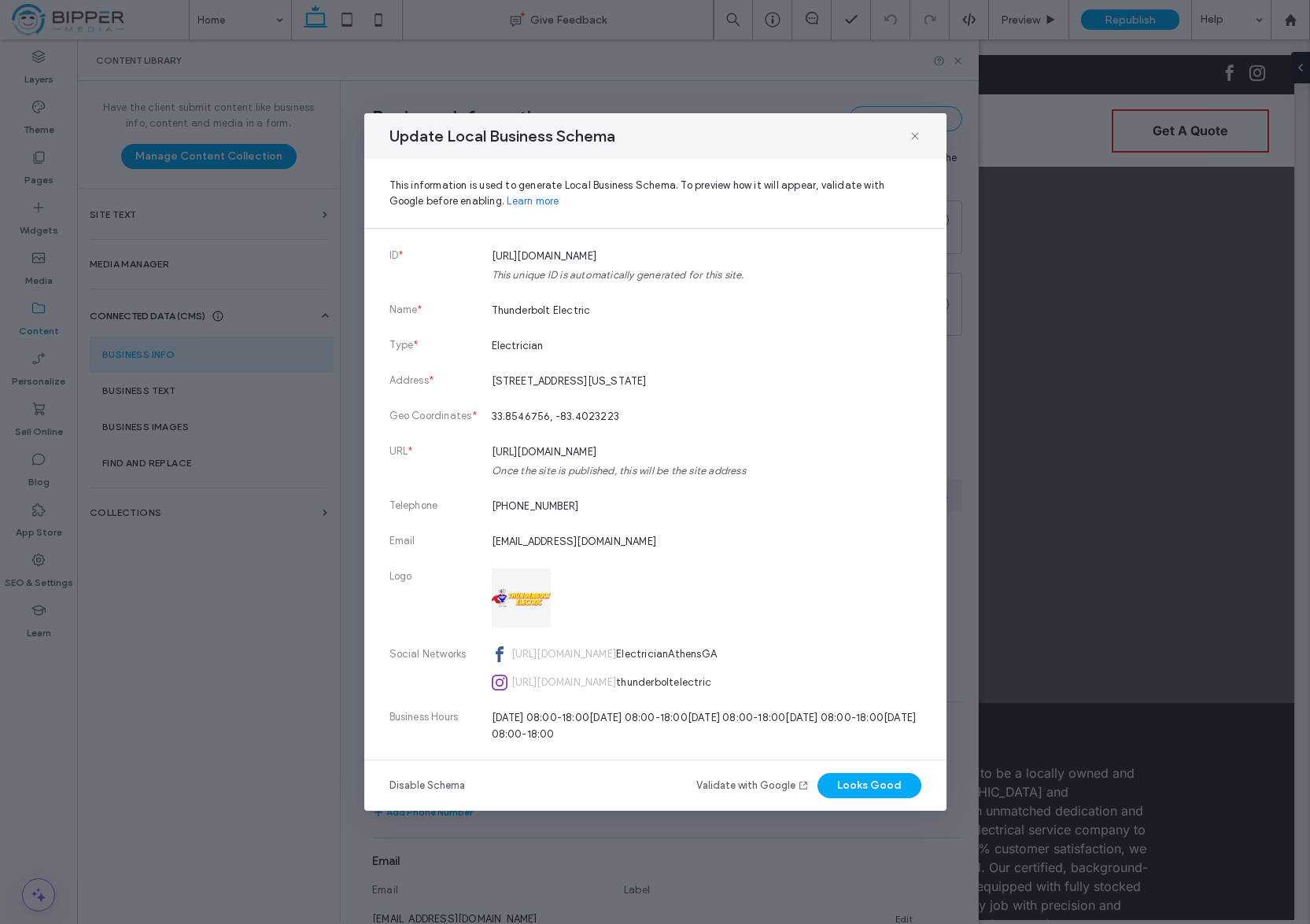
click at [796, 188] on span "This information is used to generate Local Business Schema. To preview how it w…" at bounding box center [655, 193] width 532 height 32
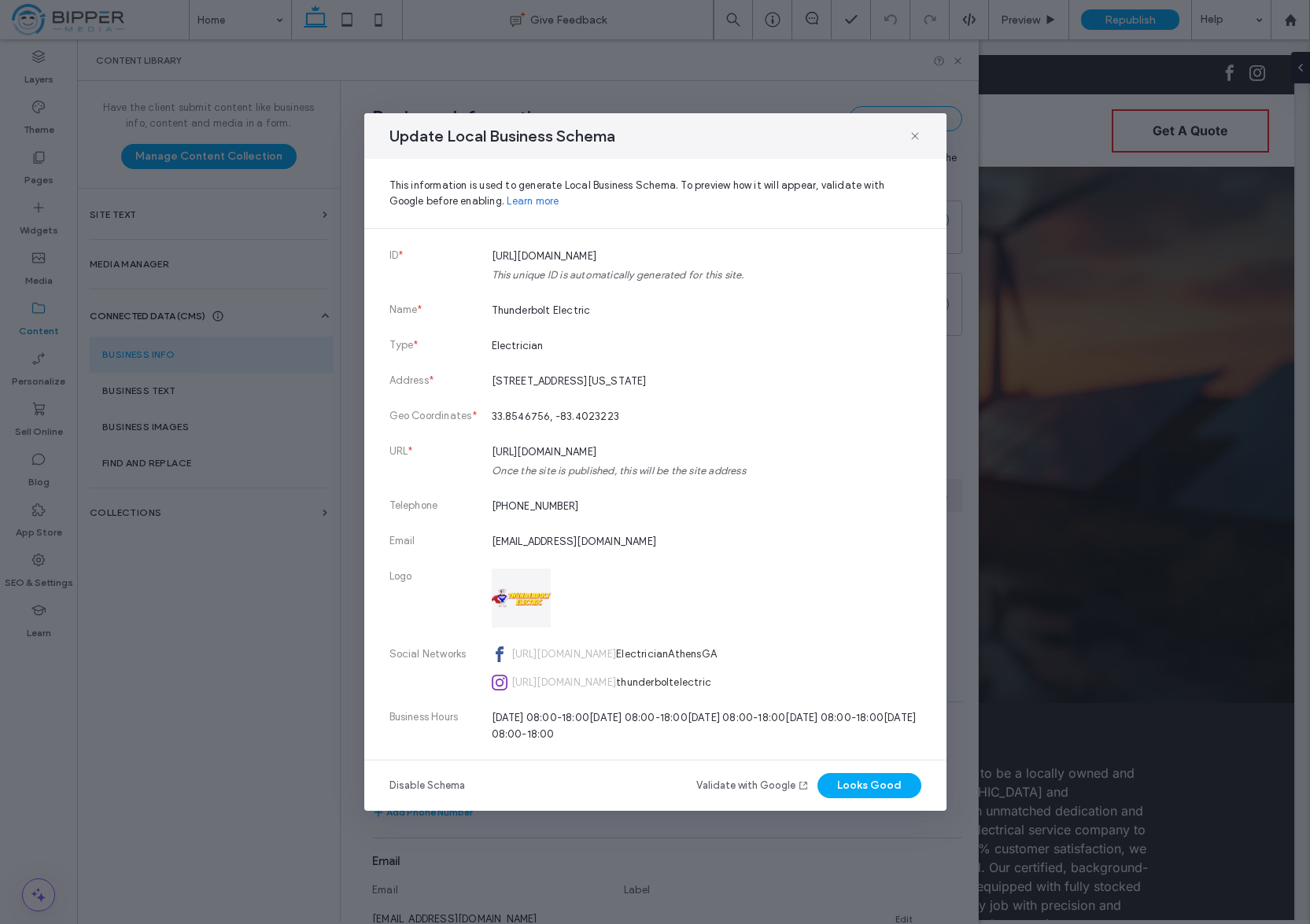
click at [916, 141] on icon at bounding box center [914, 135] width 12 height 12
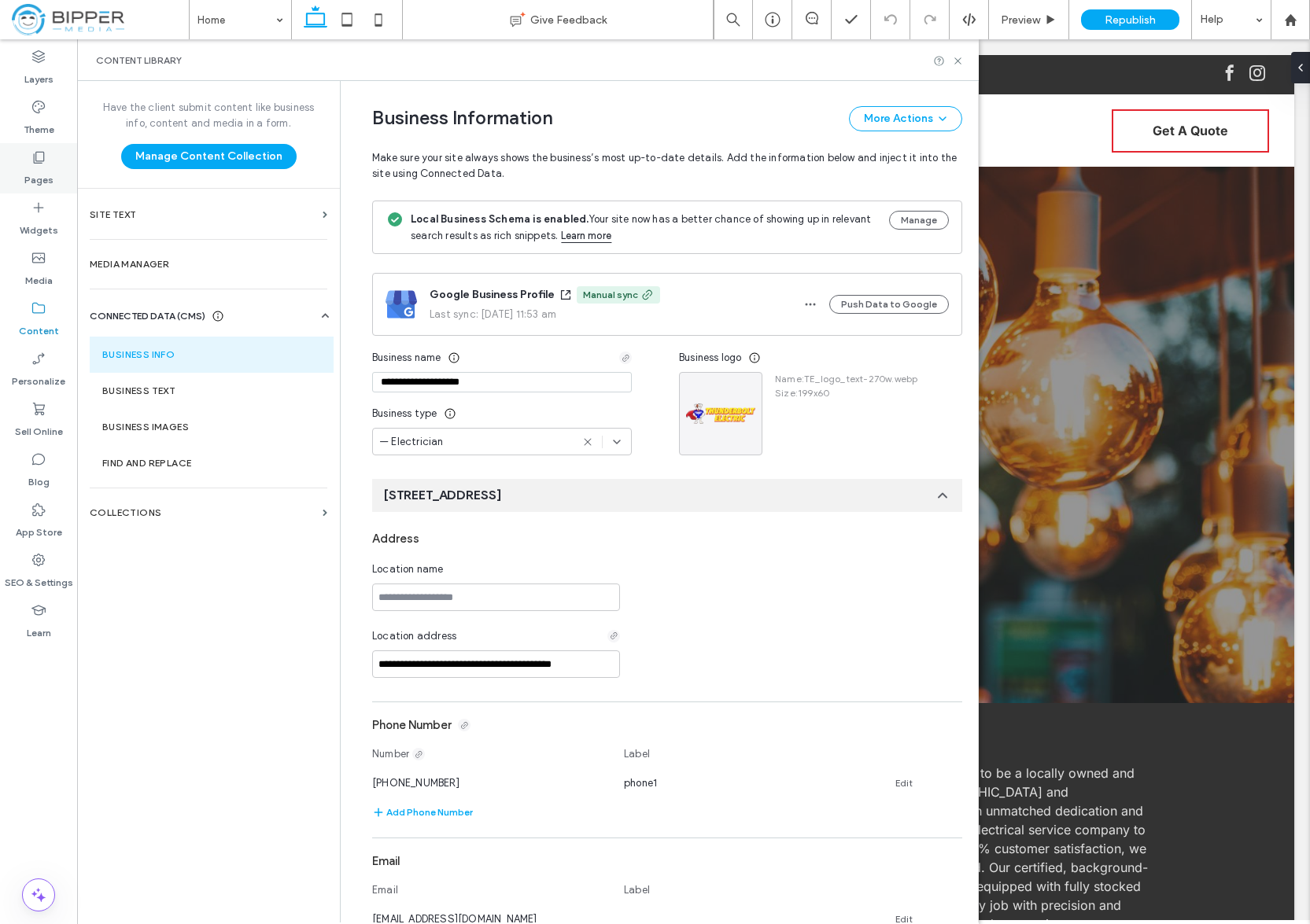
click at [32, 169] on label "Pages" at bounding box center [38, 176] width 29 height 22
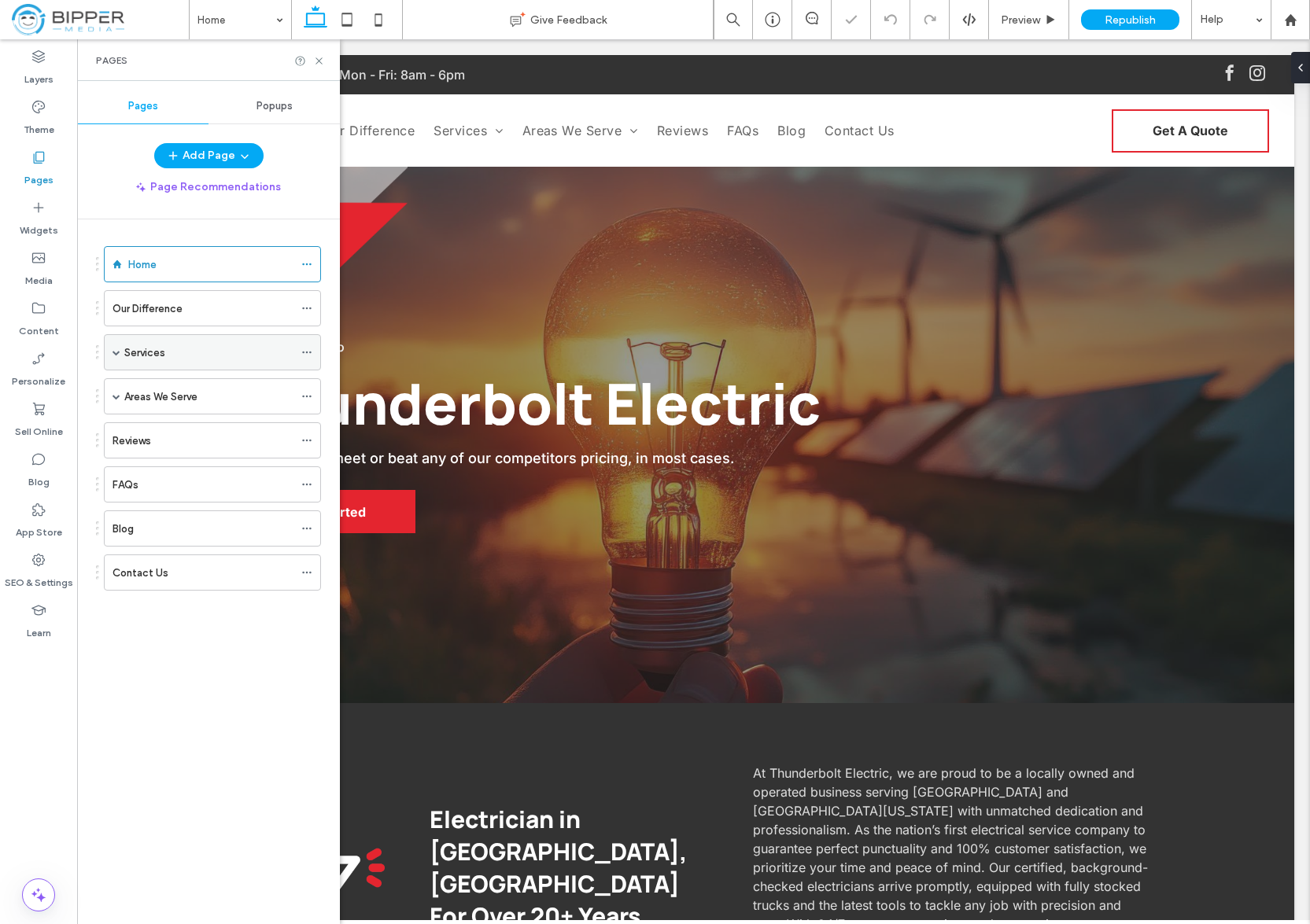
click at [114, 351] on span at bounding box center [117, 352] width 7 height 7
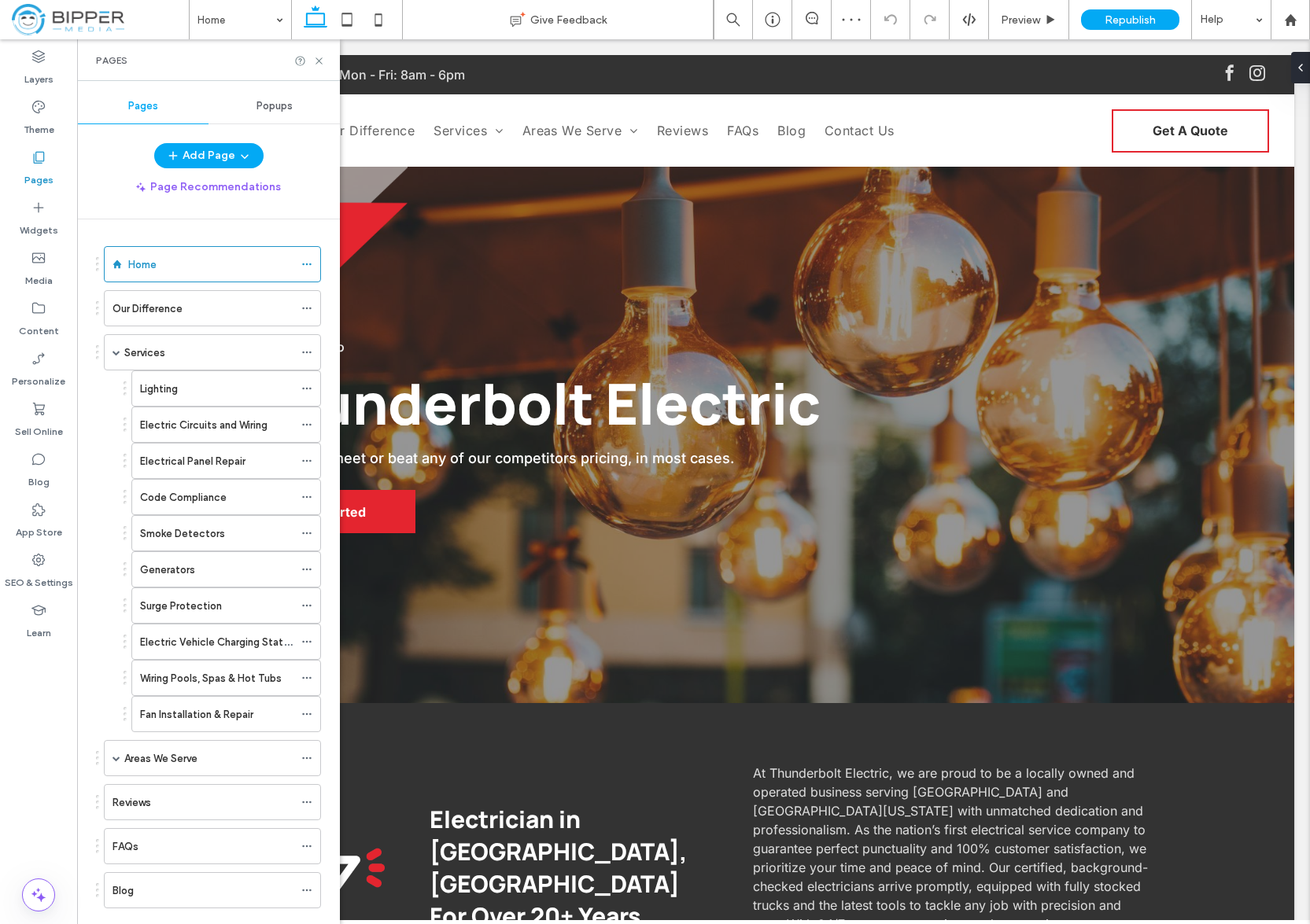
click at [254, 394] on div "Lighting" at bounding box center [217, 389] width 153 height 17
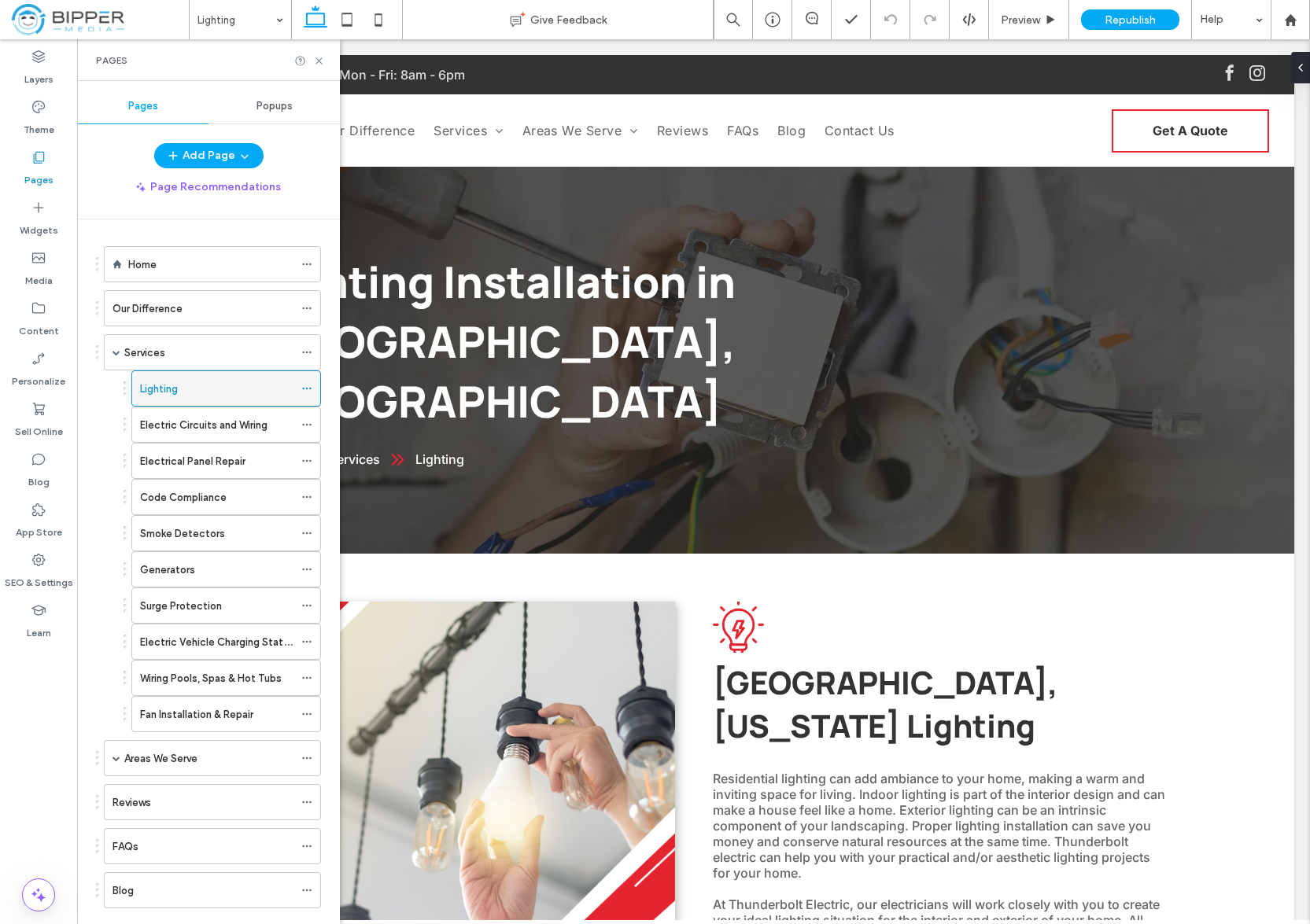
click at [309, 387] on icon at bounding box center [307, 388] width 11 height 11
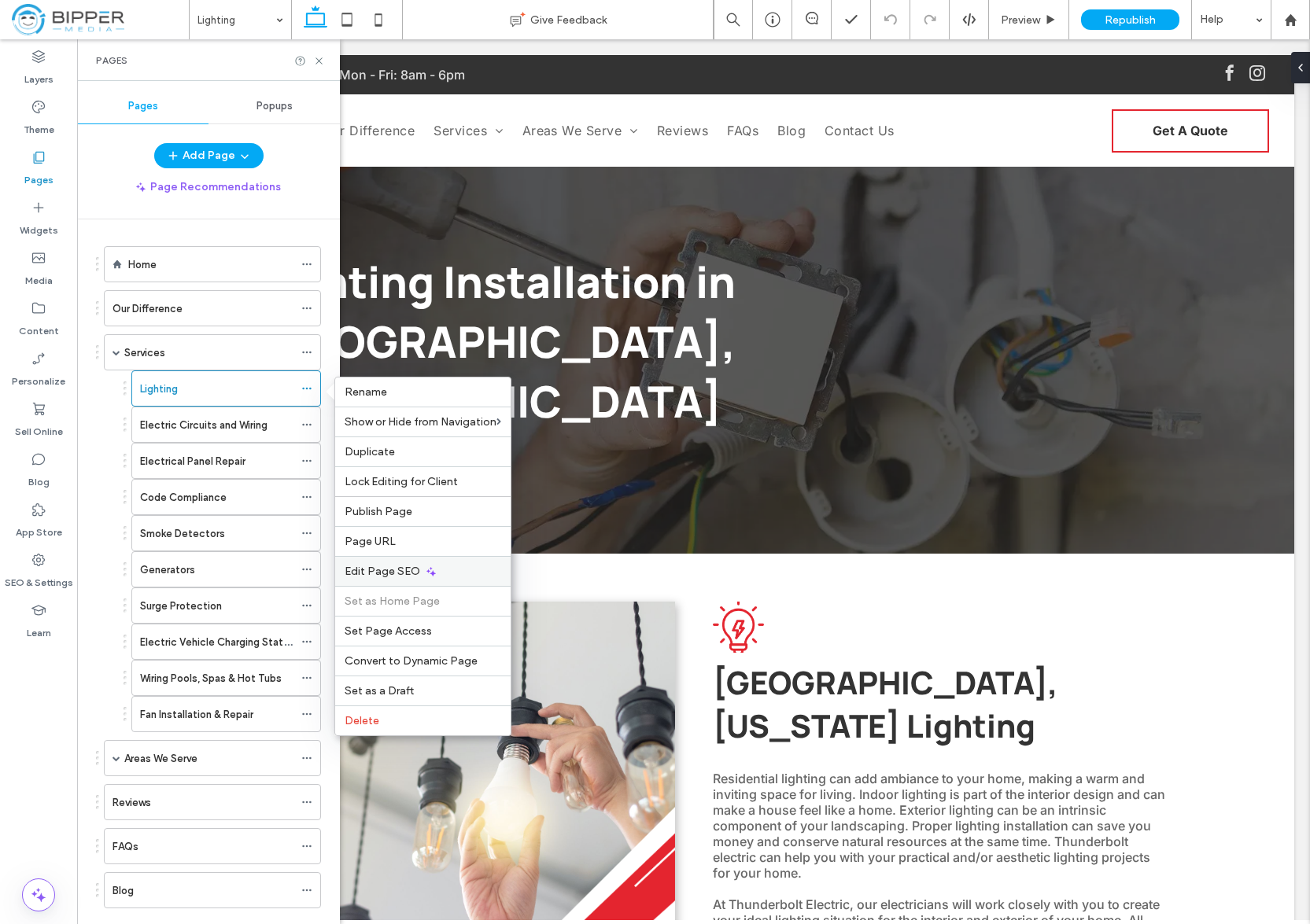
click at [452, 571] on div "Edit Page SEO" at bounding box center [423, 571] width 176 height 30
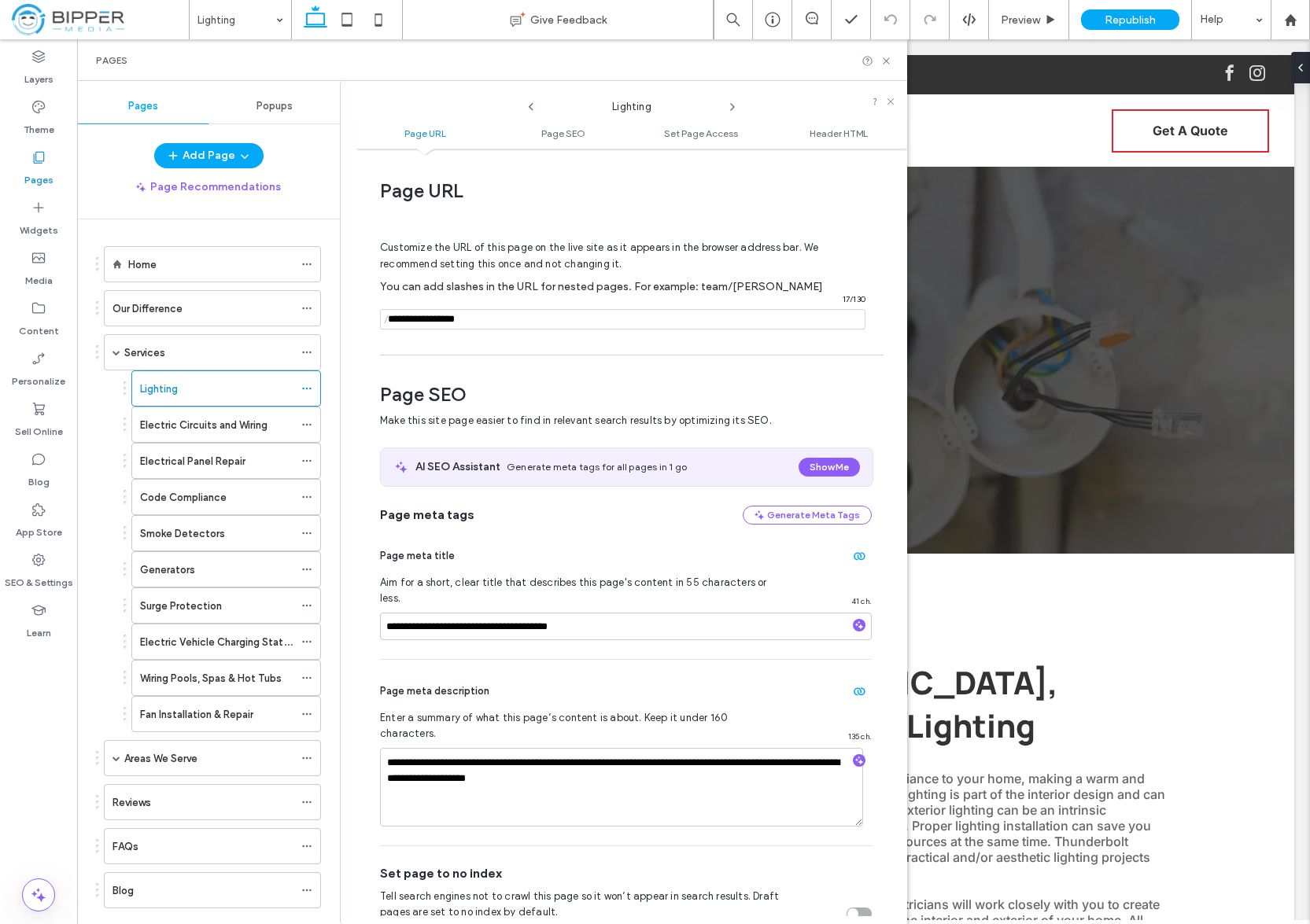
drag, startPoint x: 788, startPoint y: 400, endPoint x: 795, endPoint y: 488, distance: 88.3
click at [788, 400] on span "Page SEO" at bounding box center [626, 394] width 492 height 23
click at [885, 58] on icon at bounding box center [886, 61] width 12 height 12
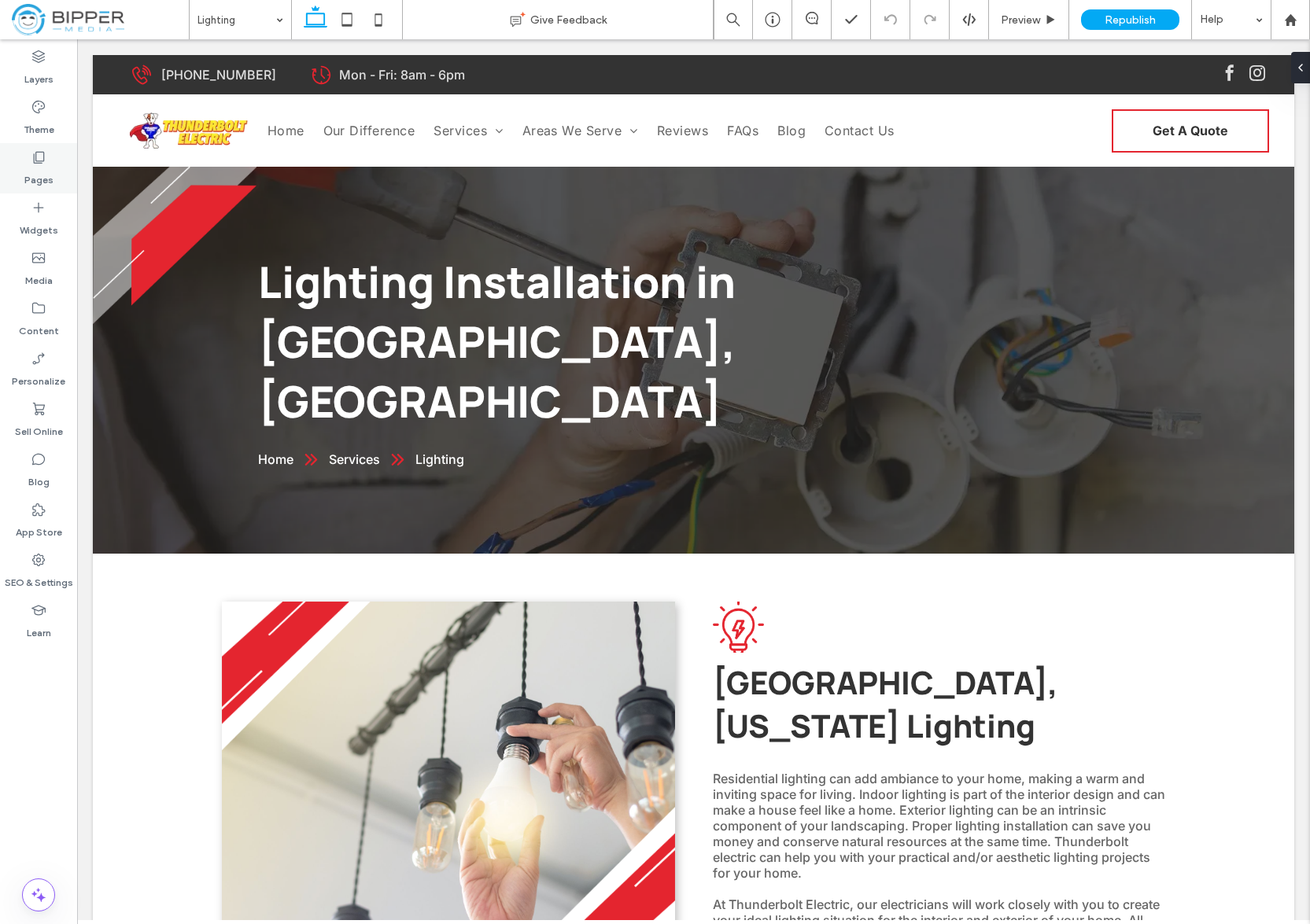
click at [35, 162] on use at bounding box center [39, 158] width 11 height 12
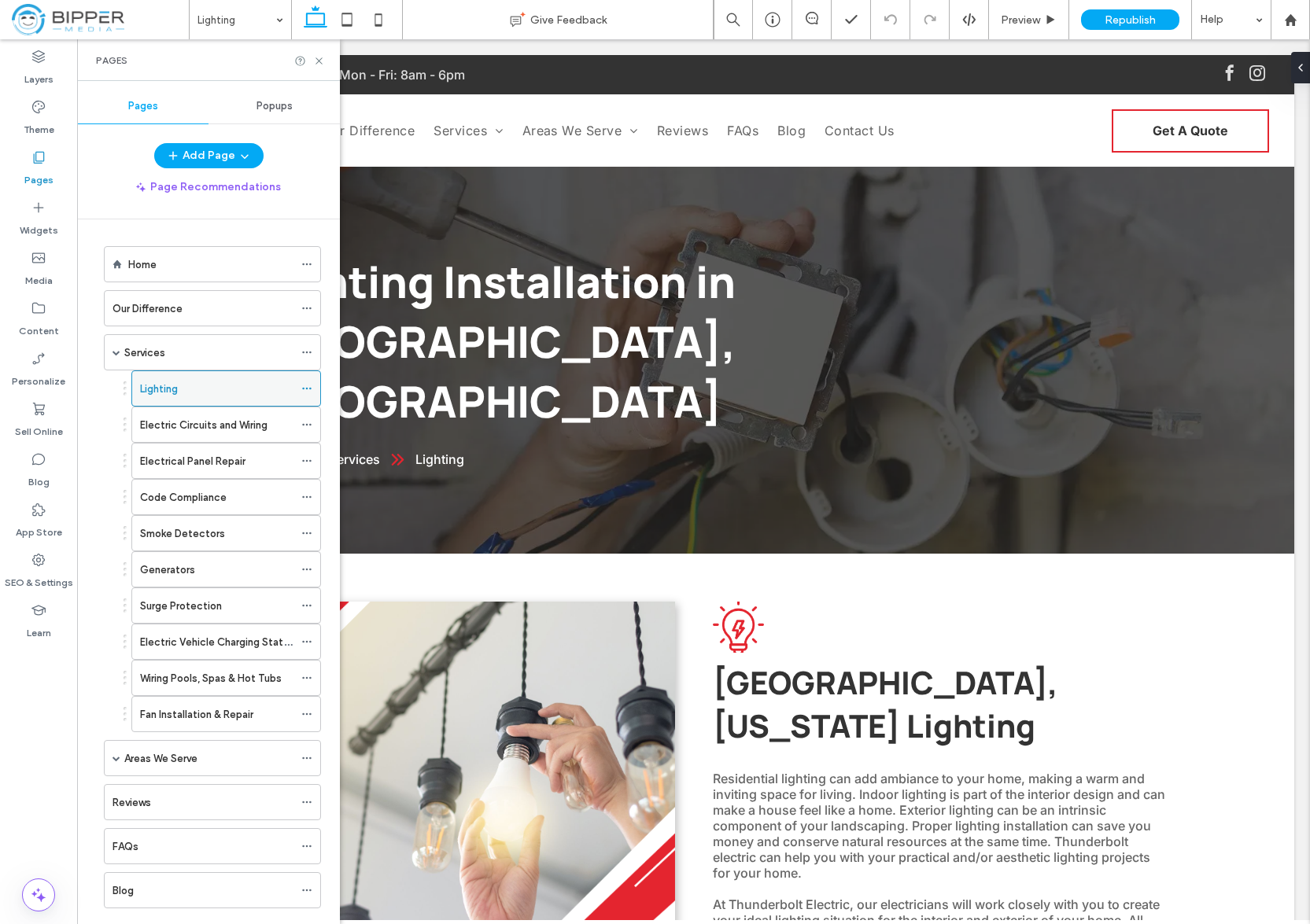
click at [311, 388] on icon at bounding box center [307, 388] width 11 height 11
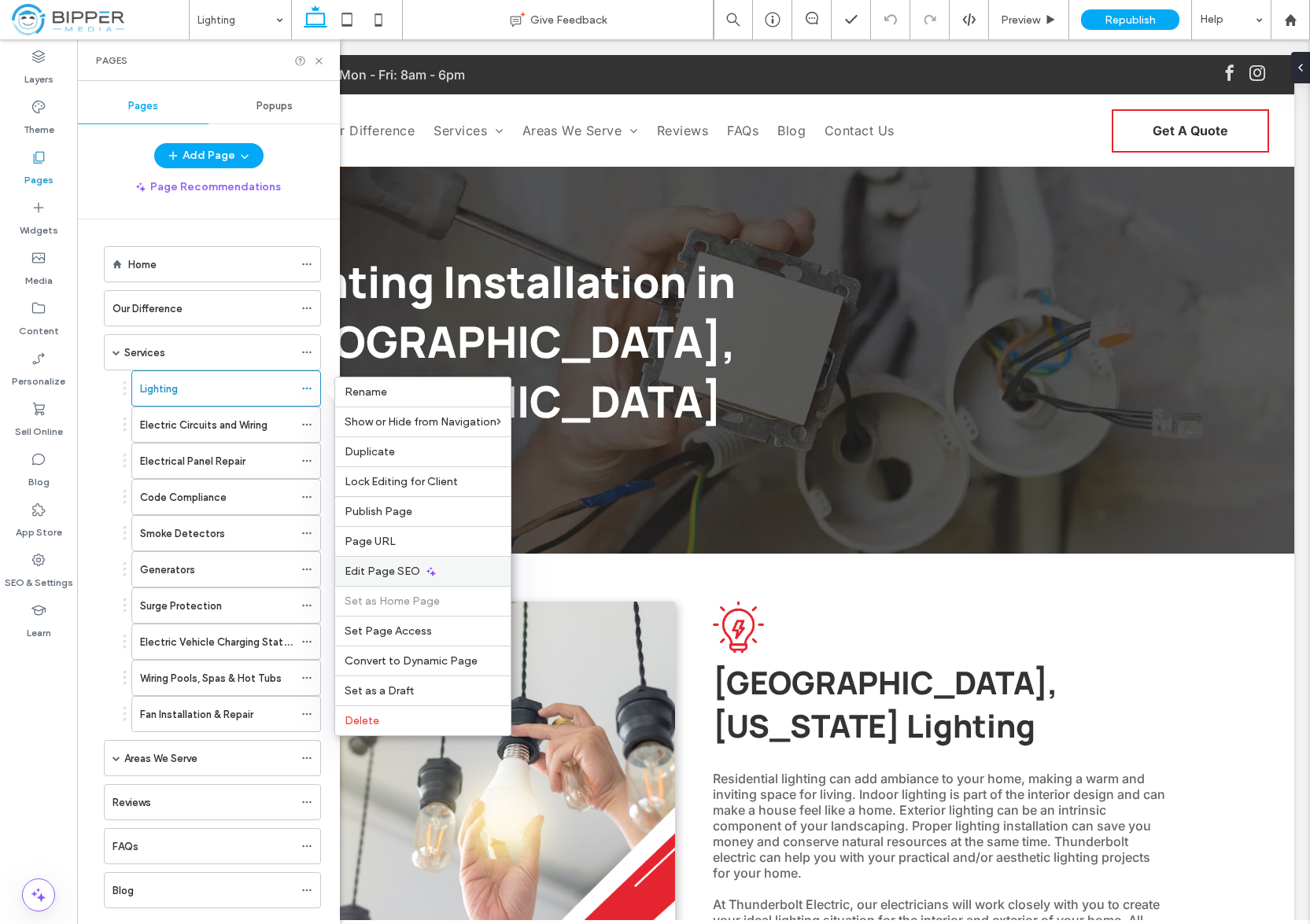
click at [467, 579] on div "Edit Page SEO" at bounding box center [423, 571] width 176 height 30
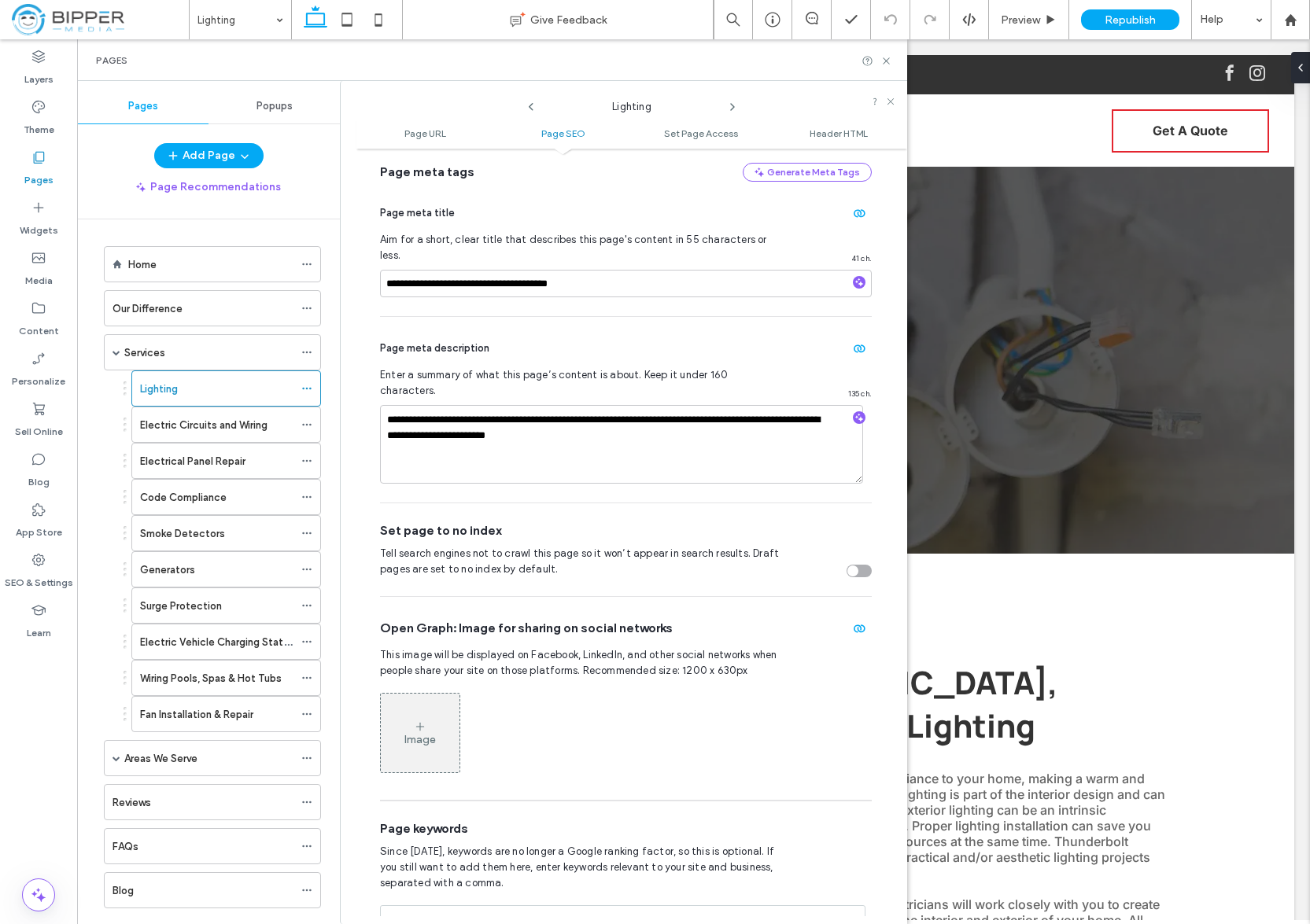
scroll to position [820, 0]
